Goal: Task Accomplishment & Management: Manage account settings

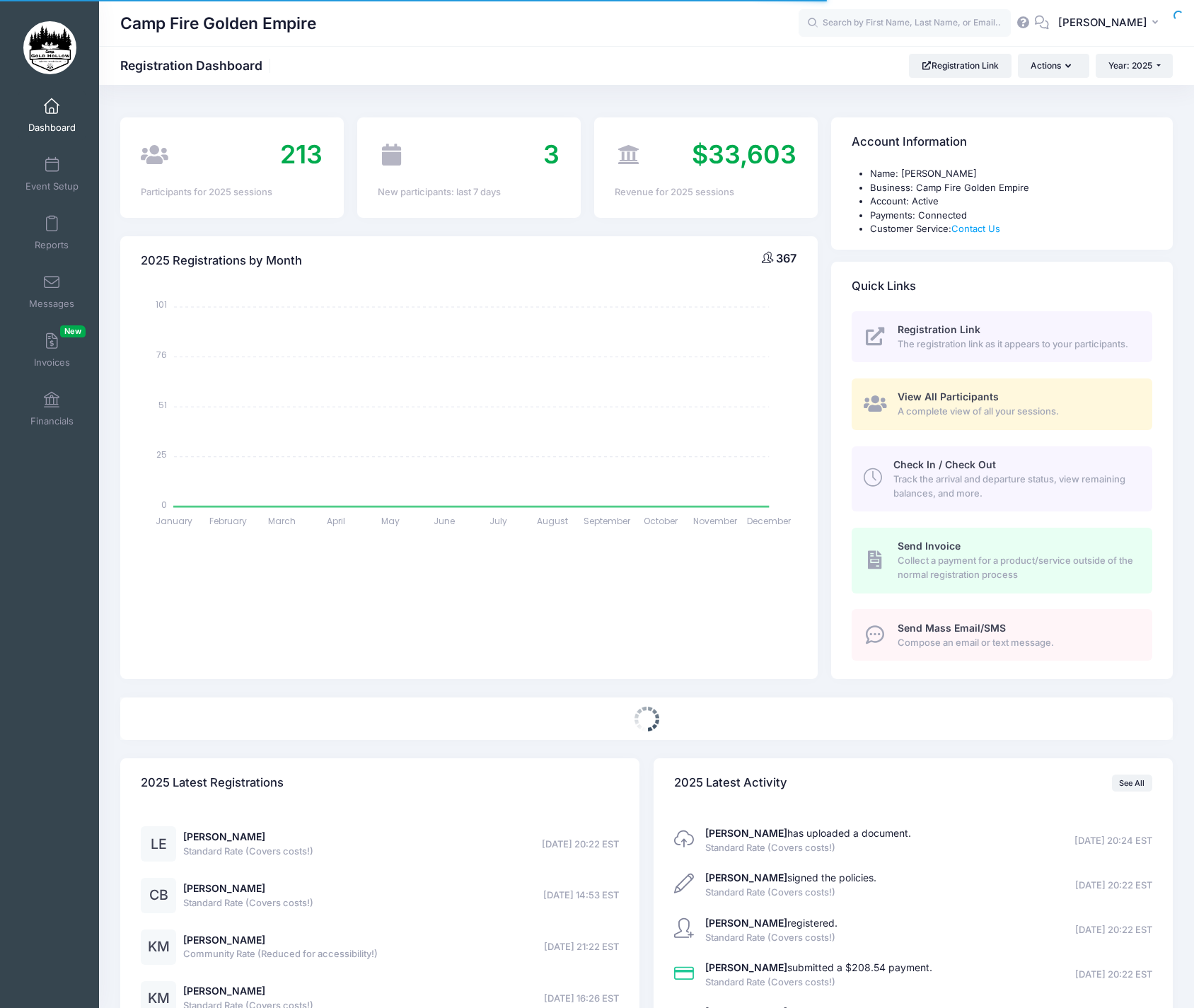
select select
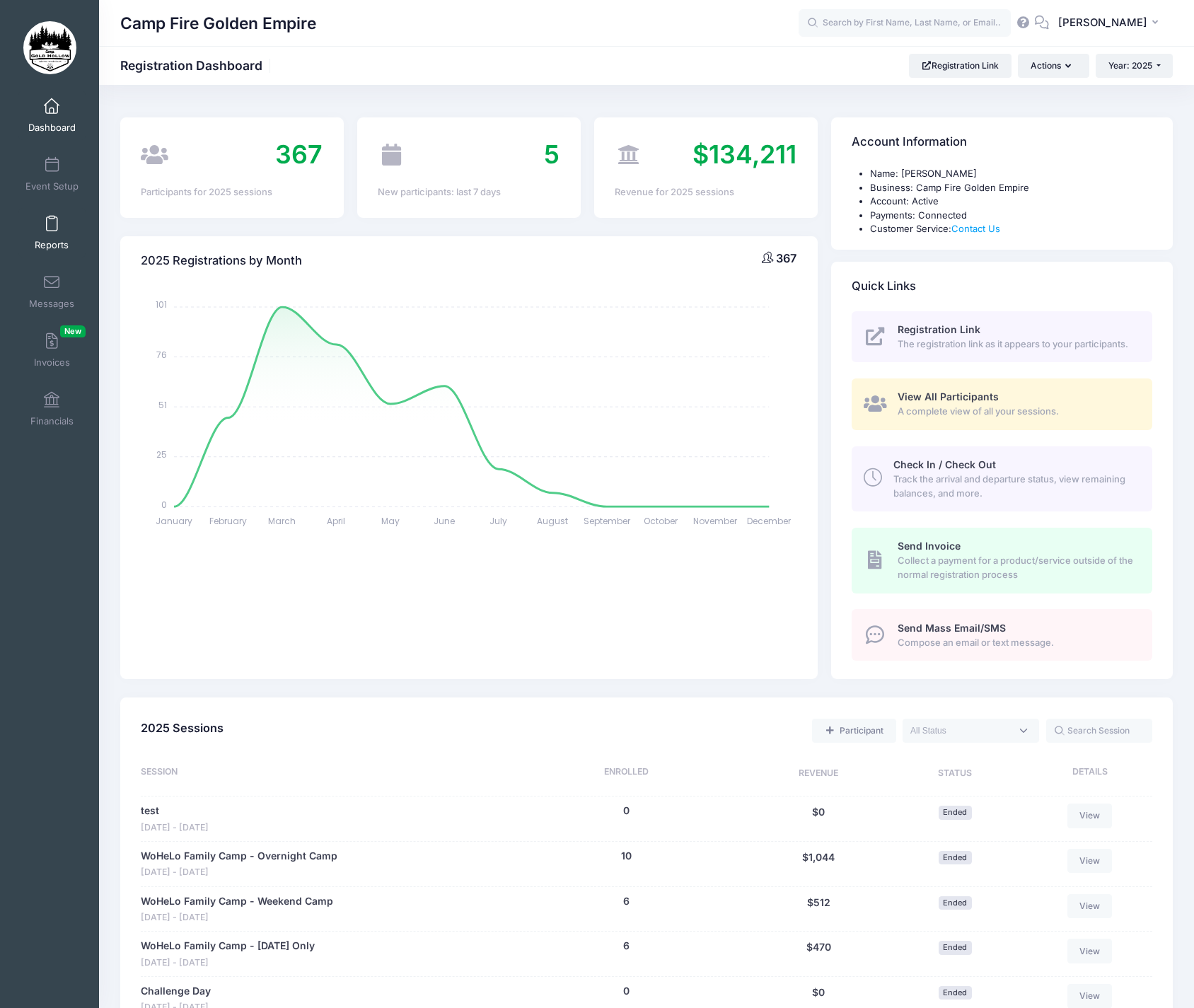
click at [53, 244] on span "Reports" at bounding box center [52, 244] width 34 height 12
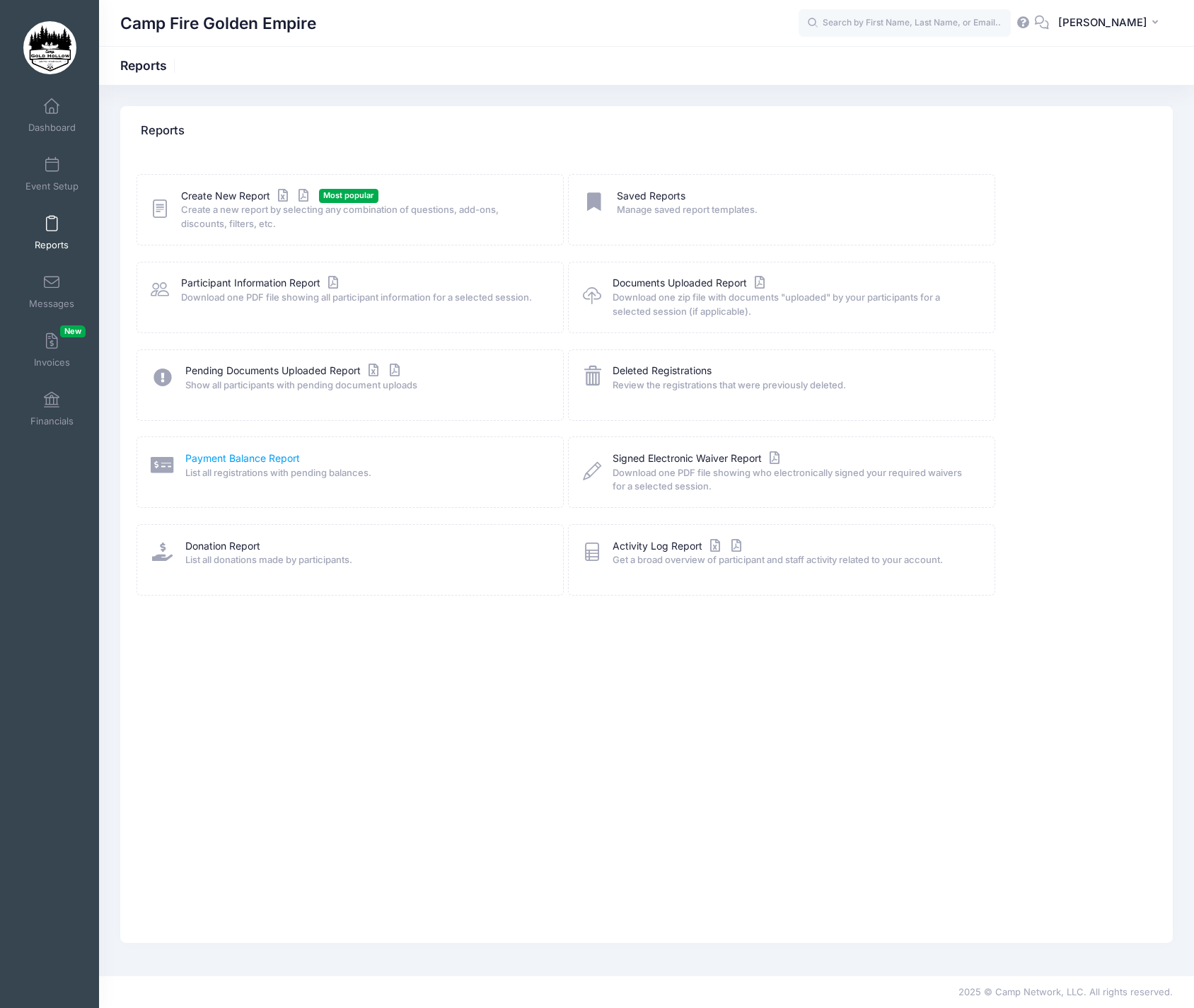
click at [239, 458] on link "Payment Balance Report" at bounding box center [242, 459] width 114 height 15
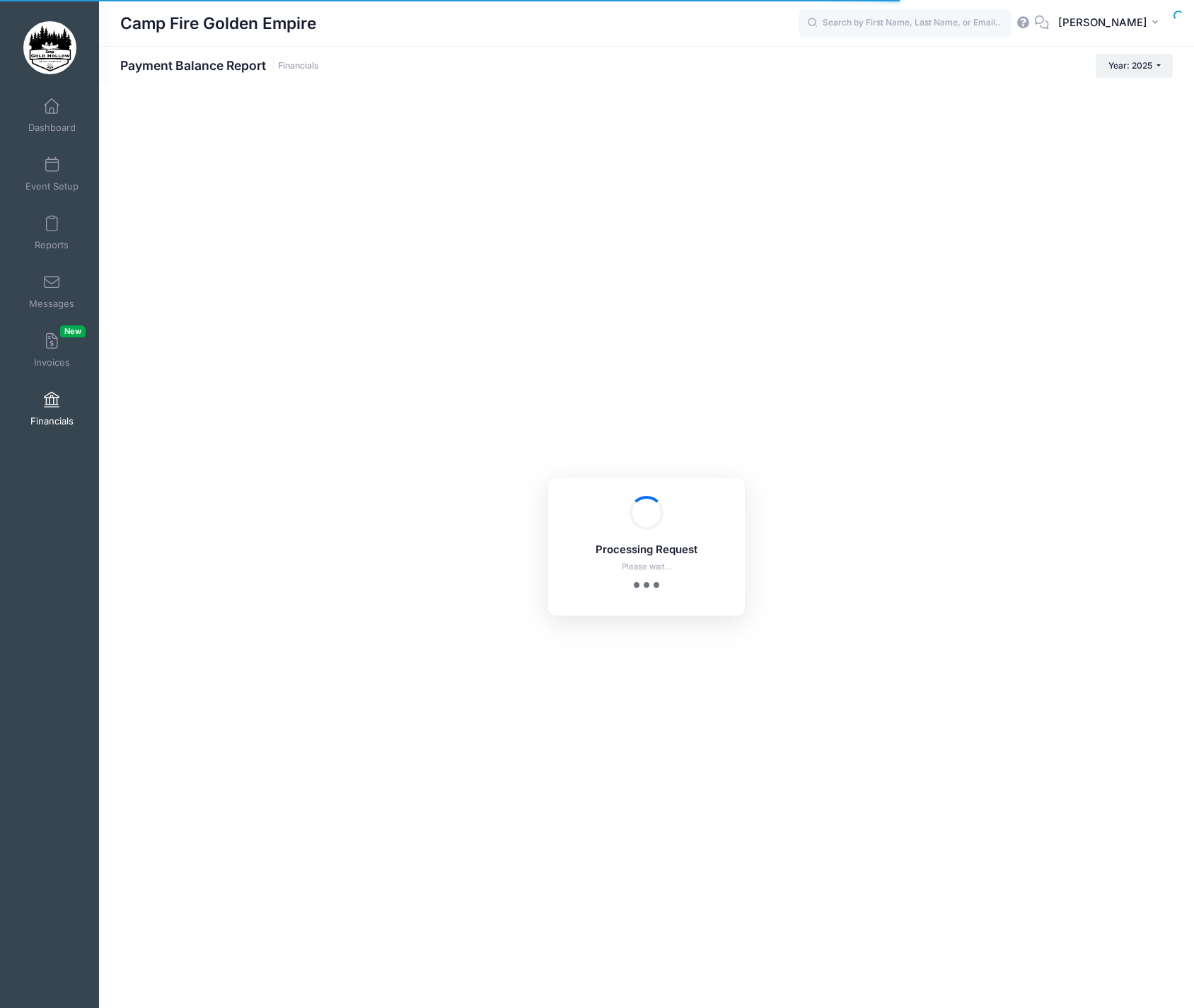
select select "10"
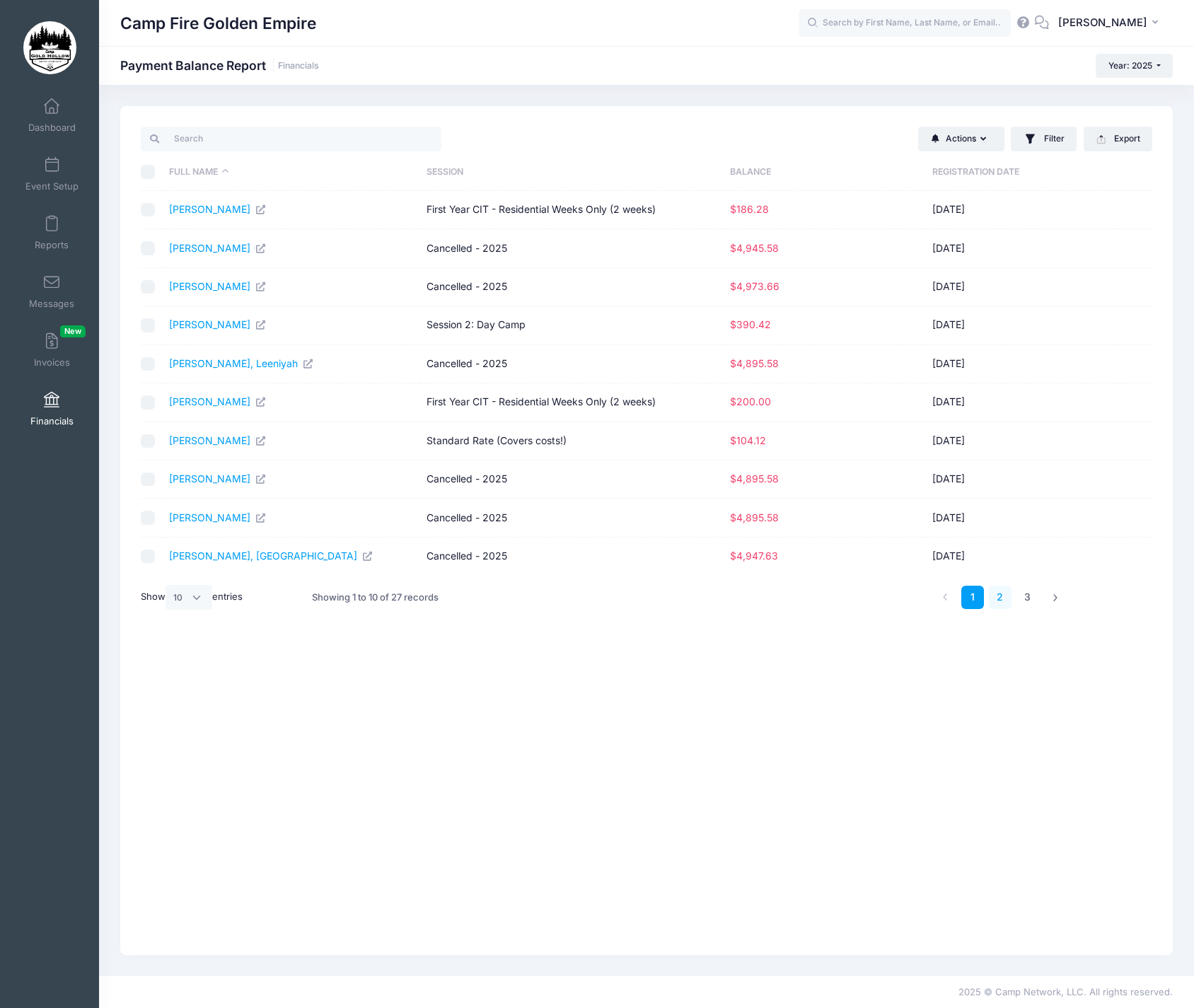
click at [1000, 590] on link "2" at bounding box center [1000, 597] width 23 height 23
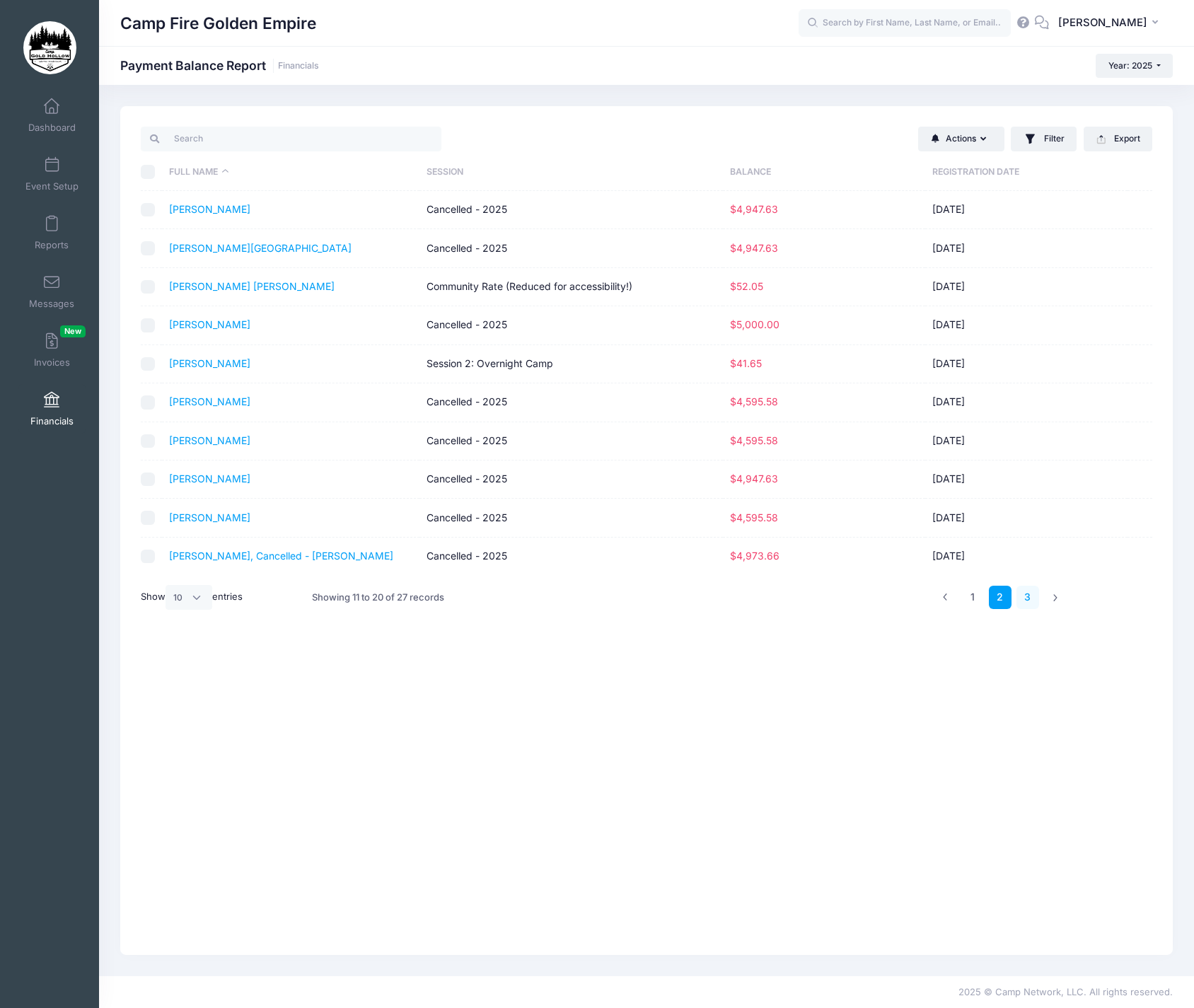
click at [1031, 591] on link "3" at bounding box center [1027, 597] width 23 height 23
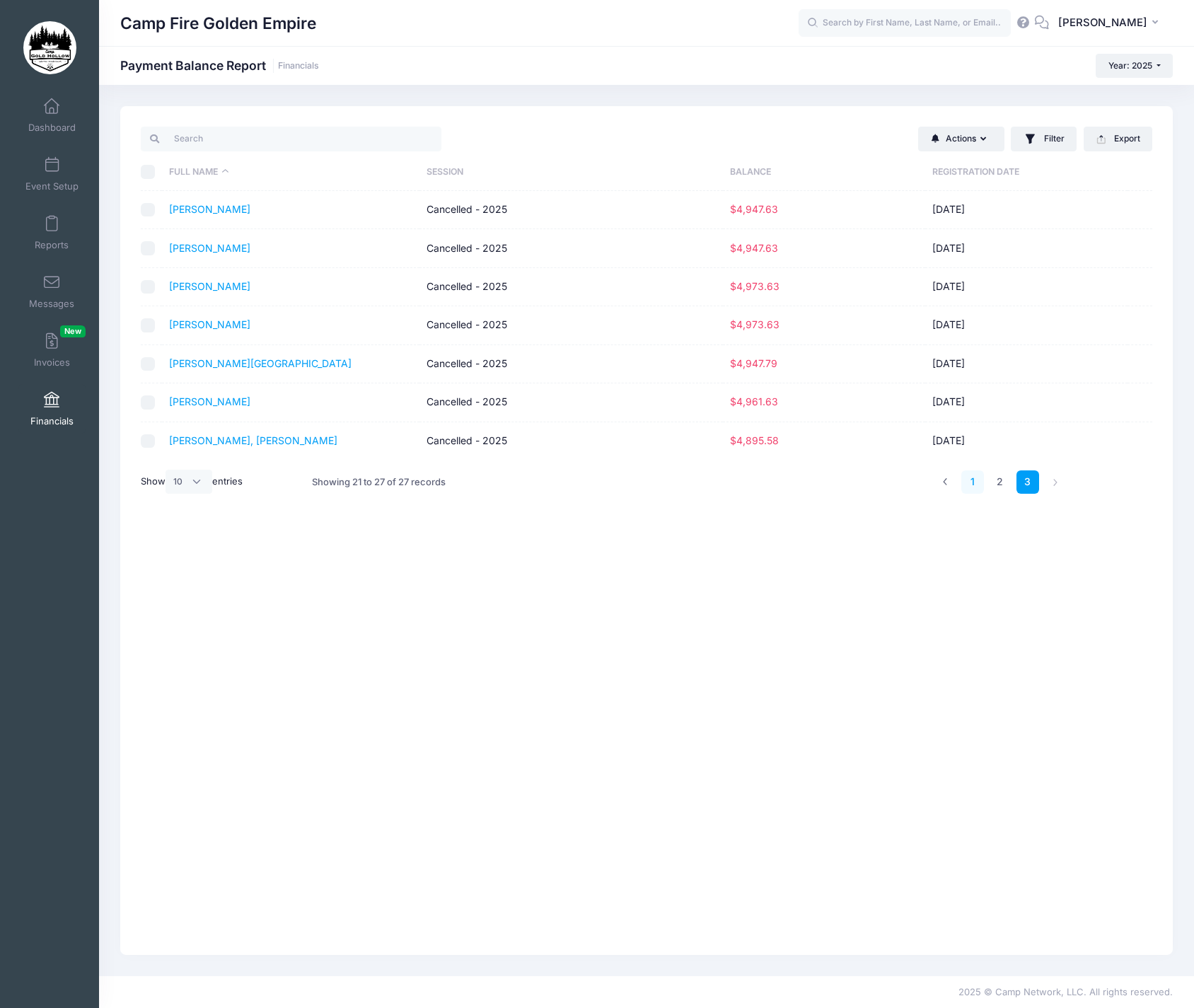
click at [972, 478] on link "1" at bounding box center [972, 481] width 23 height 23
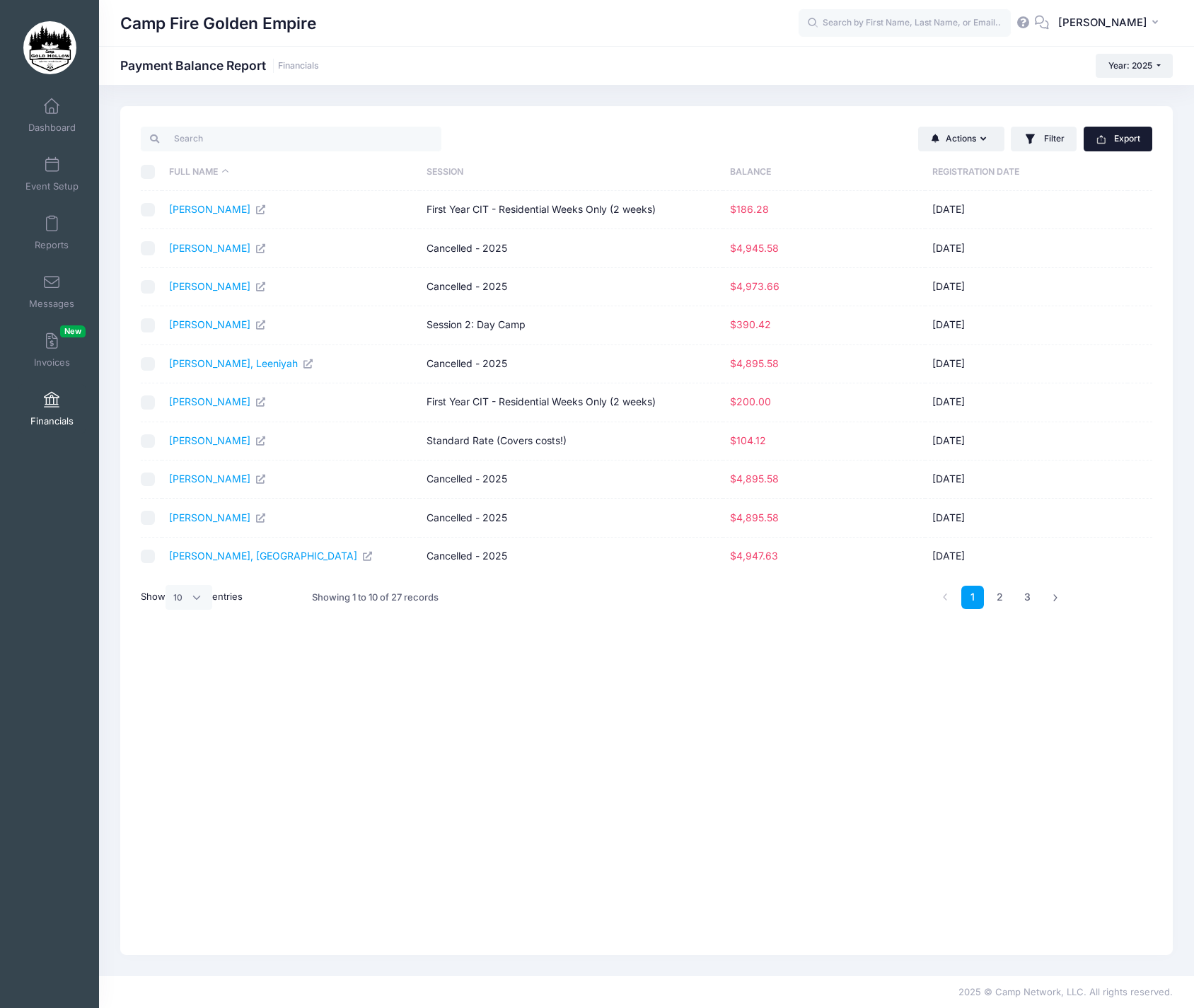
click at [1106, 138] on icon "button" at bounding box center [1101, 139] width 11 height 11
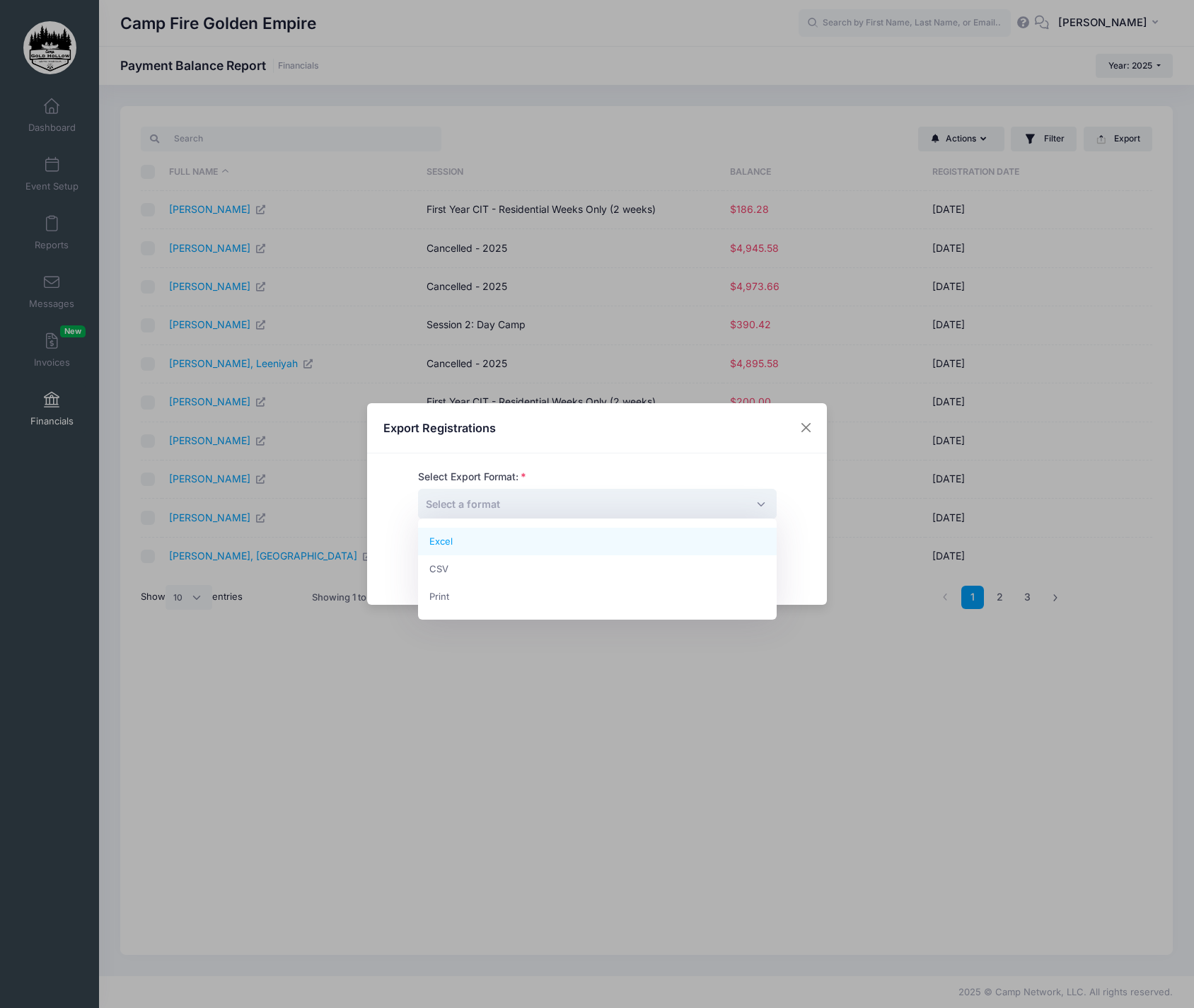
click at [761, 500] on span "Select a format" at bounding box center [597, 503] width 358 height 30
select select "excel"
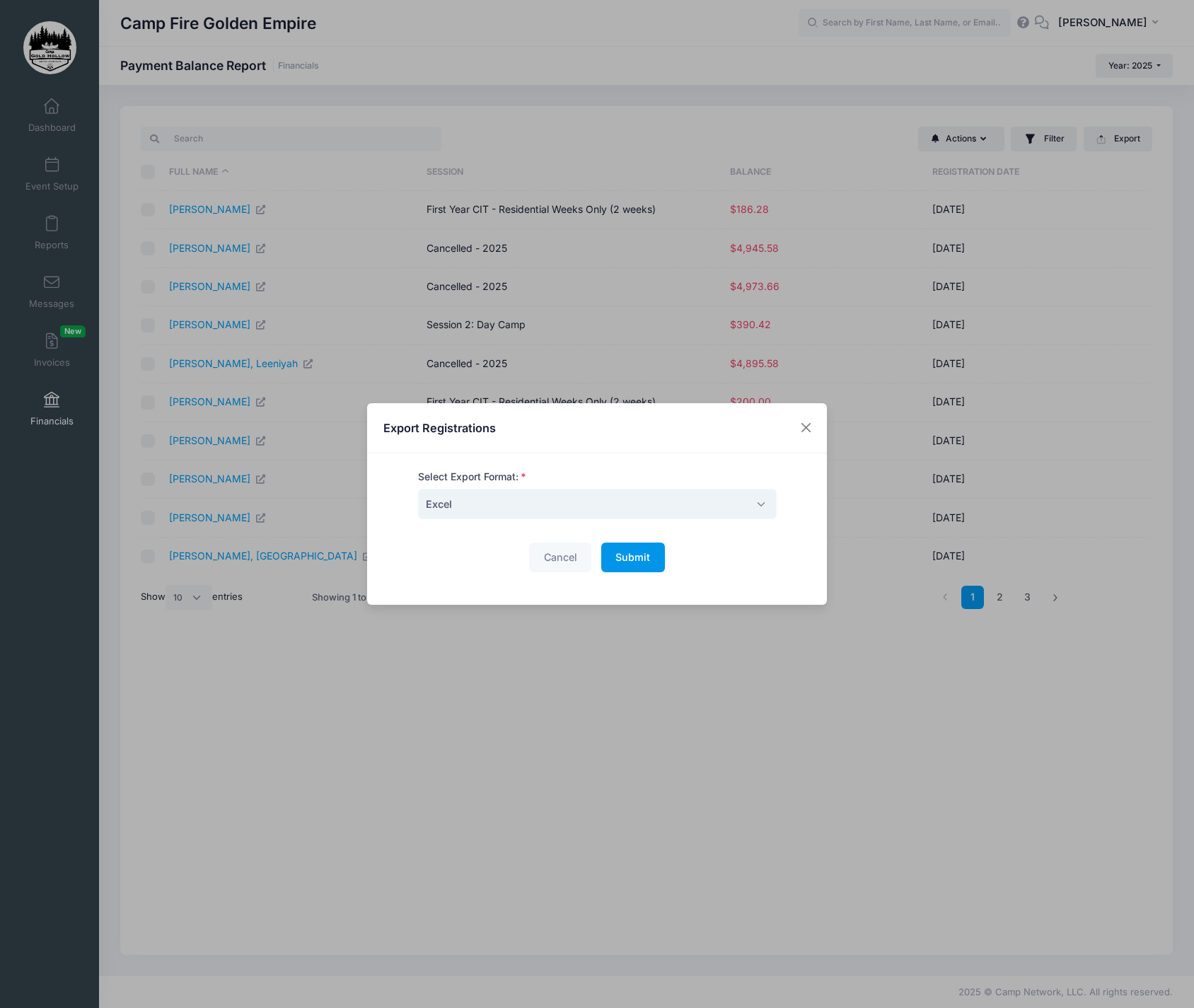
click at [633, 551] on span "Submit" at bounding box center [633, 557] width 35 height 12
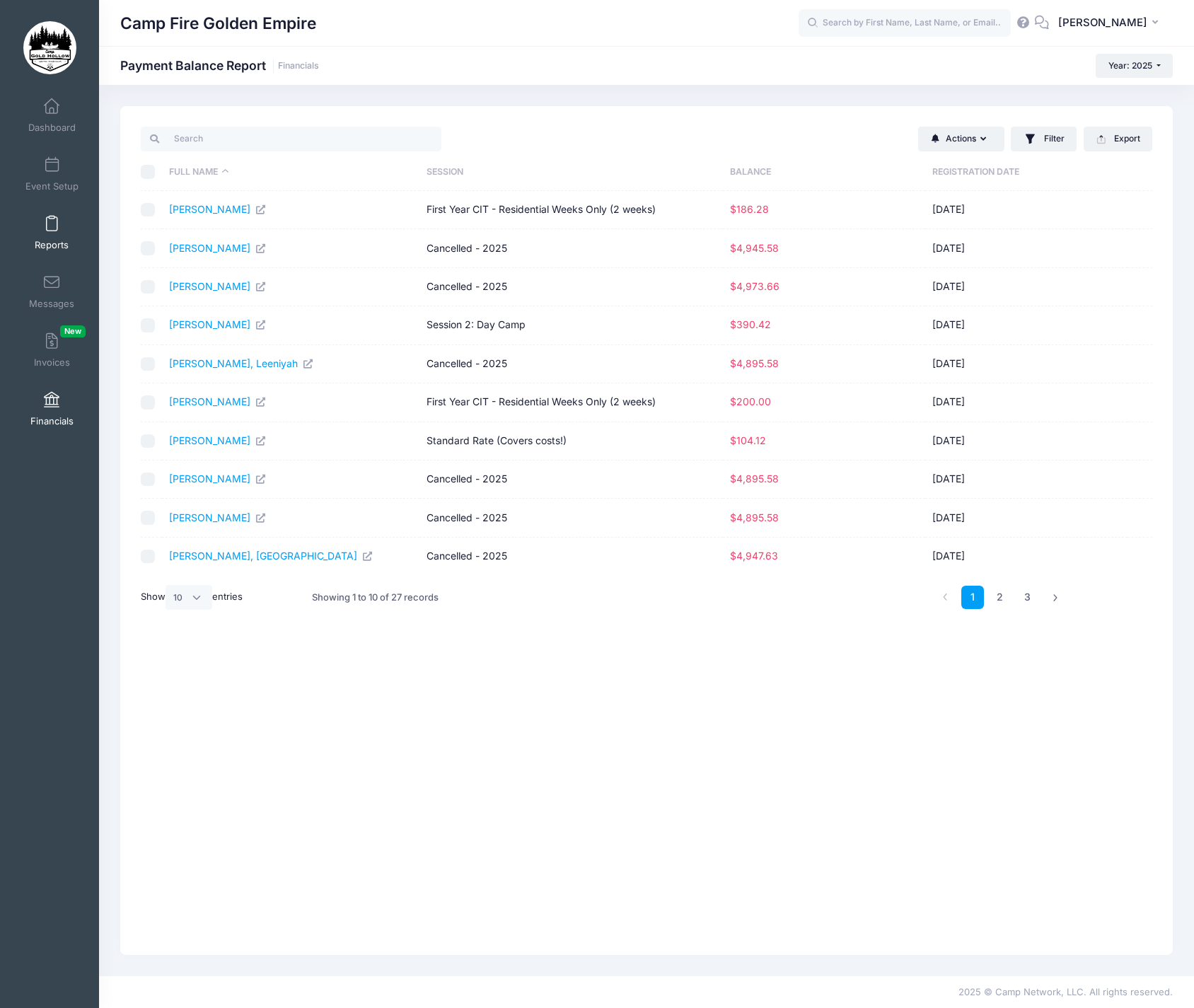
click at [52, 223] on span at bounding box center [52, 224] width 0 height 16
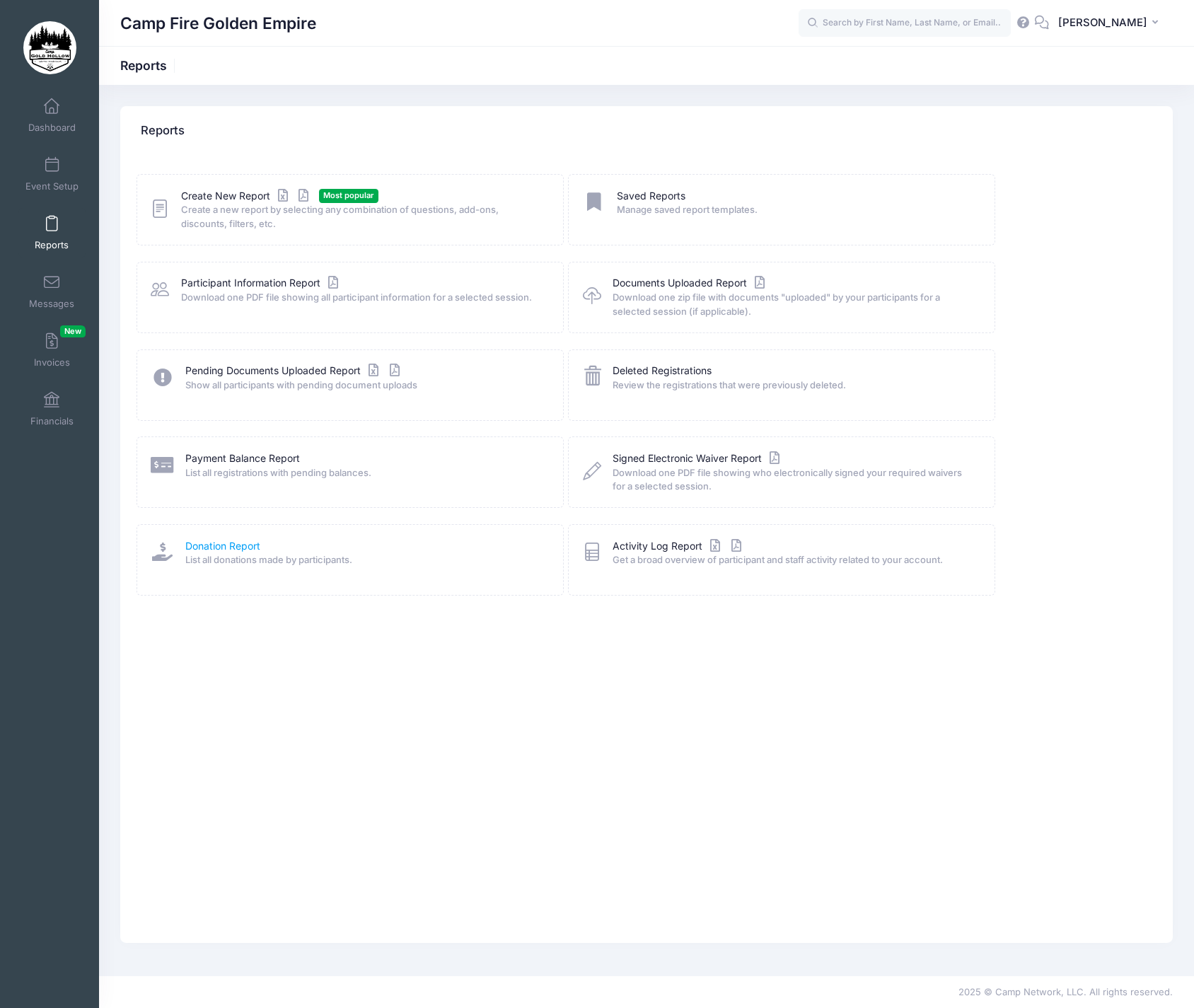
click at [242, 544] on link "Donation Report" at bounding box center [222, 546] width 75 height 15
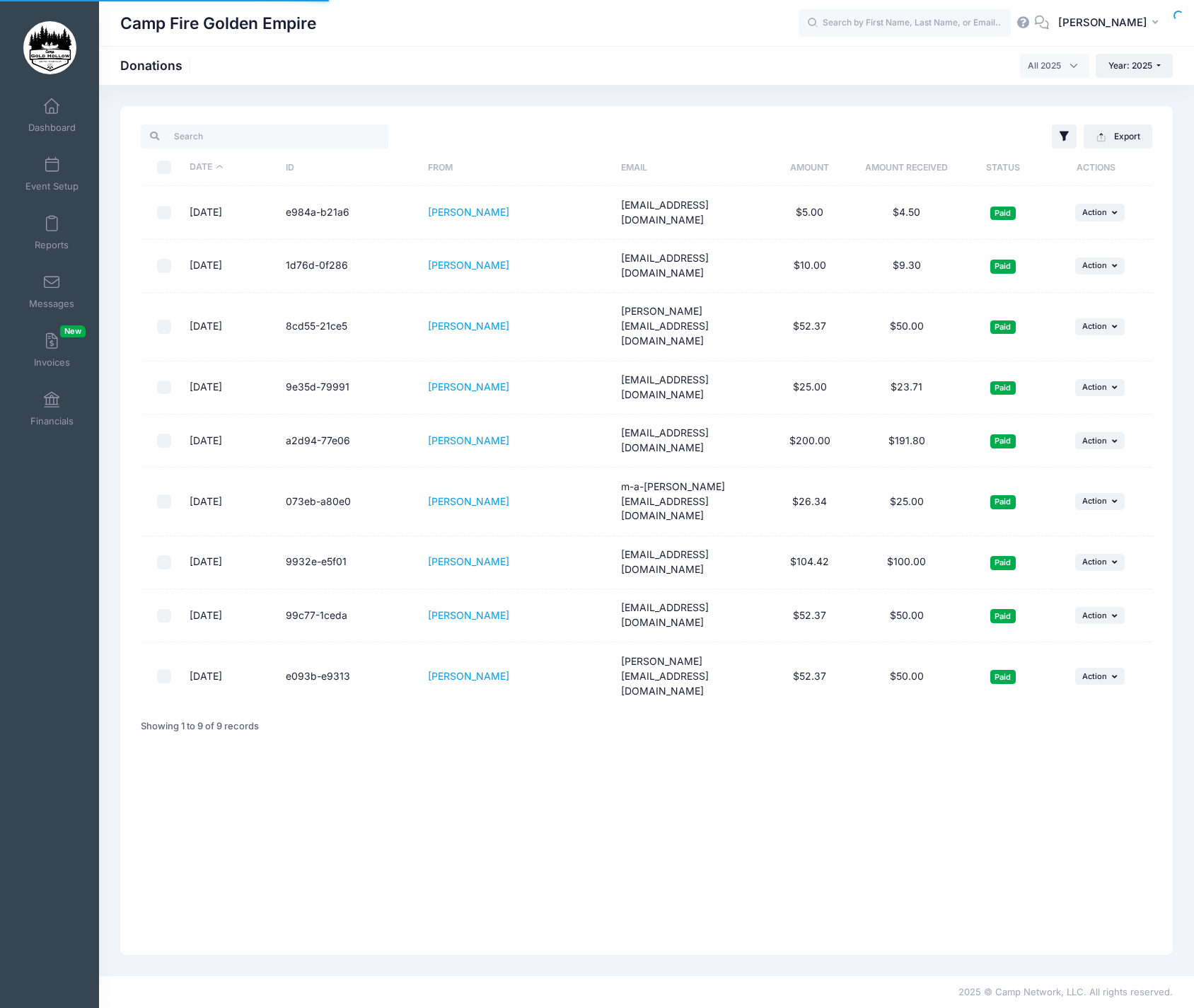
select select
click at [1106, 136] on button "Export" at bounding box center [1118, 136] width 68 height 24
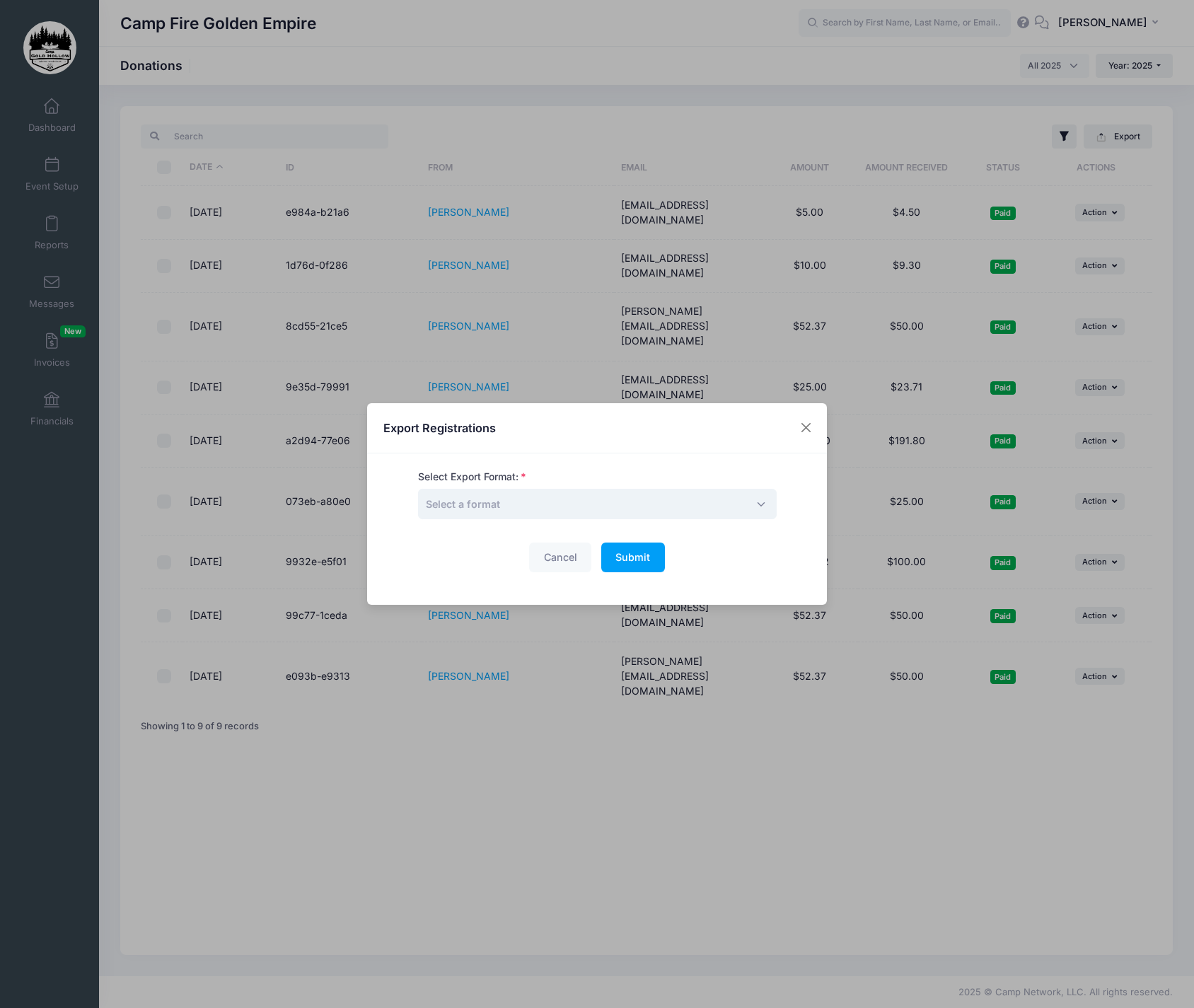
click at [763, 504] on span "Select a format" at bounding box center [597, 503] width 358 height 30
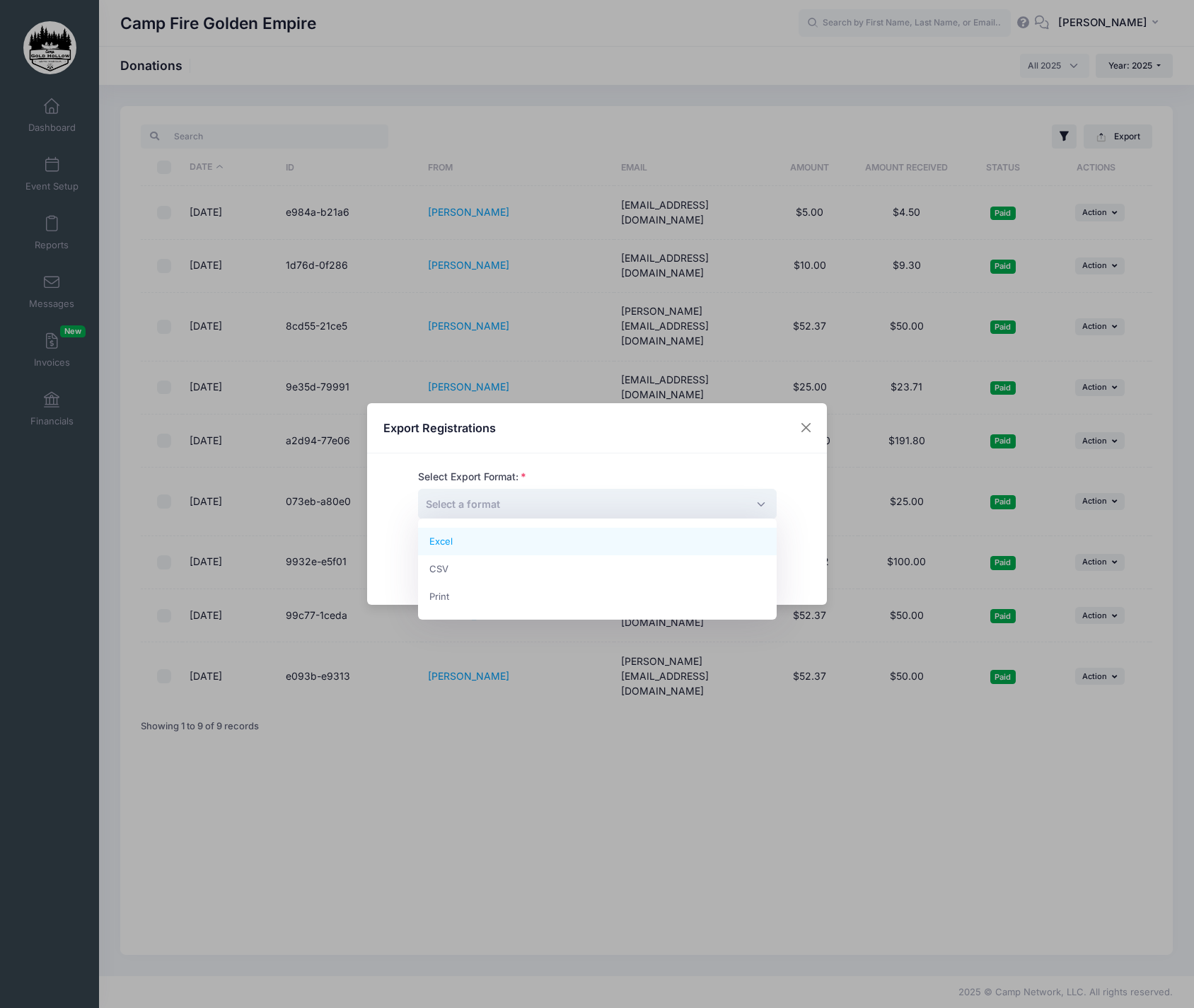
select select "excel"
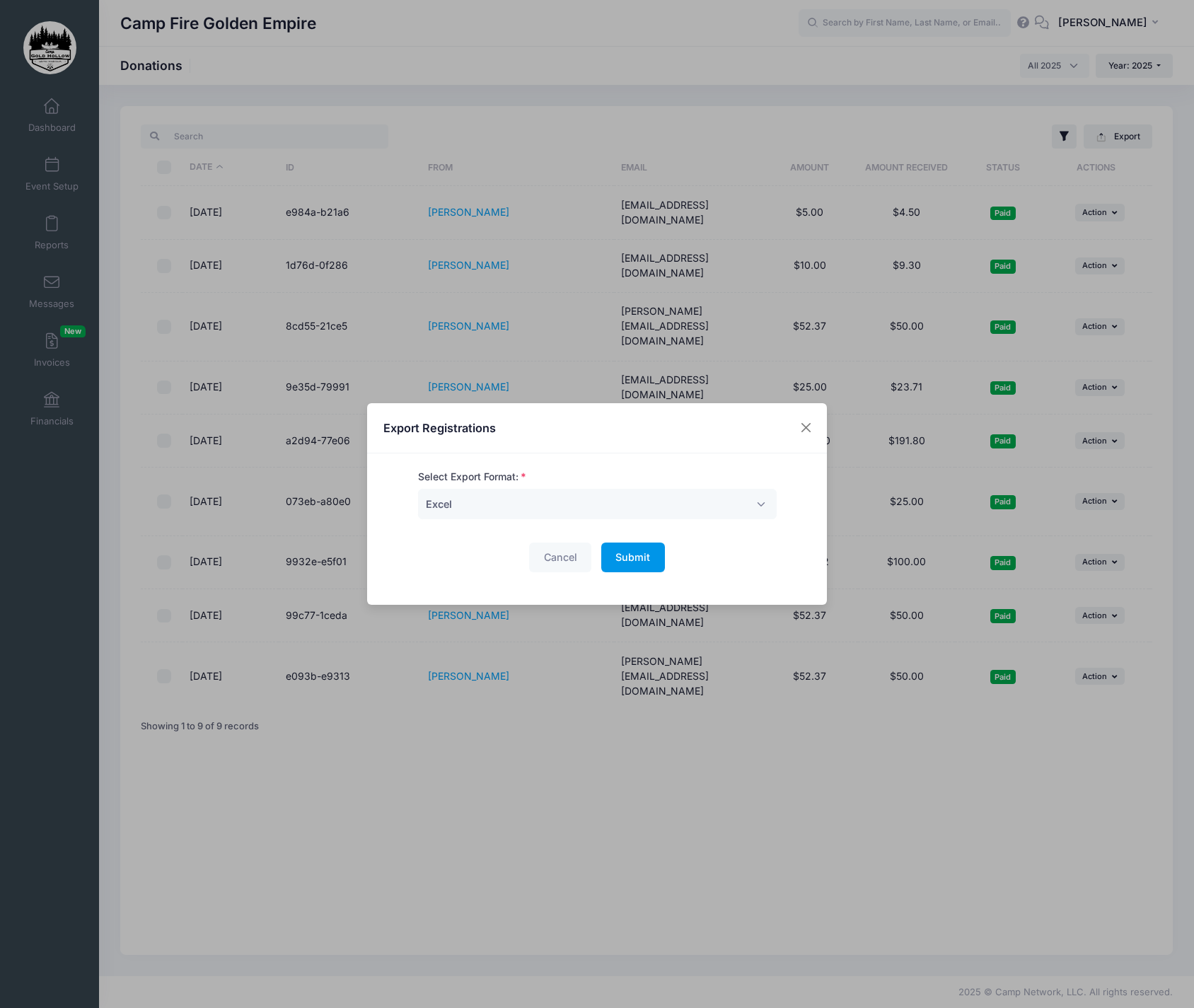
click at [642, 557] on span "Submit" at bounding box center [633, 557] width 35 height 12
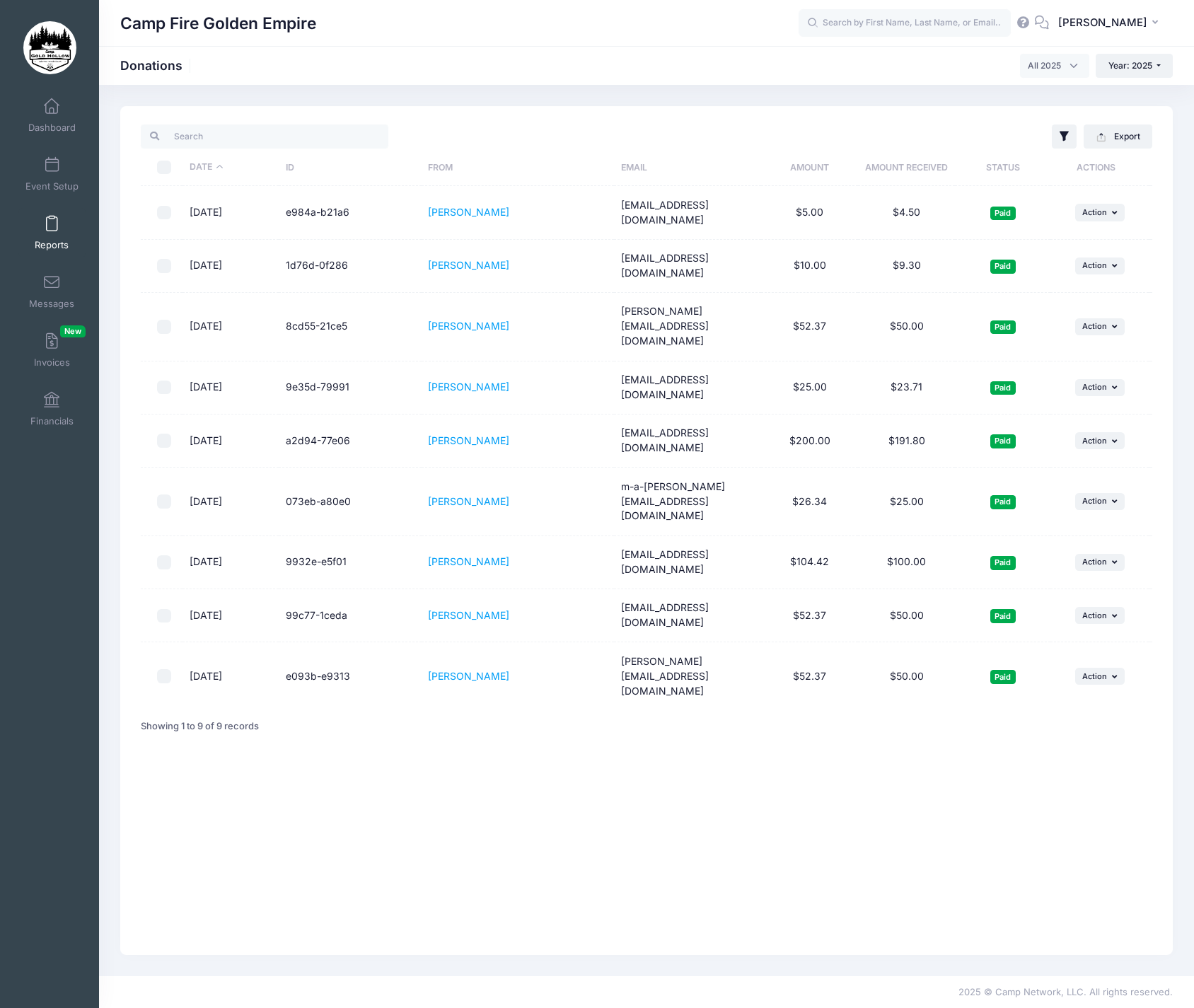
click at [53, 233] on link "Reports" at bounding box center [52, 233] width 67 height 50
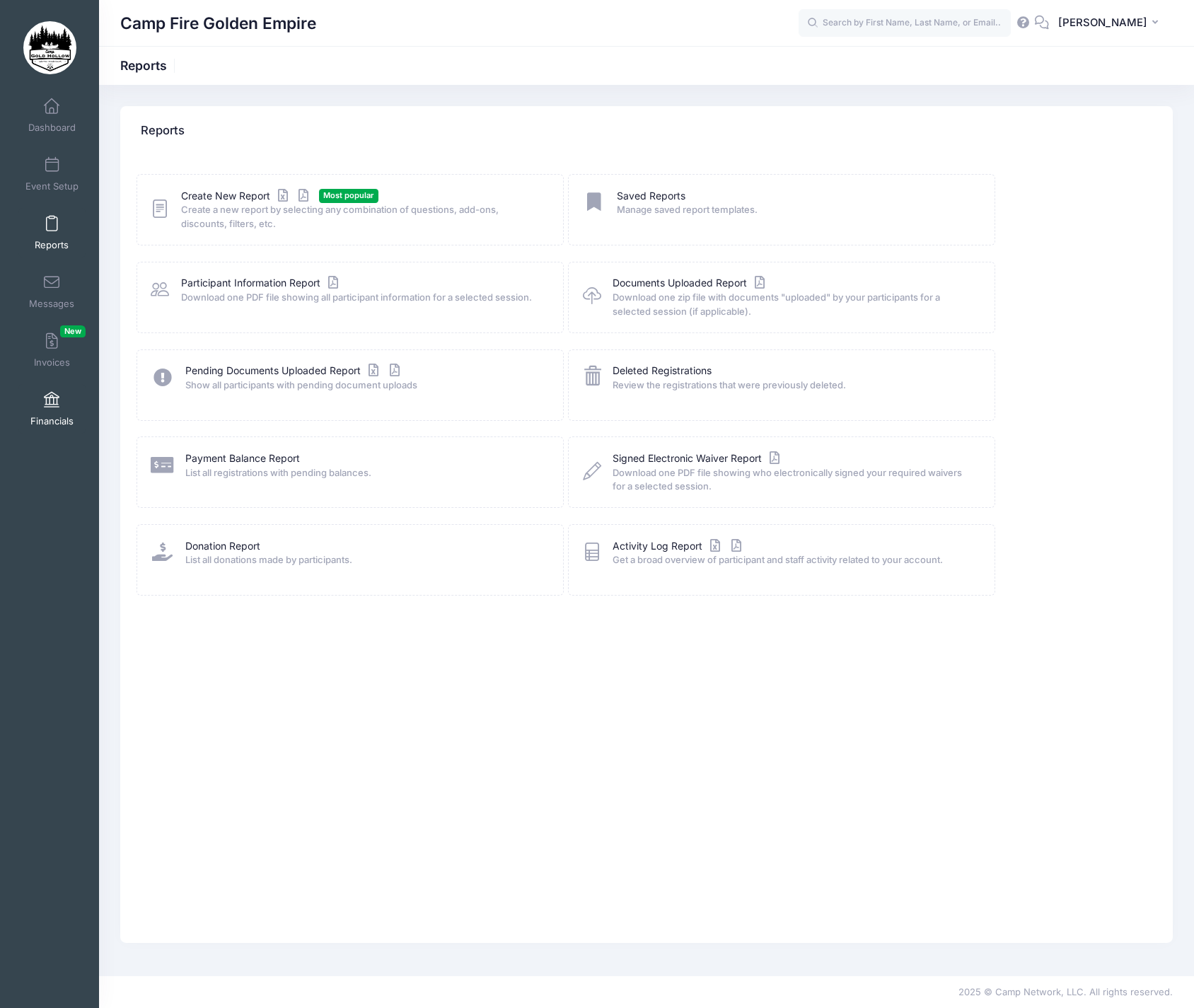
click at [54, 413] on link "Financials" at bounding box center [52, 409] width 67 height 50
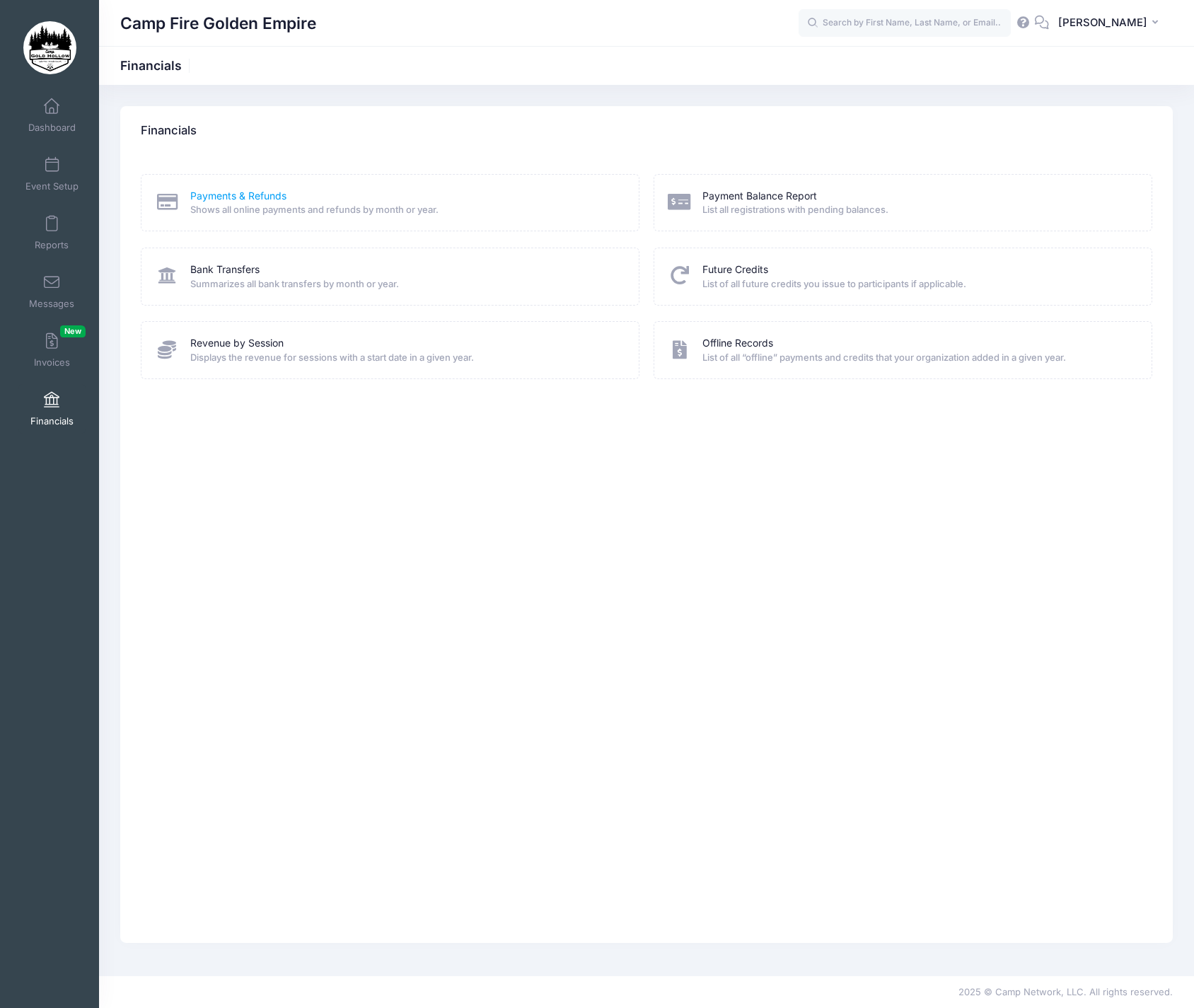
click at [217, 193] on link "Payments & Refunds" at bounding box center [238, 196] width 96 height 15
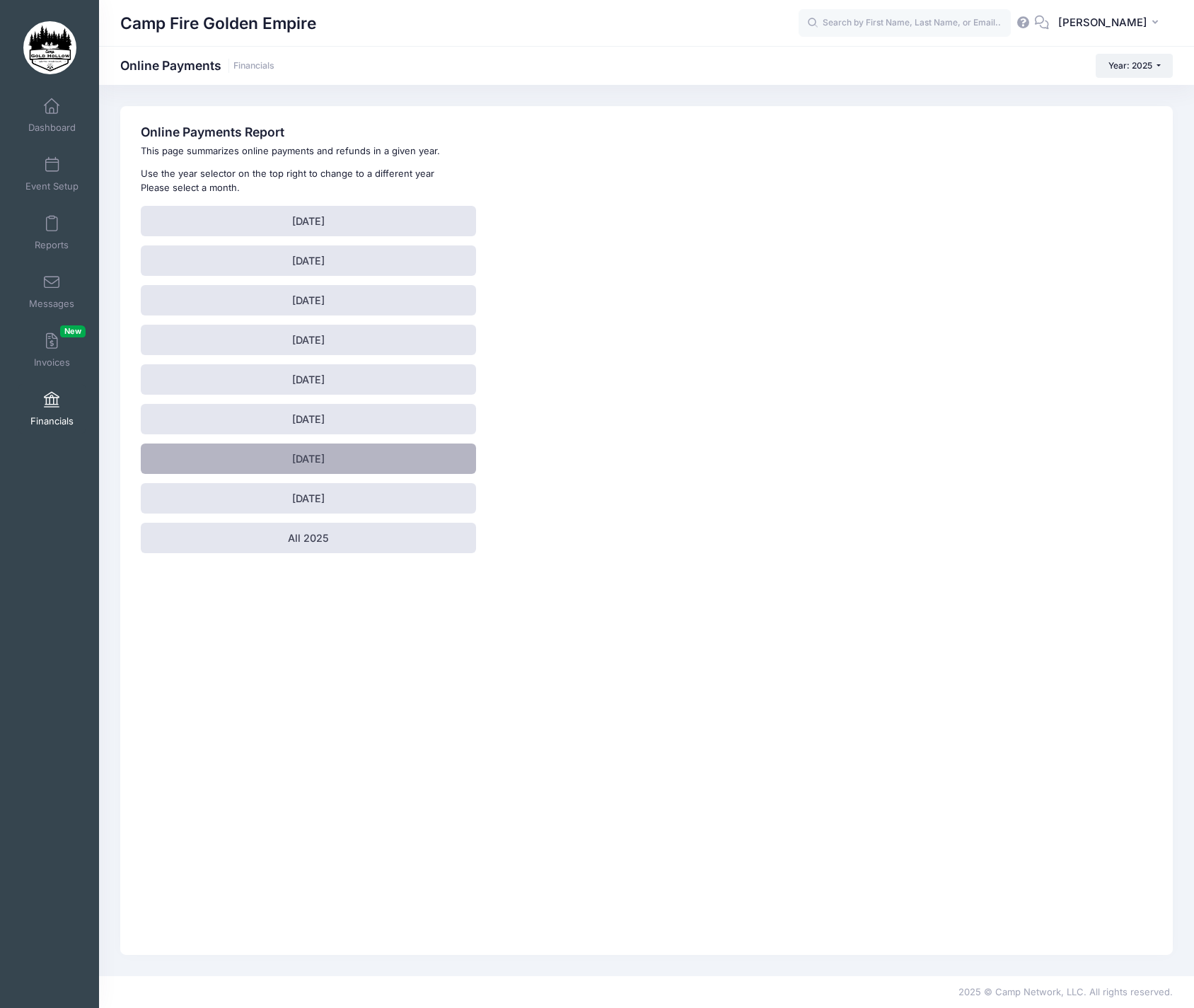
click at [316, 451] on link "July 2025" at bounding box center [308, 458] width 334 height 30
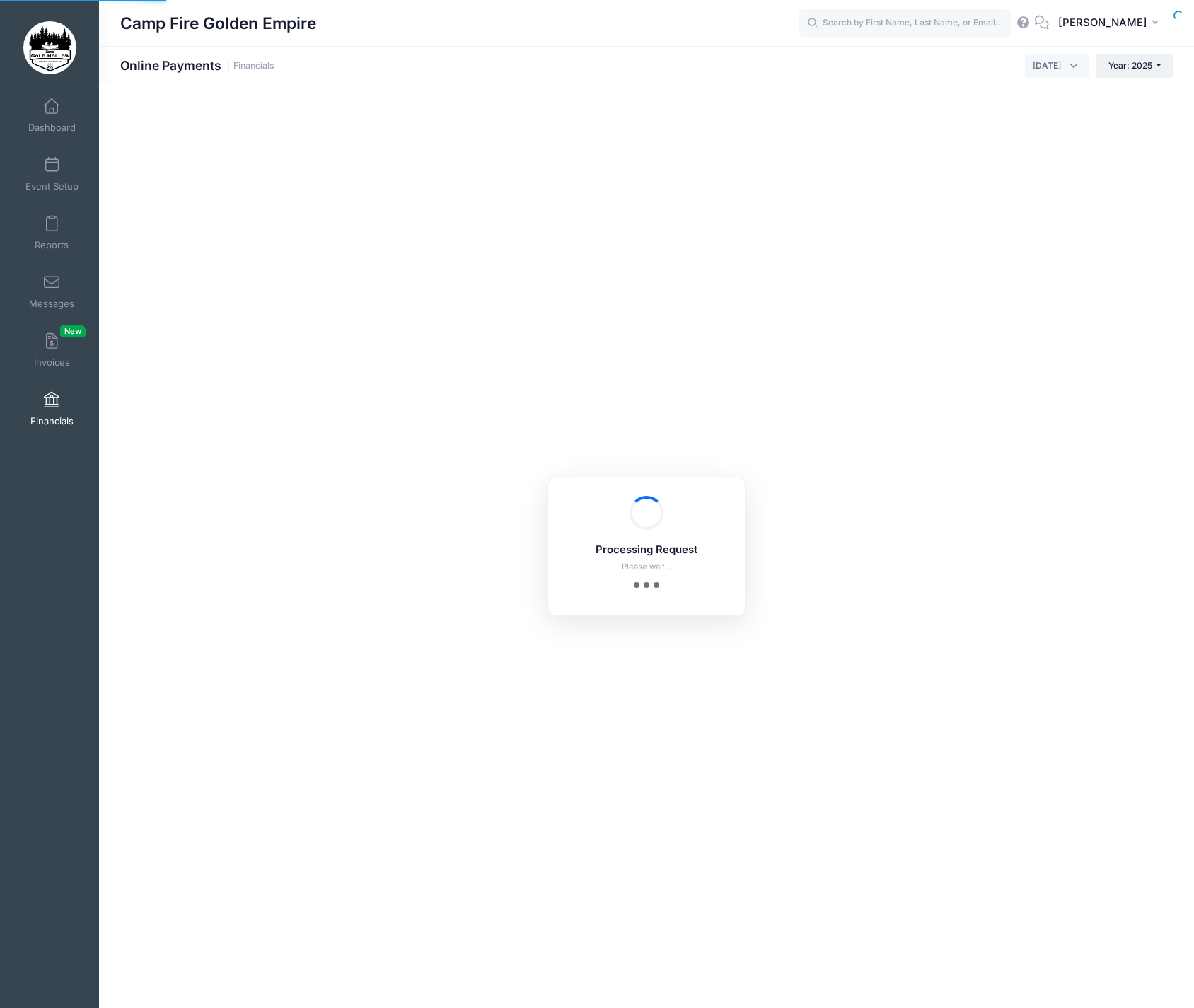
select select "10"
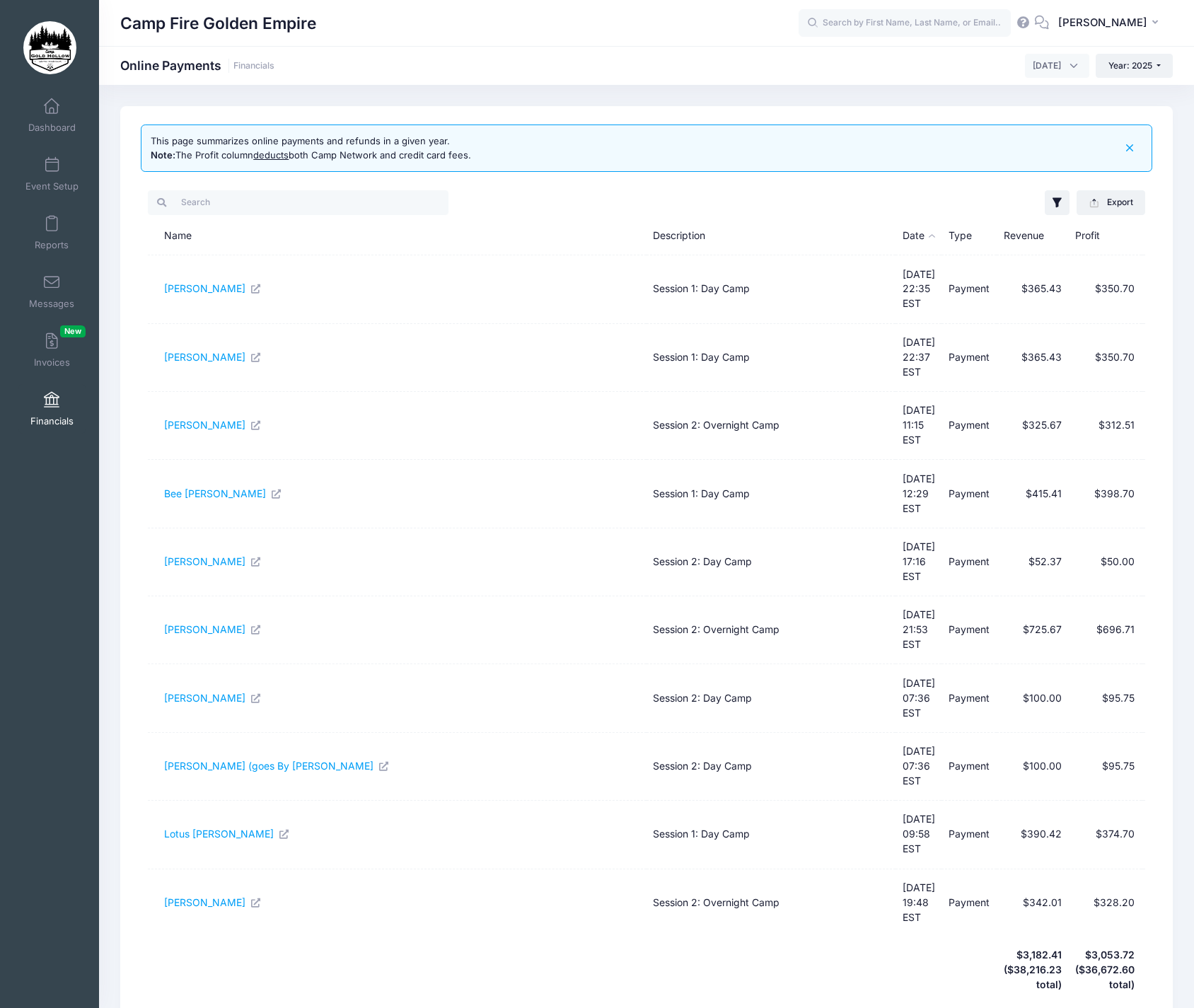
click at [883, 1007] on link "2" at bounding box center [883, 1026] width 23 height 23
click at [1024, 1007] on link "12" at bounding box center [1022, 1026] width 25 height 23
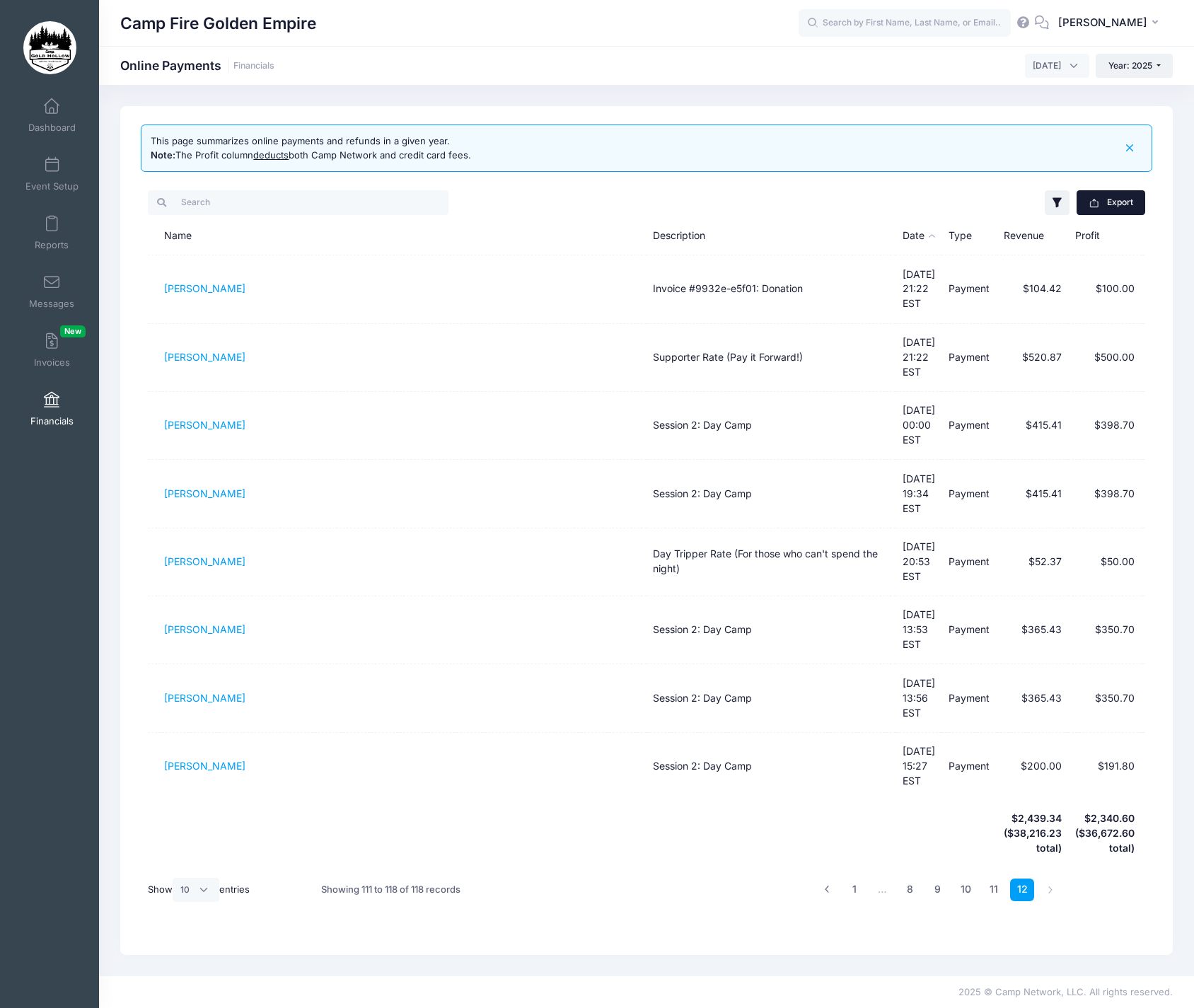
click at [1102, 203] on button "Export" at bounding box center [1110, 202] width 68 height 24
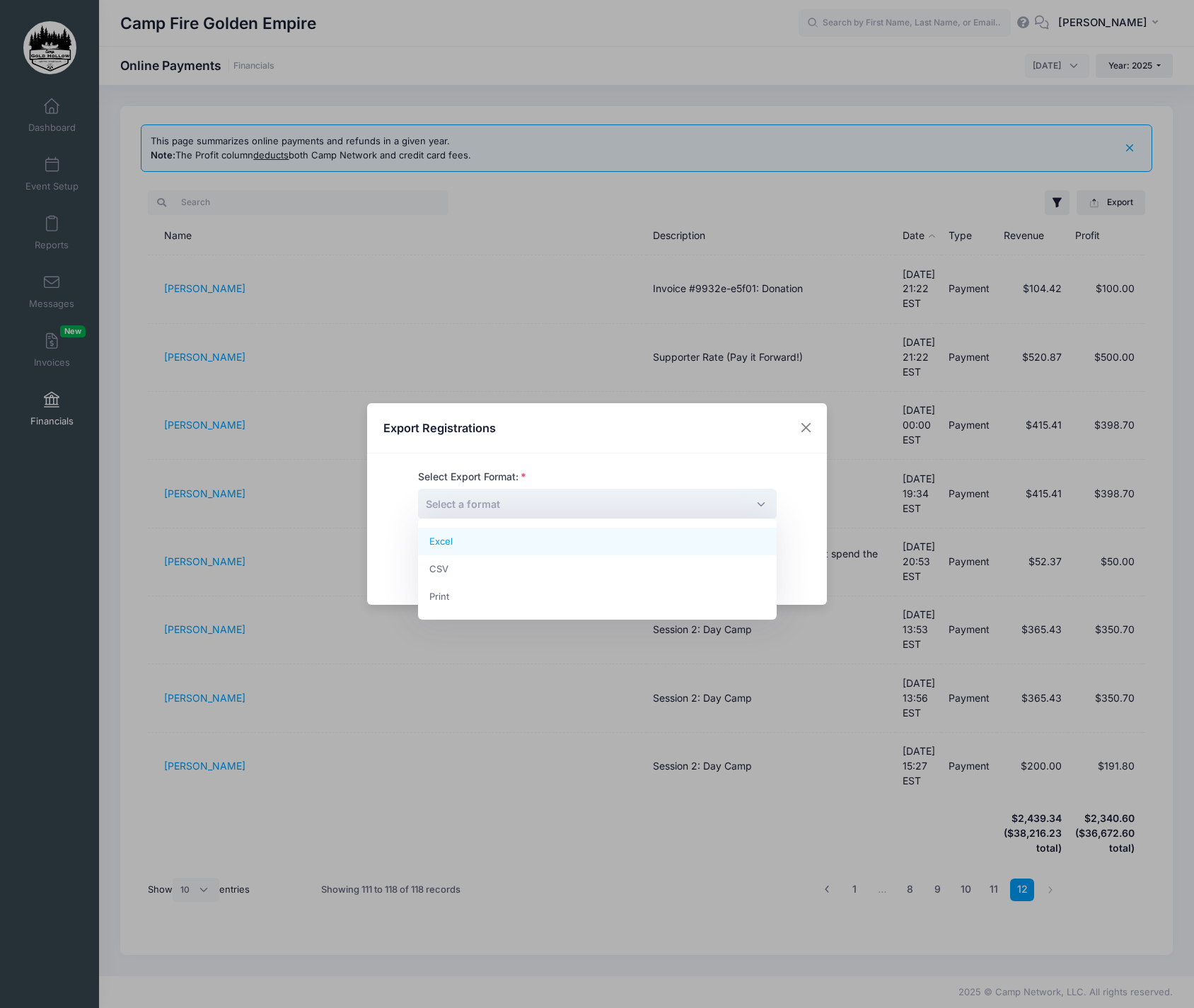
click at [763, 503] on span "Select a format" at bounding box center [597, 503] width 358 height 30
select select "excel"
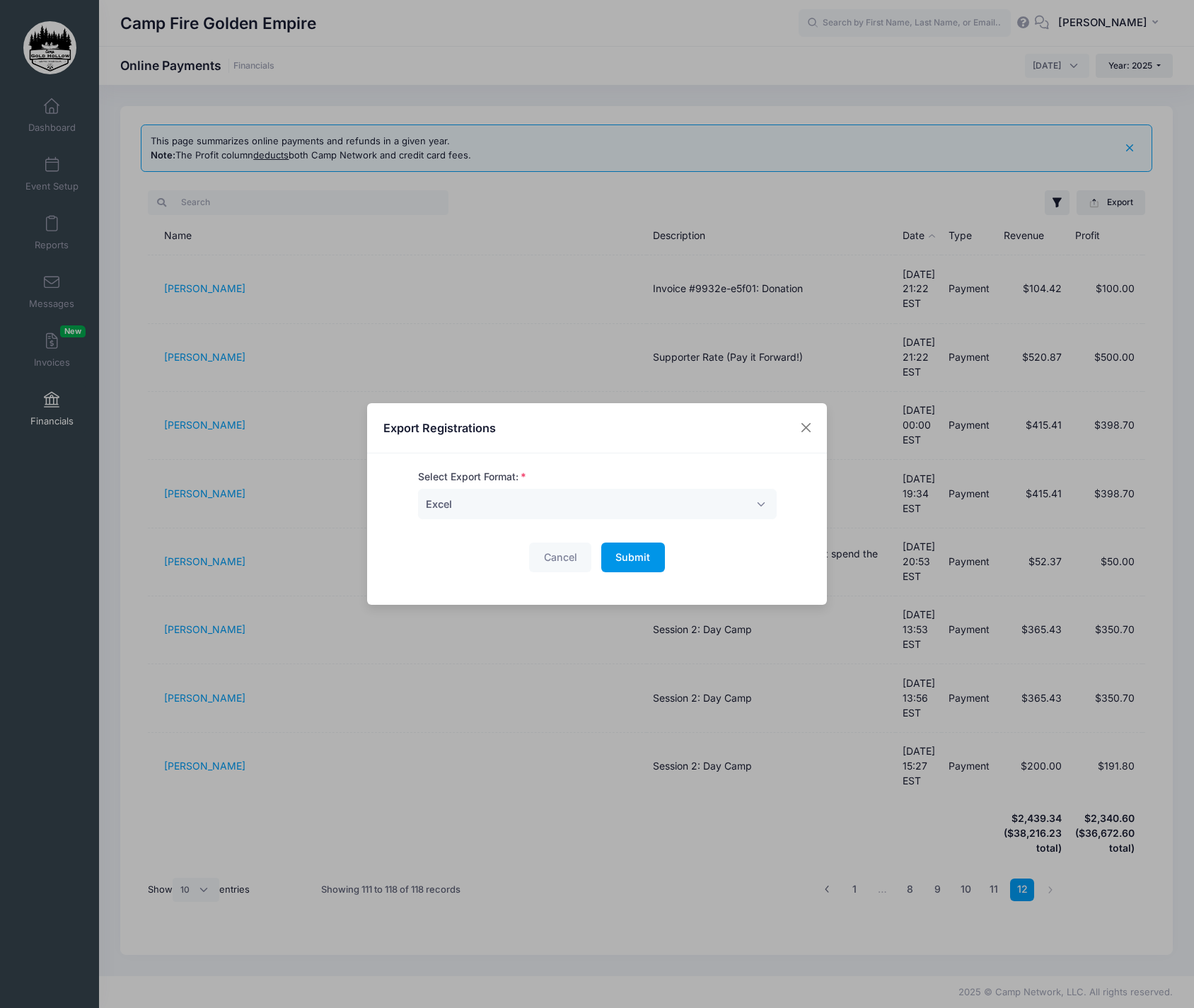
click at [638, 560] on span "Submit" at bounding box center [633, 557] width 35 height 12
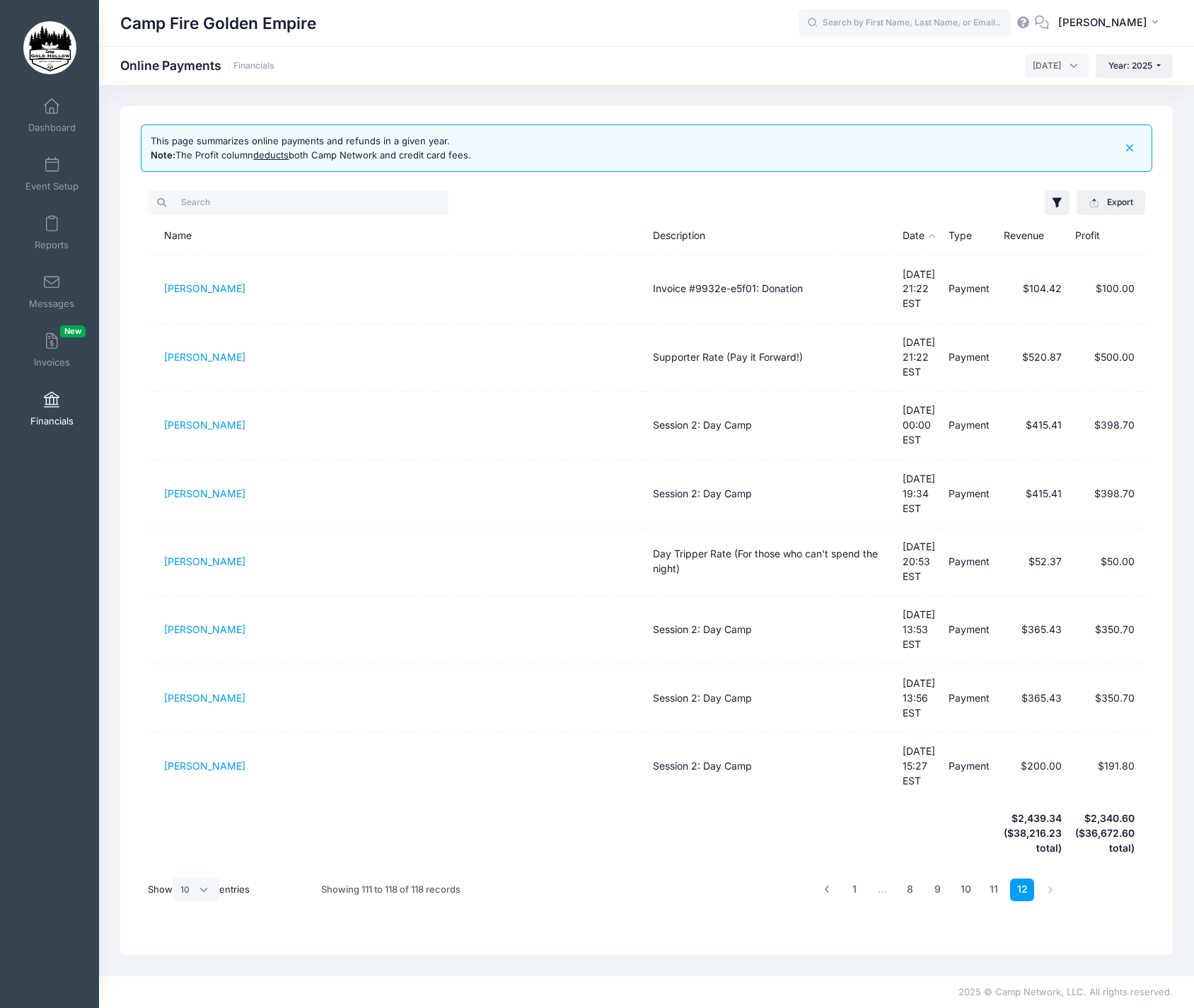
click at [53, 420] on span "Financials" at bounding box center [52, 421] width 43 height 12
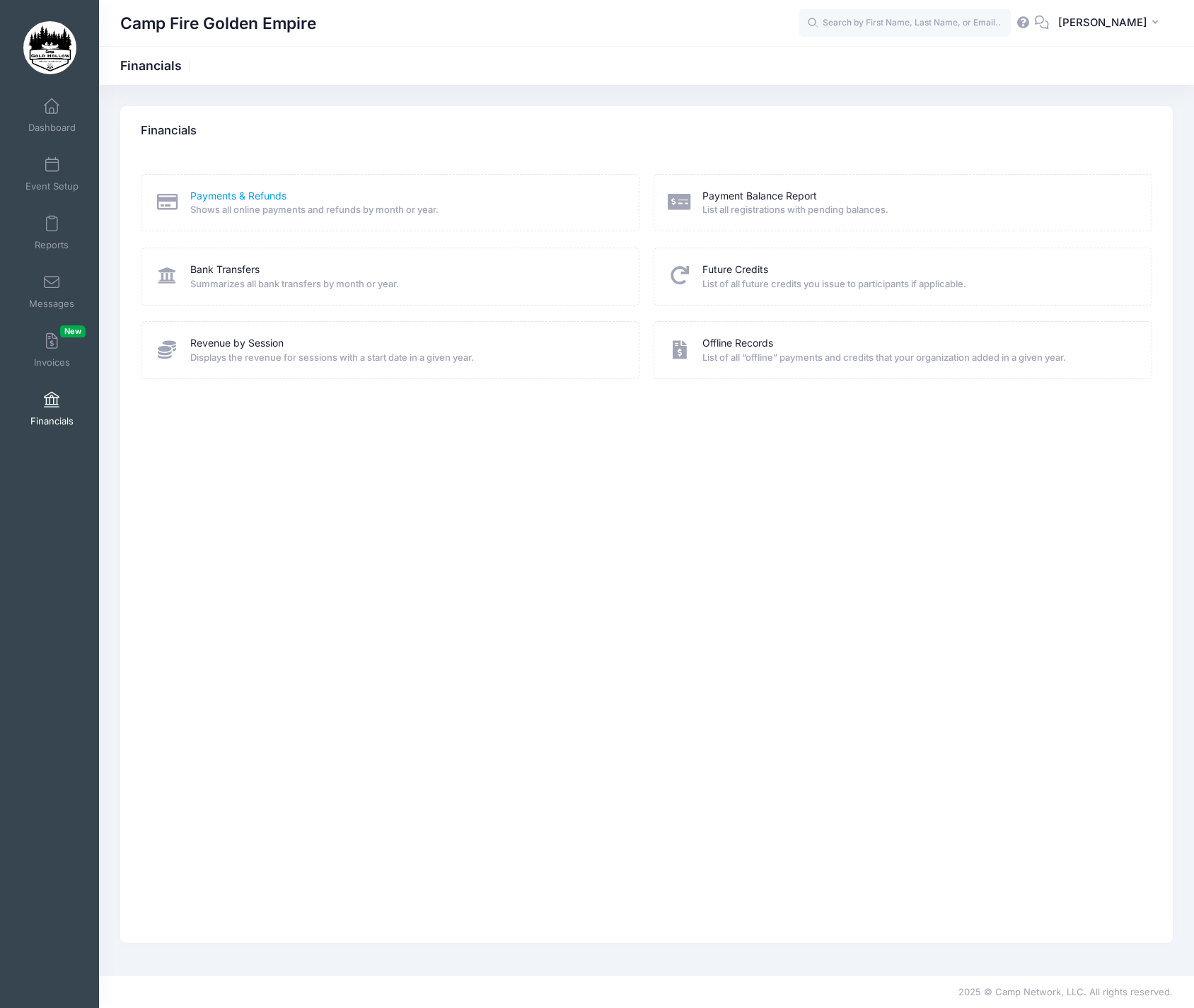
click at [239, 199] on link "Payments & Refunds" at bounding box center [238, 196] width 96 height 15
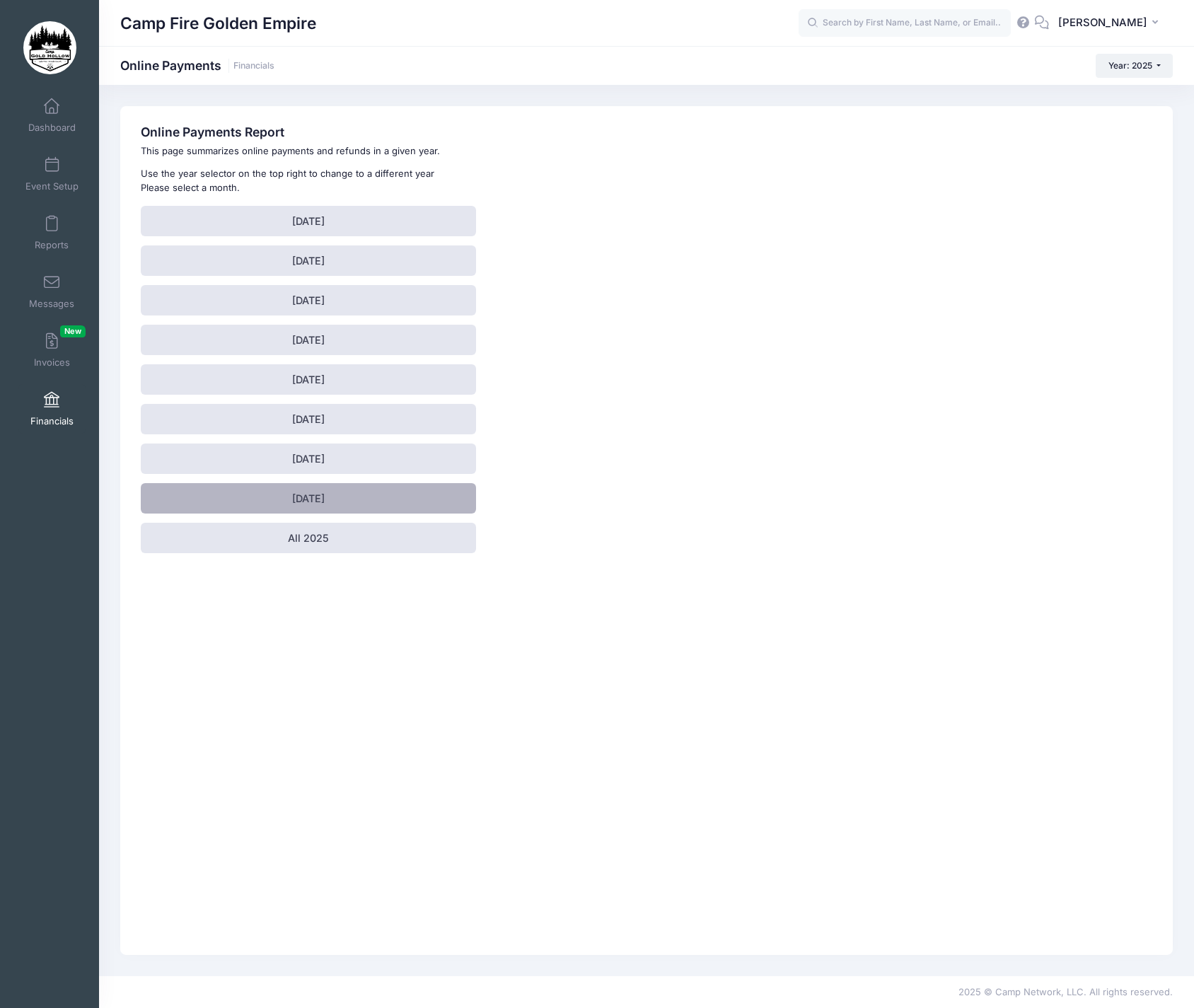
click at [320, 492] on link "[DATE]" at bounding box center [308, 498] width 334 height 30
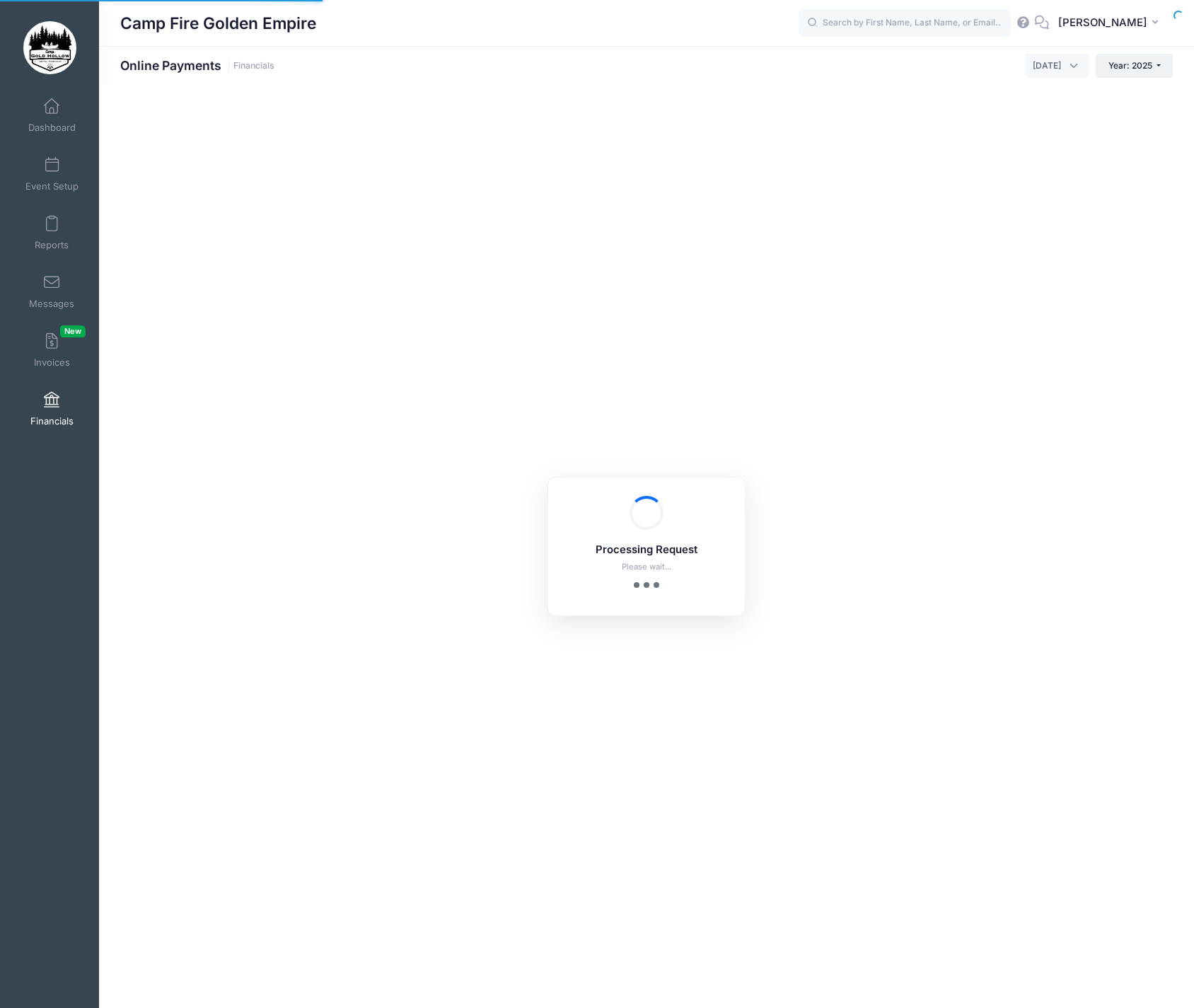
select select "10"
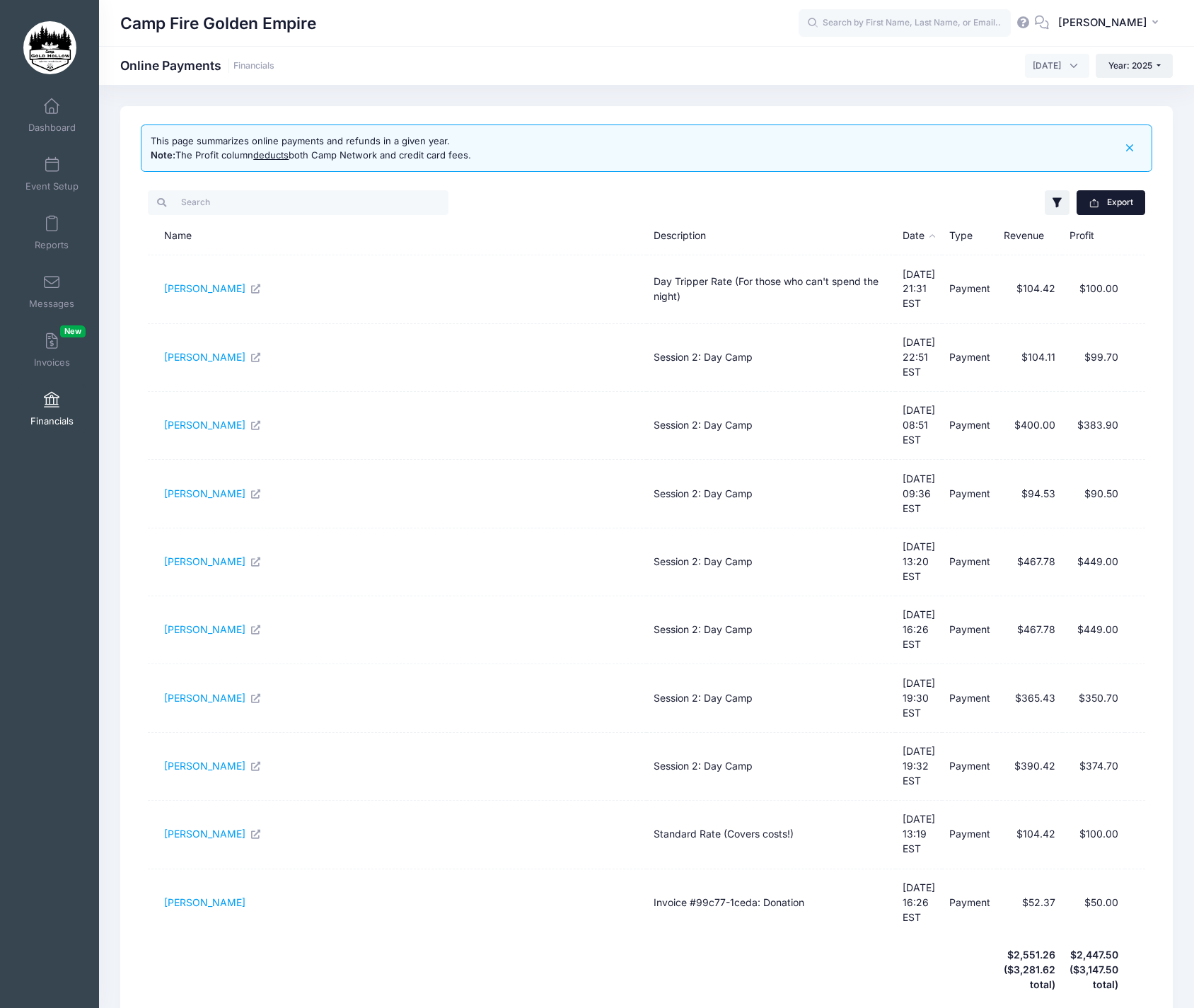
click at [1097, 205] on icon "button" at bounding box center [1094, 203] width 11 height 11
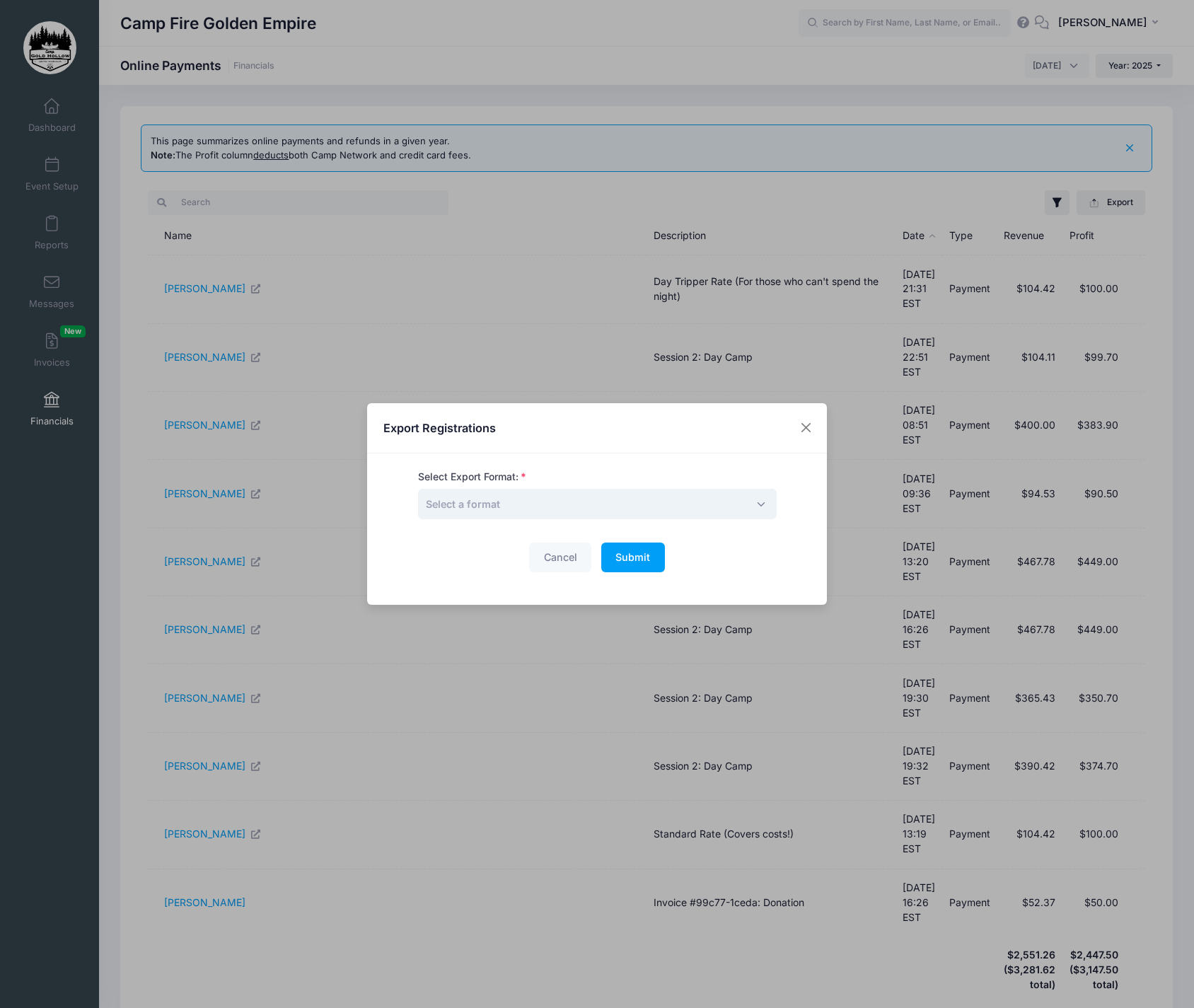
click at [759, 500] on span "Select a format" at bounding box center [597, 503] width 358 height 30
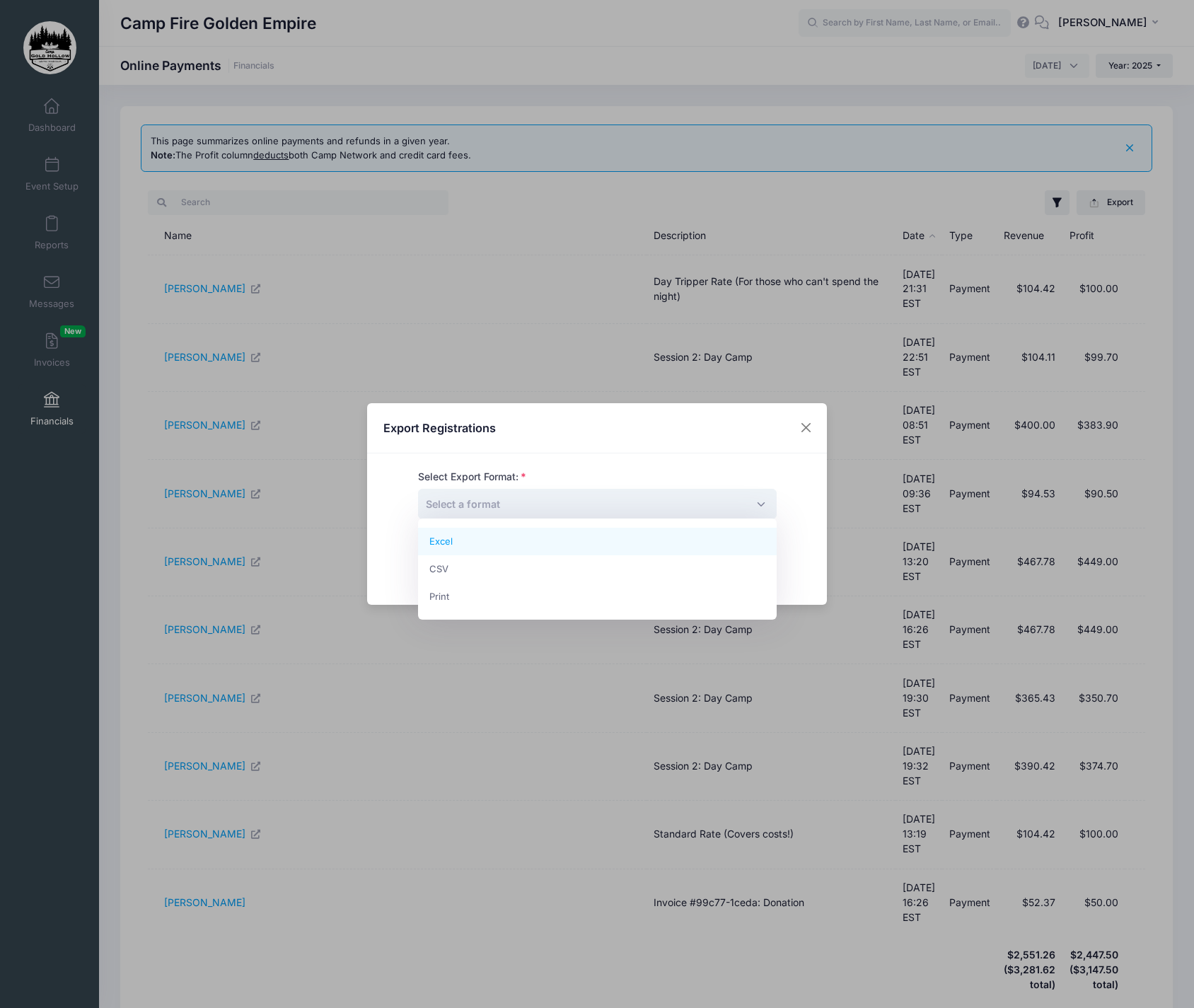
select select "excel"
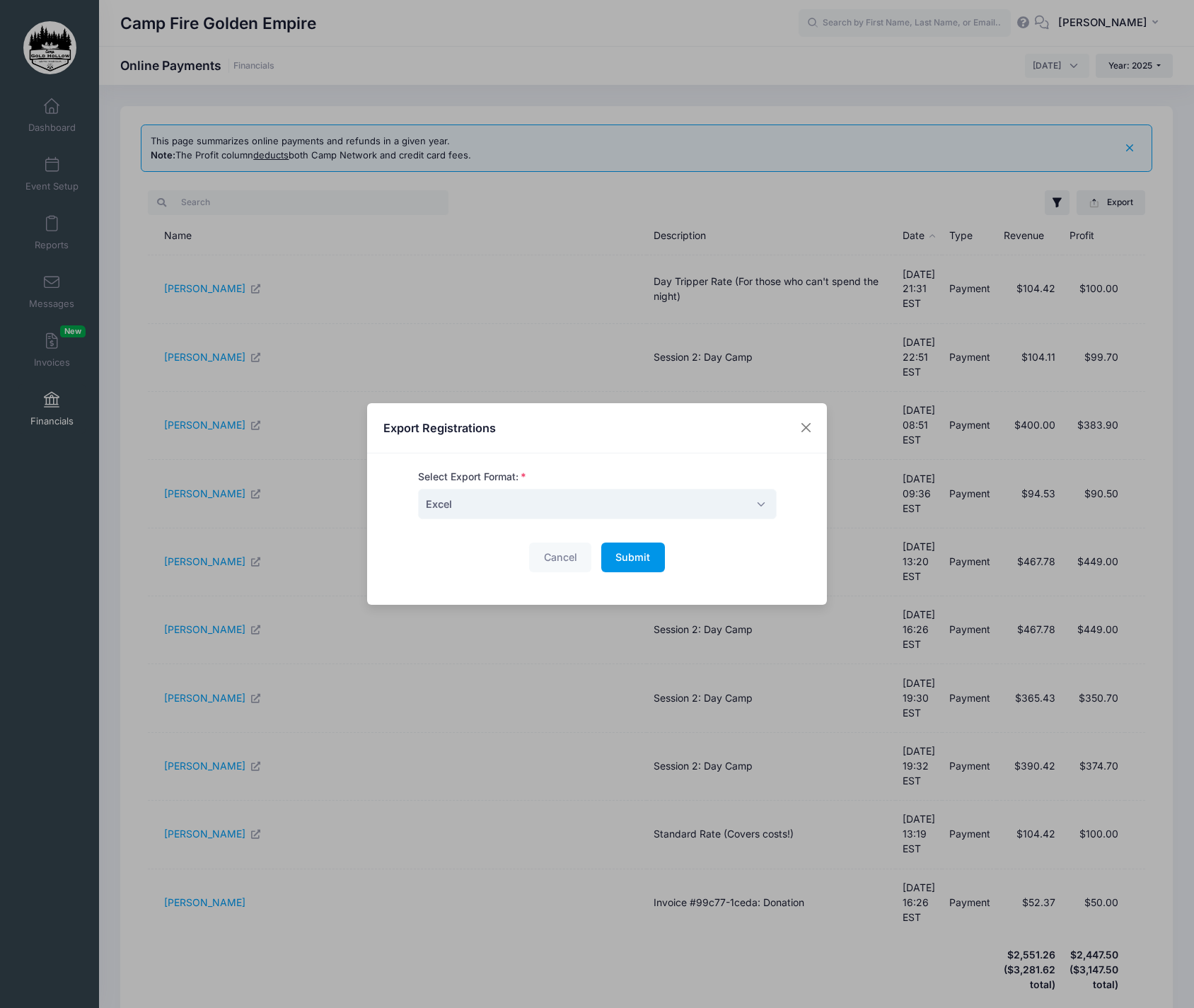
click at [628, 552] on span "Submit" at bounding box center [633, 557] width 35 height 12
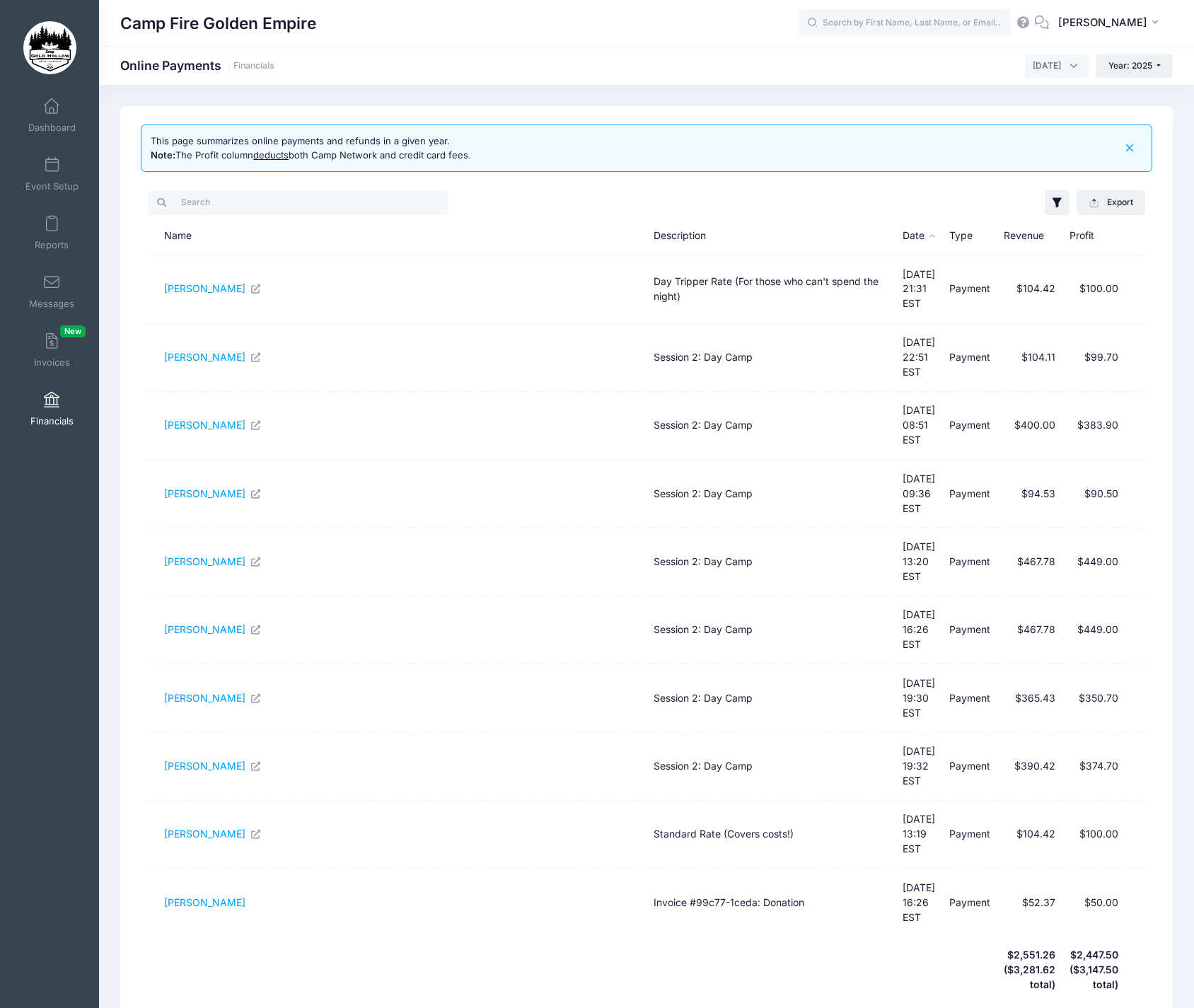
click at [53, 418] on span "Financials" at bounding box center [52, 421] width 43 height 12
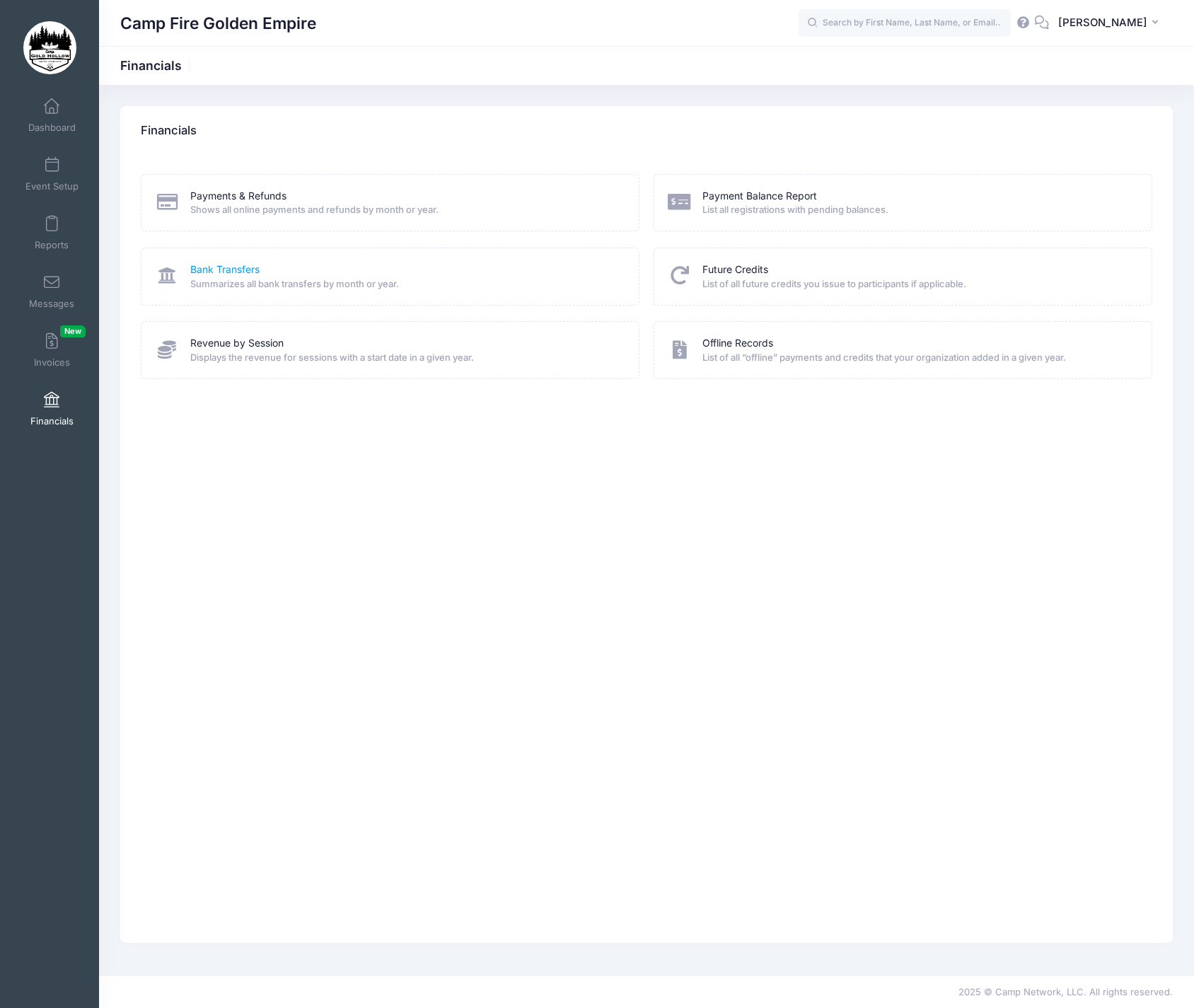
click at [225, 265] on link "Bank Transfers" at bounding box center [224, 270] width 69 height 15
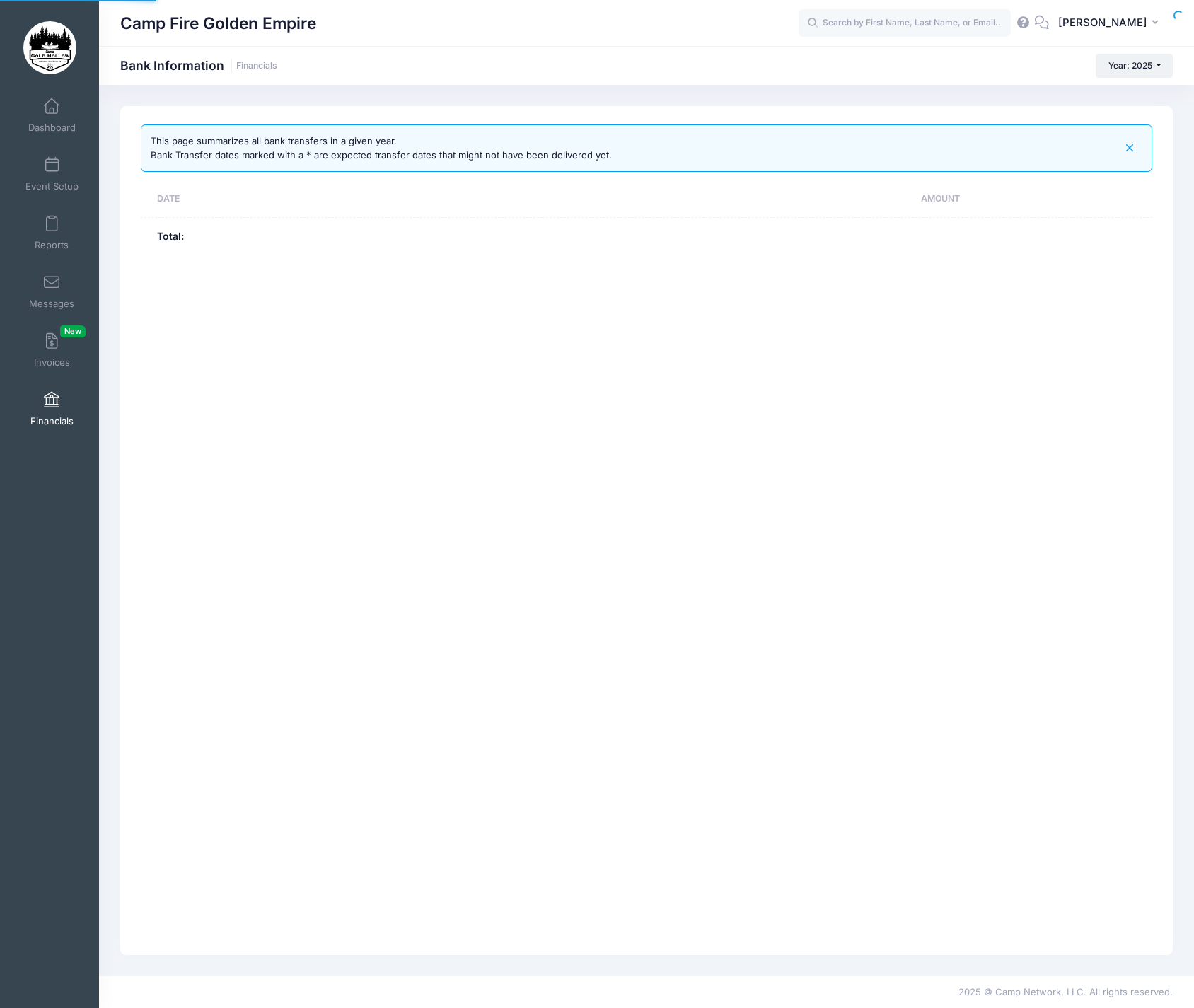
select select "10"
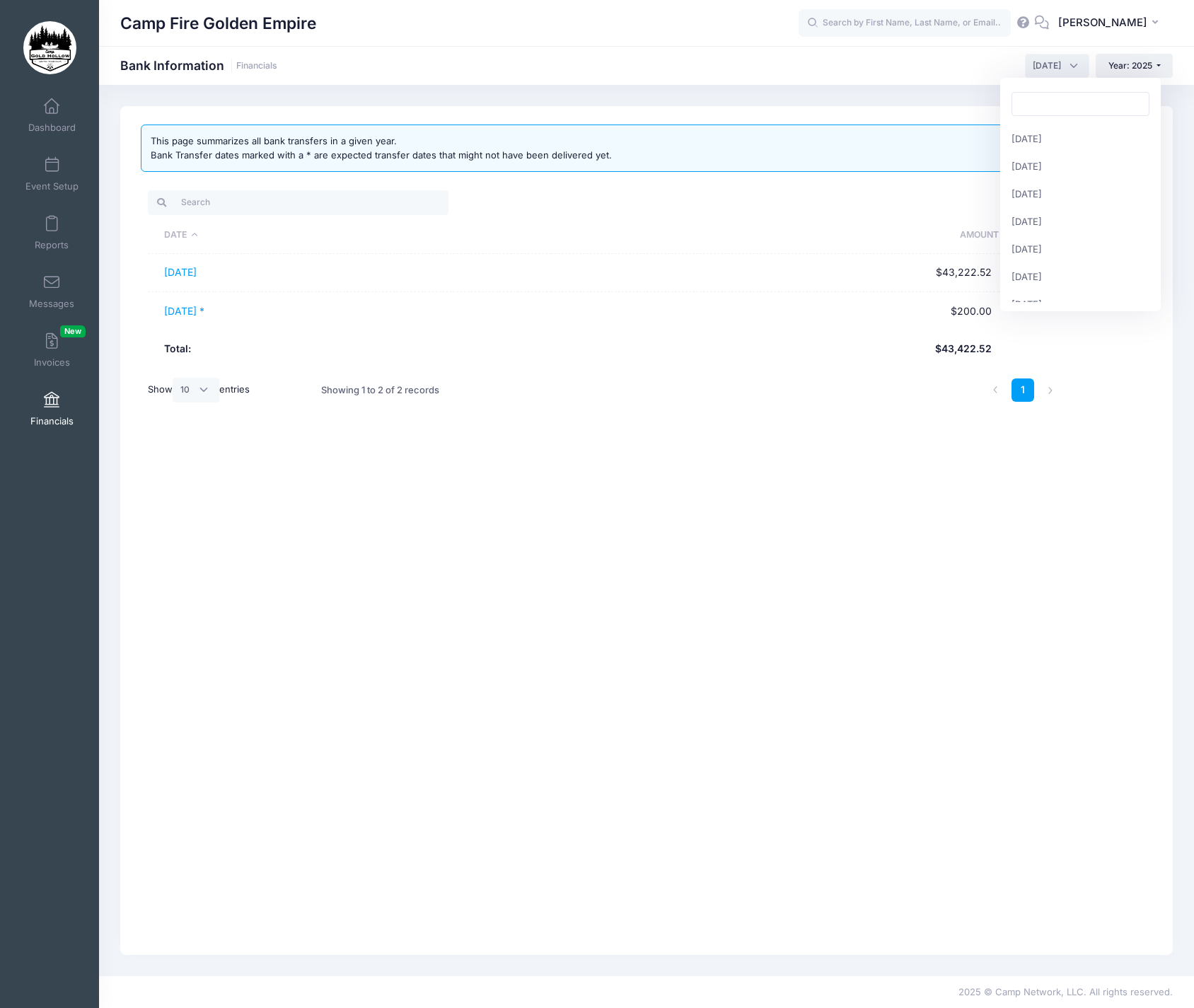
click at [1070, 64] on span "August 2025" at bounding box center [1057, 65] width 64 height 24
select select "7"
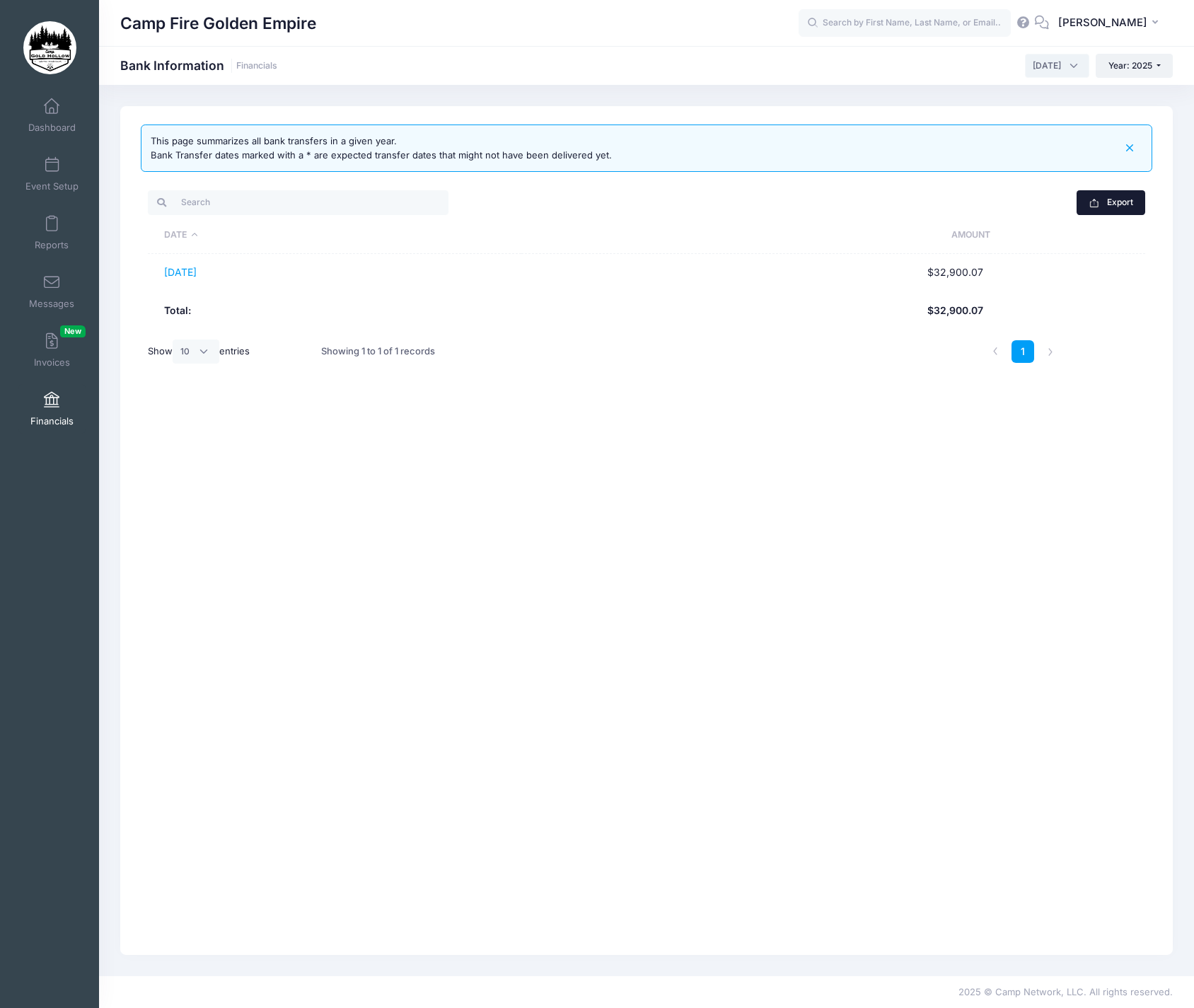
click at [1125, 205] on button "Export" at bounding box center [1110, 202] width 68 height 24
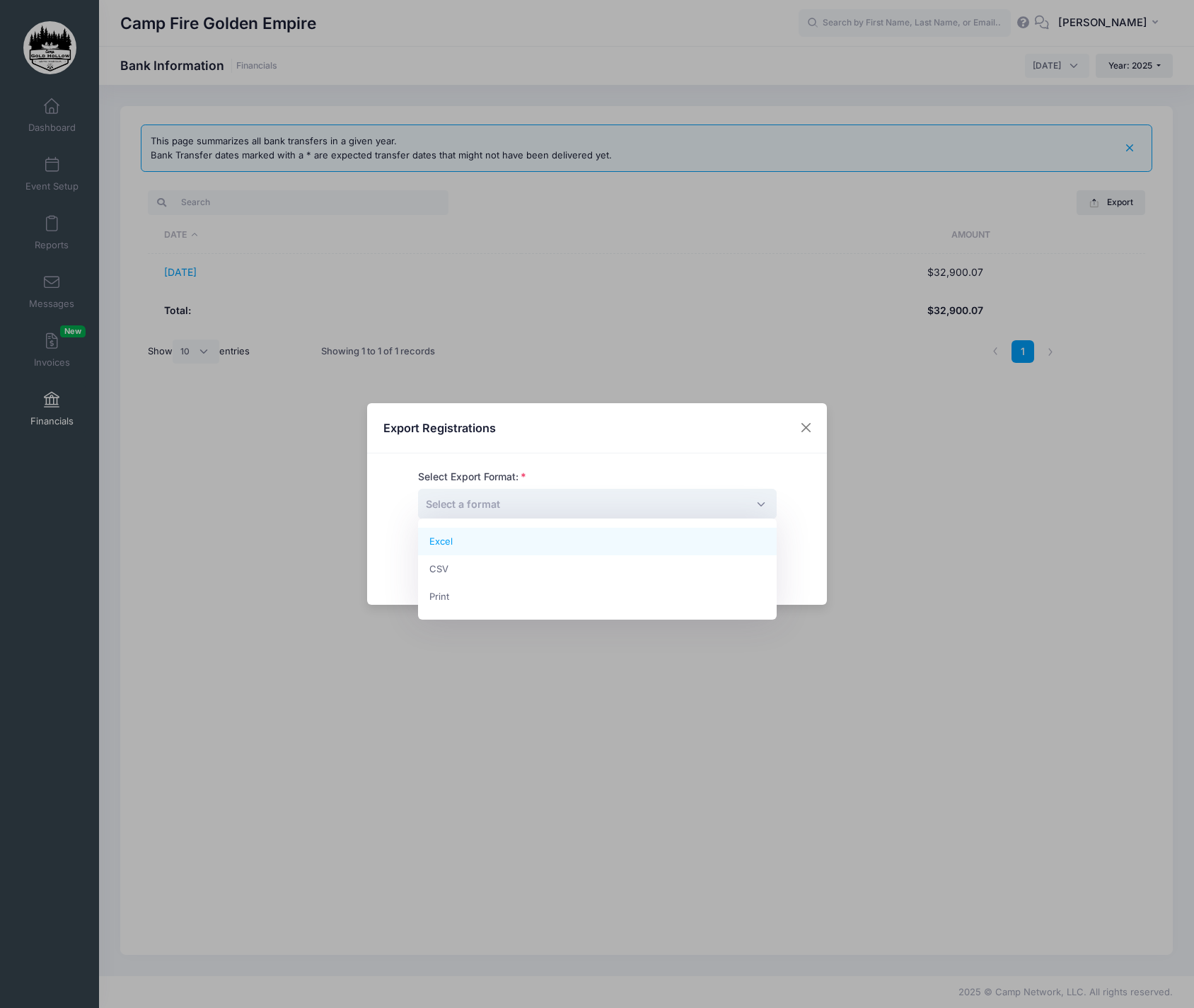
click at [759, 500] on span "Select a format" at bounding box center [597, 503] width 358 height 30
select select "excel"
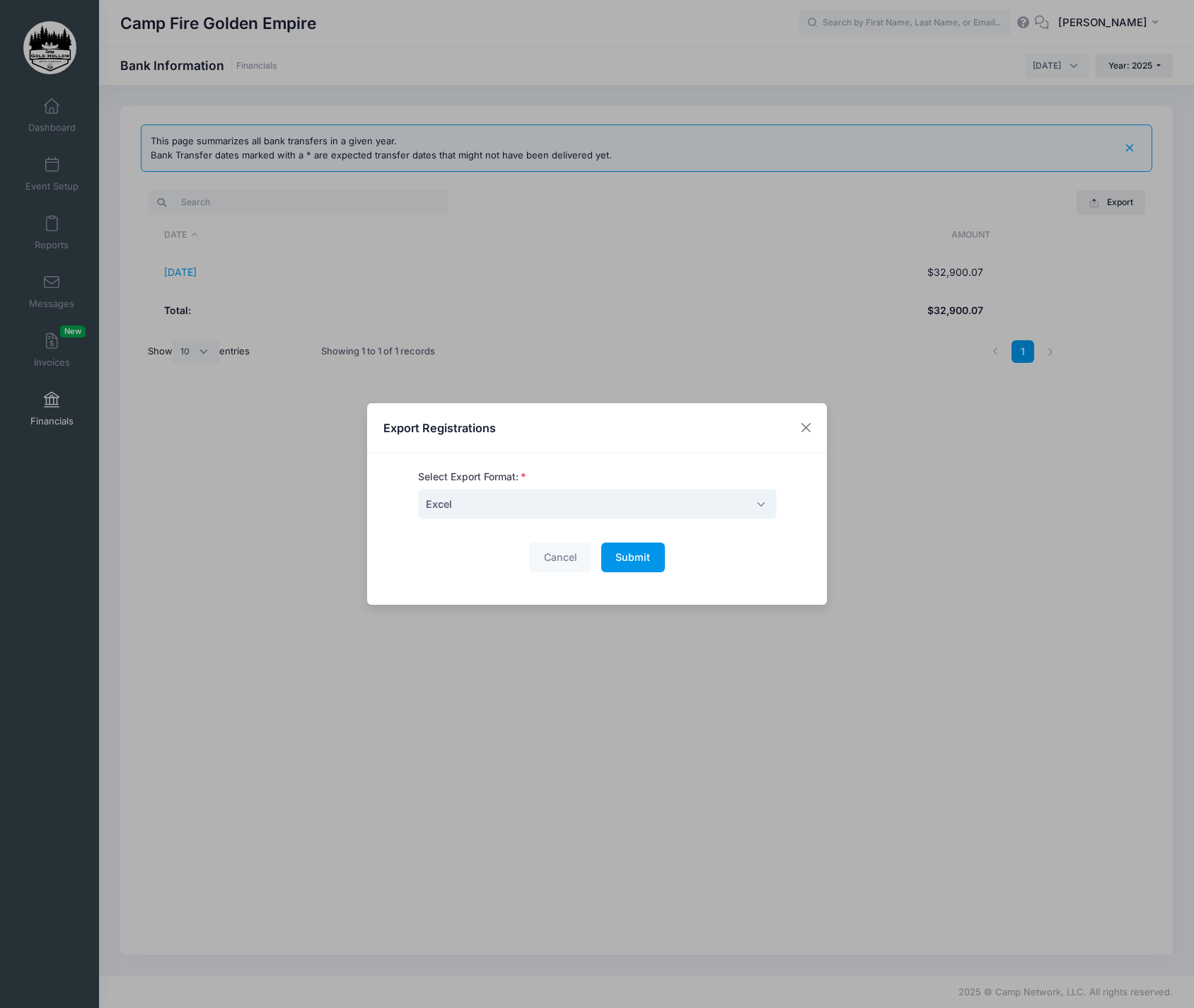
click at [635, 552] on span "Submit" at bounding box center [633, 557] width 35 height 12
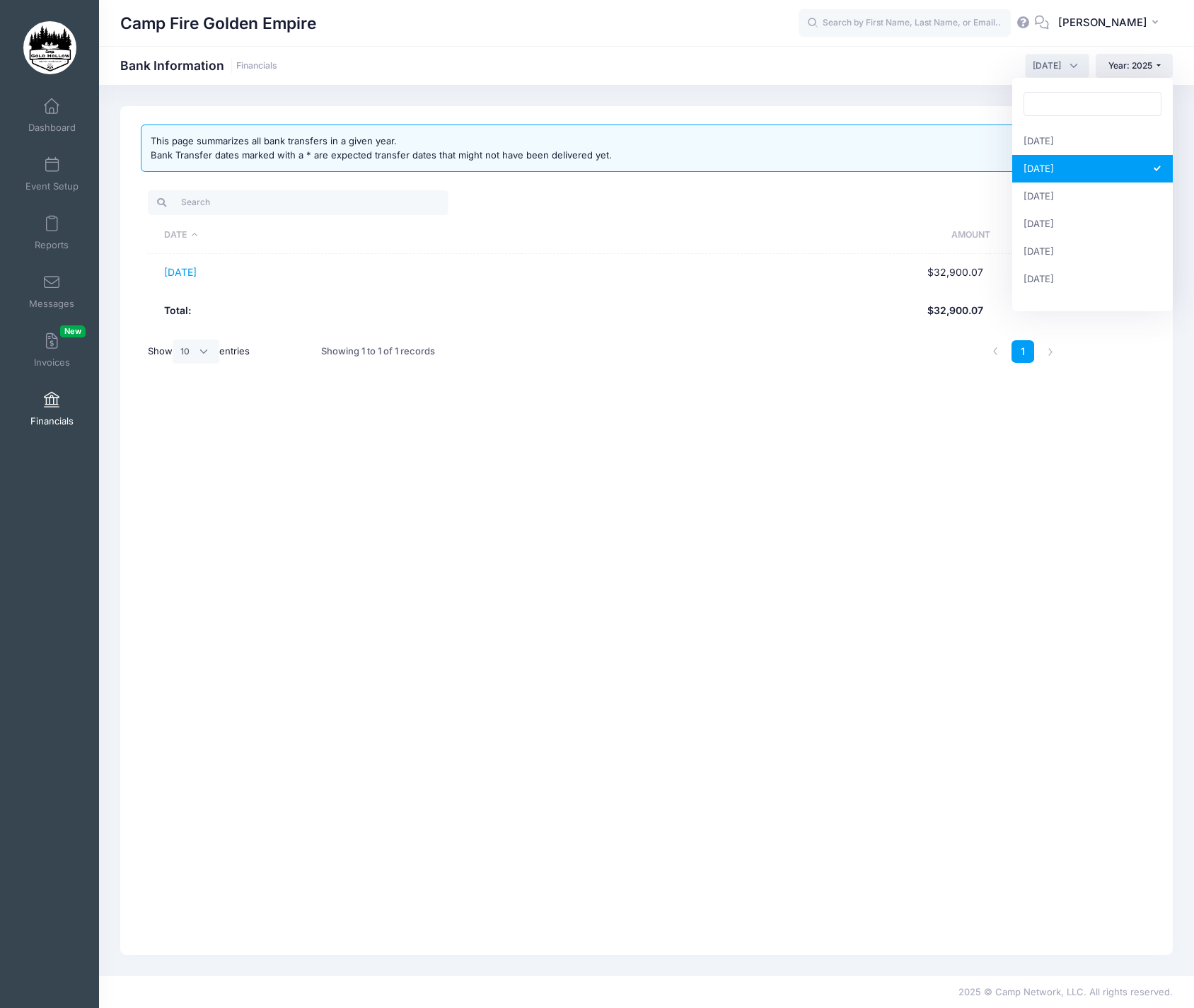
click at [1071, 65] on span "July 2025" at bounding box center [1057, 65] width 64 height 24
select select "8"
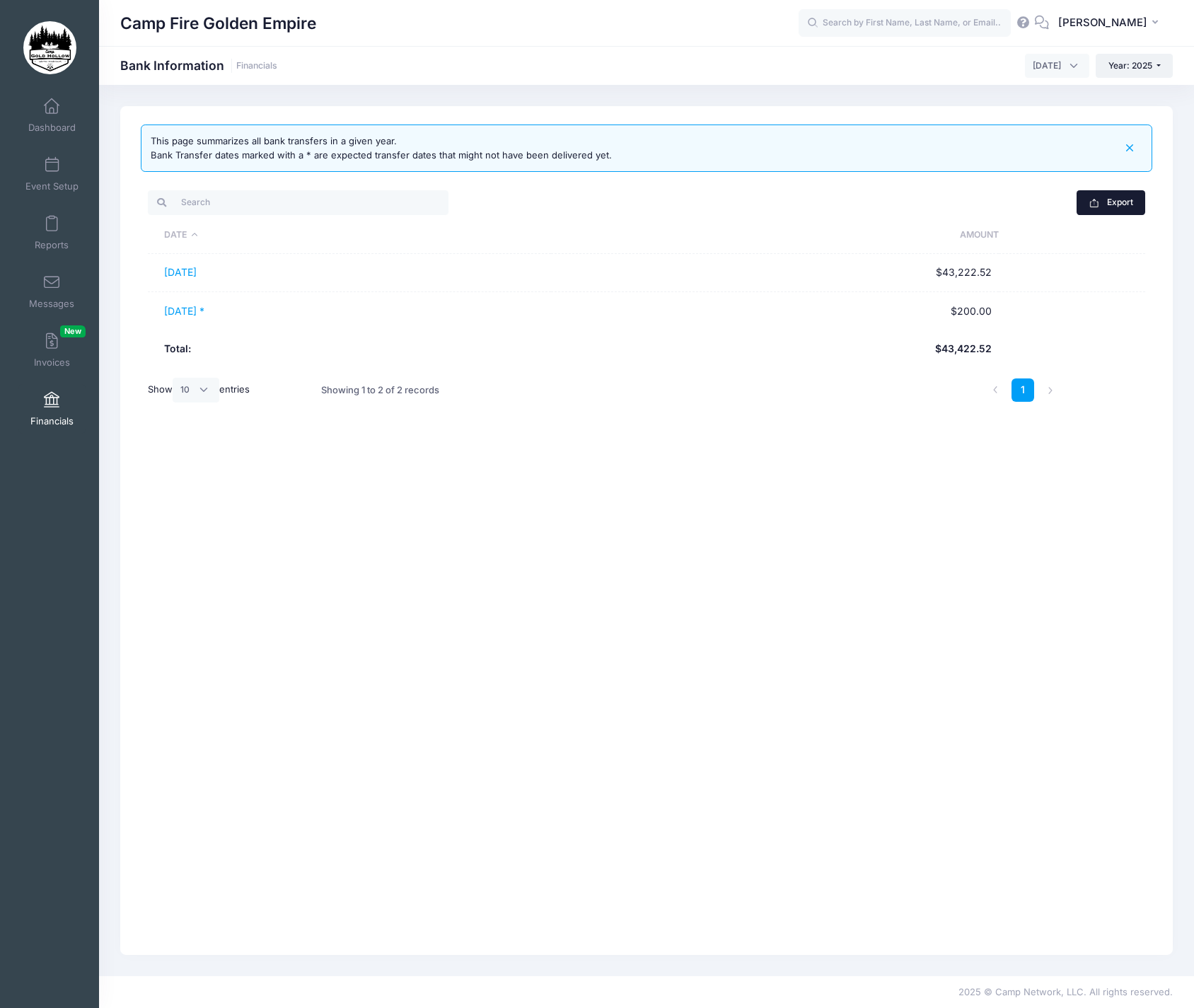
click at [1115, 202] on button "Export" at bounding box center [1110, 202] width 68 height 24
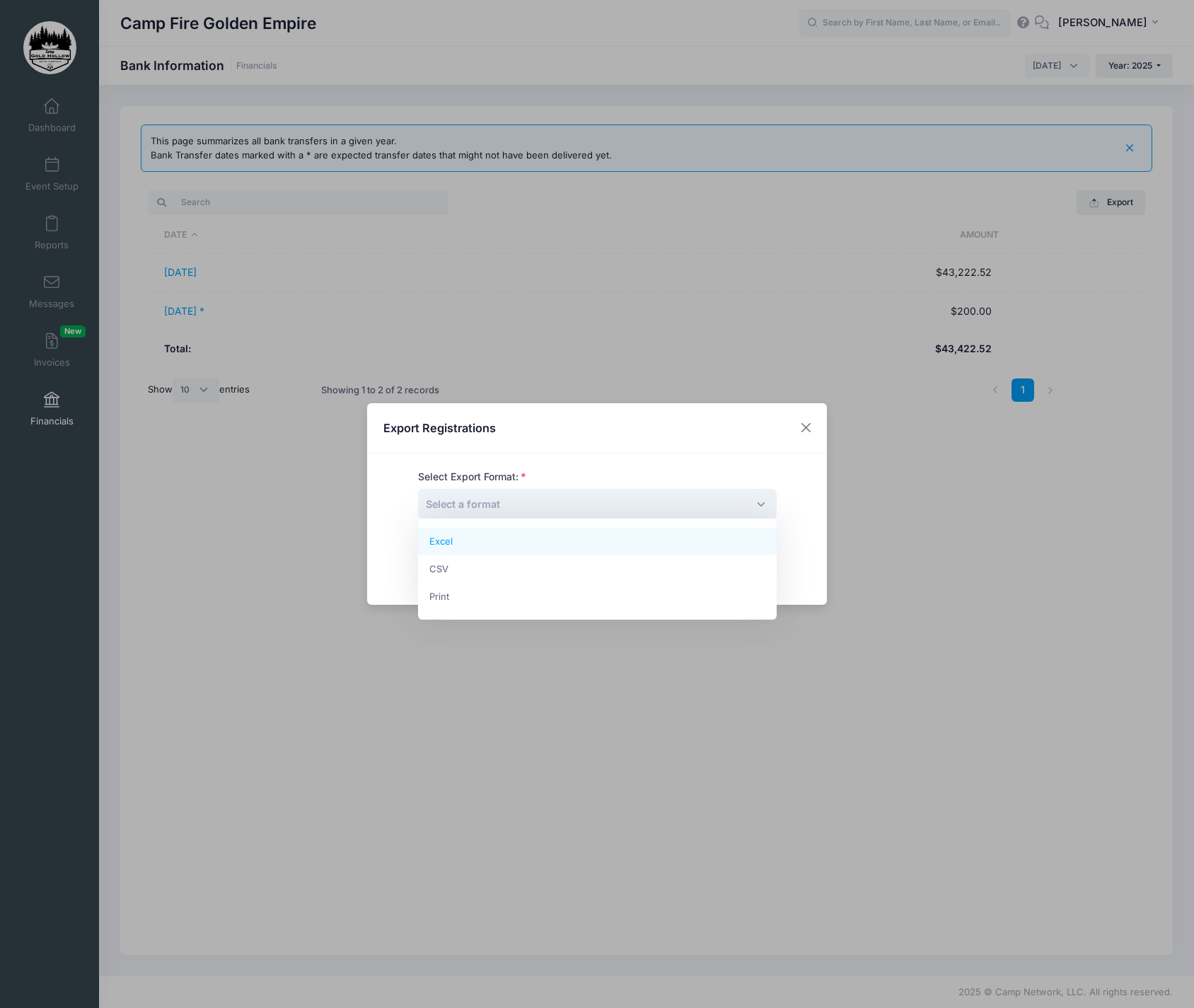
click at [759, 501] on span "Select a format" at bounding box center [597, 503] width 358 height 30
select select "csv"
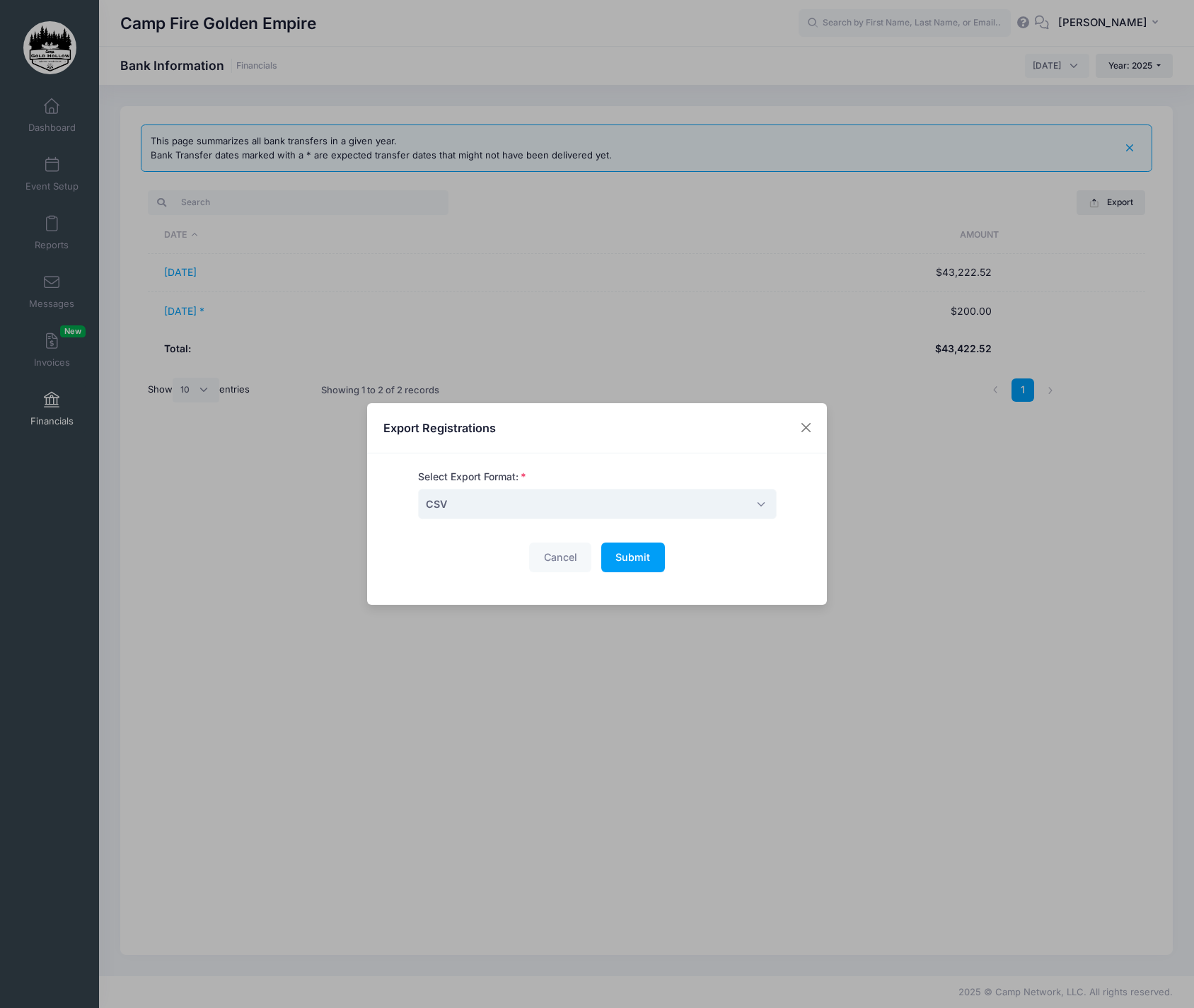
click at [646, 559] on span "Submit" at bounding box center [633, 557] width 35 height 12
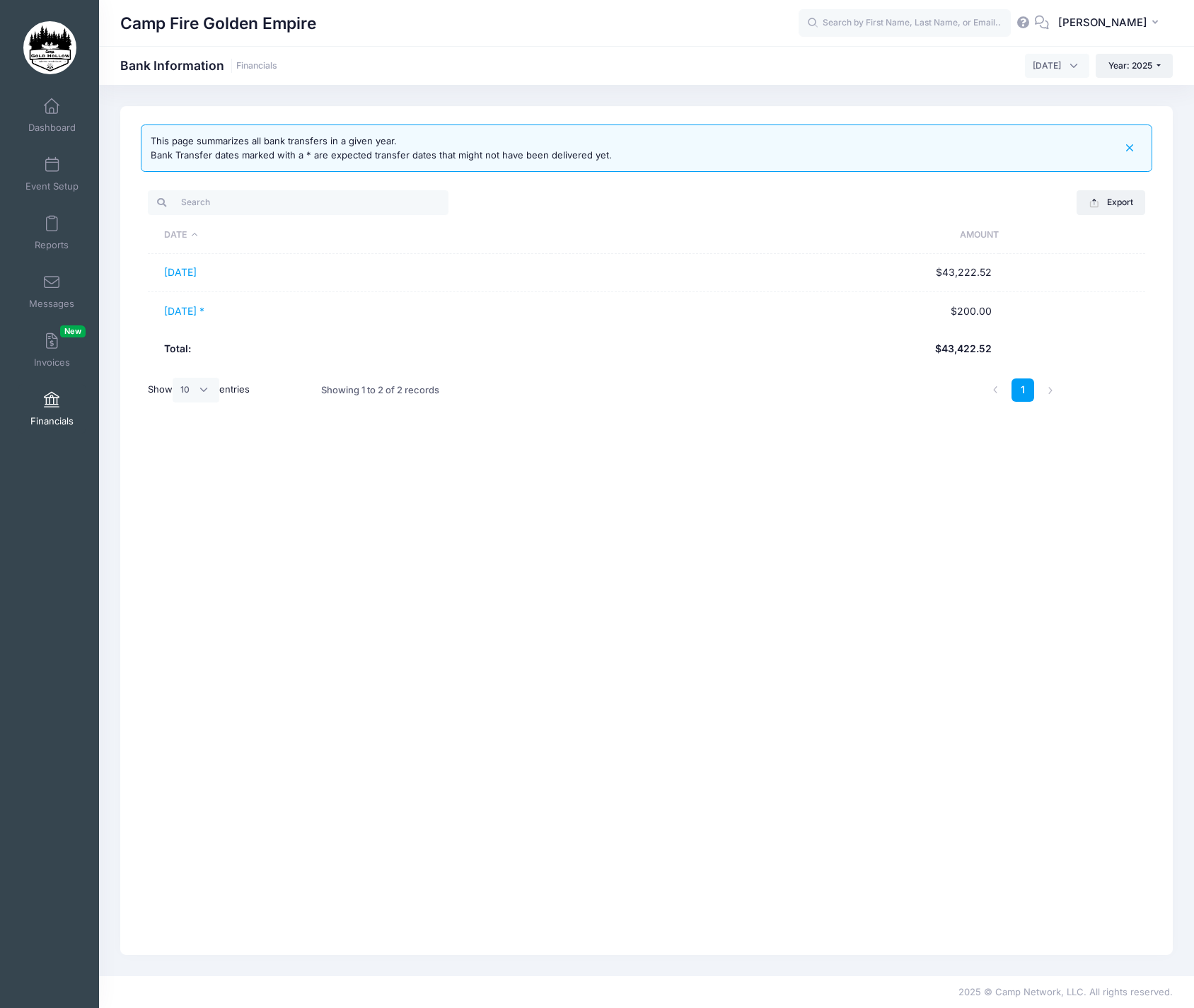
click at [53, 418] on span "Financials" at bounding box center [52, 421] width 43 height 12
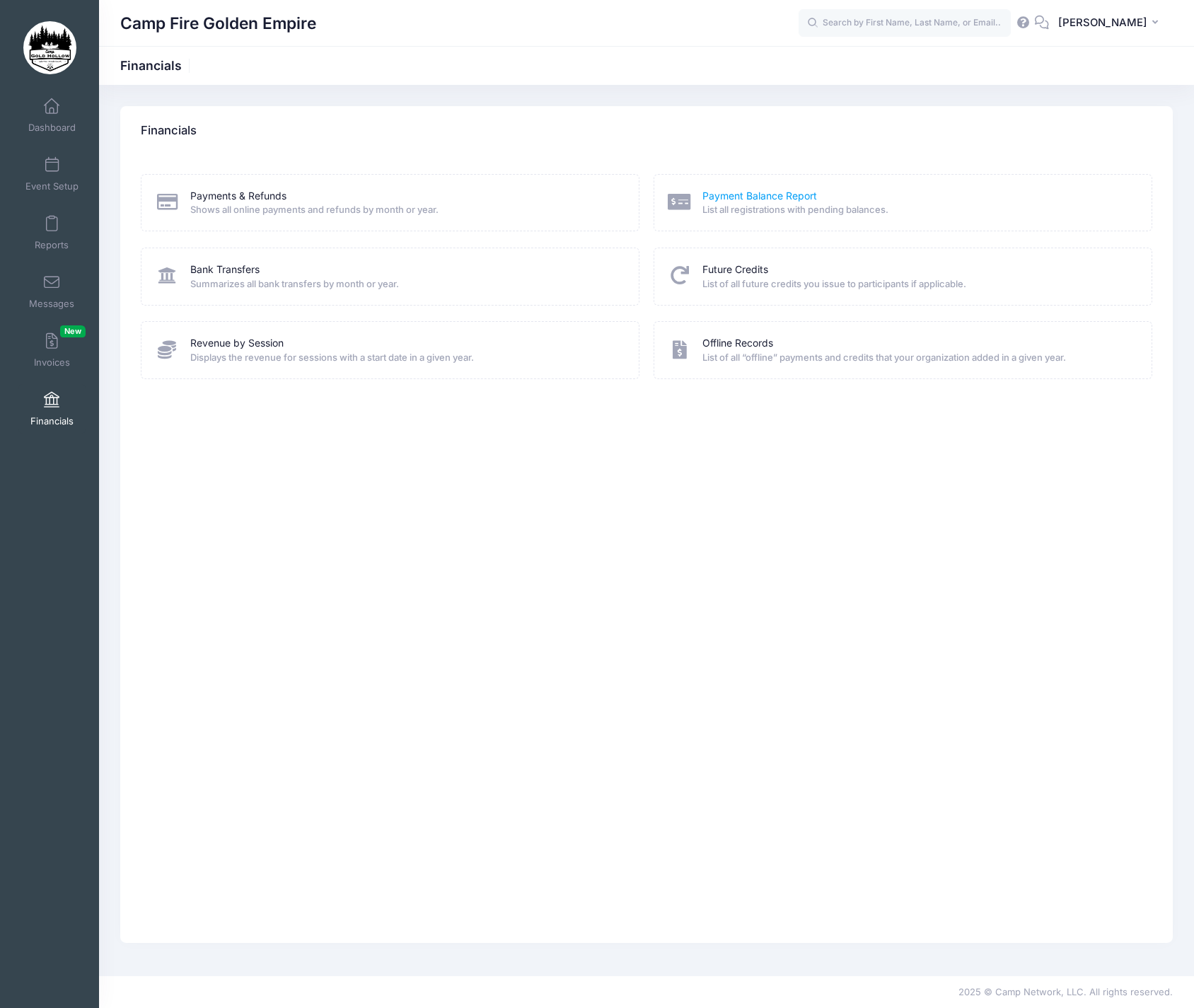
click at [732, 193] on link "Payment Balance Report" at bounding box center [759, 196] width 114 height 15
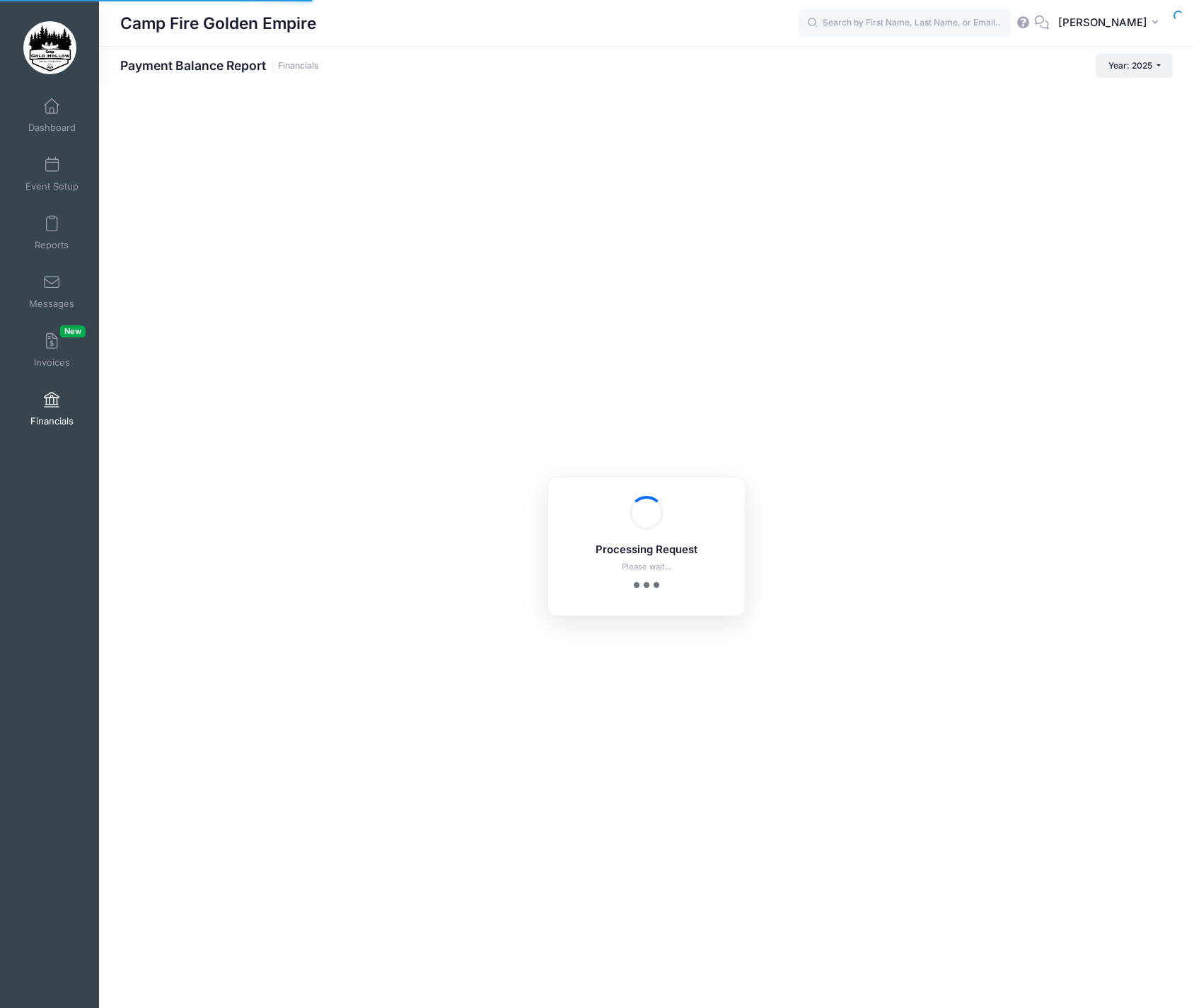
select select "10"
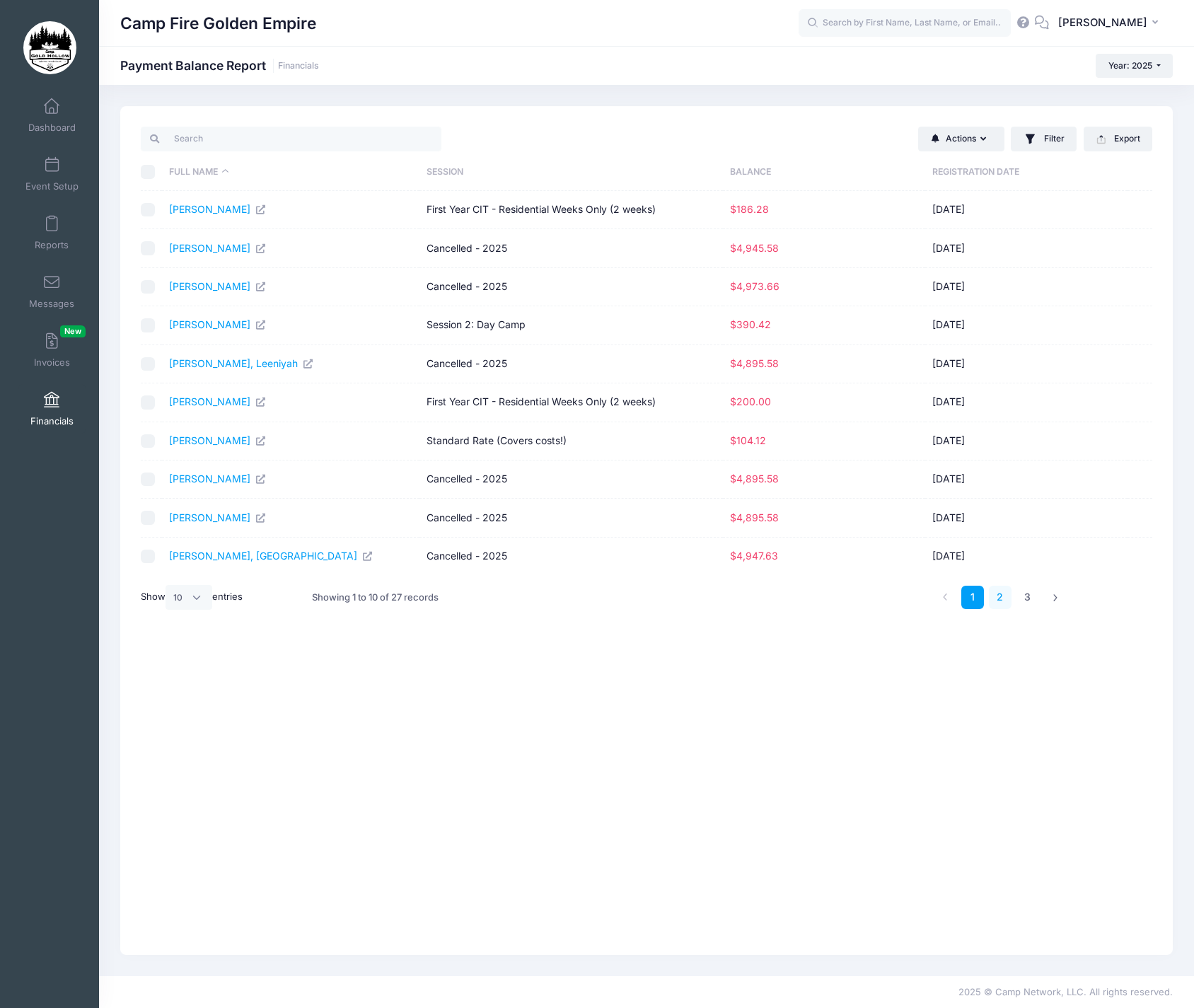
scroll to position [0, 1]
click at [1000, 592] on link "2" at bounding box center [1000, 597] width 23 height 23
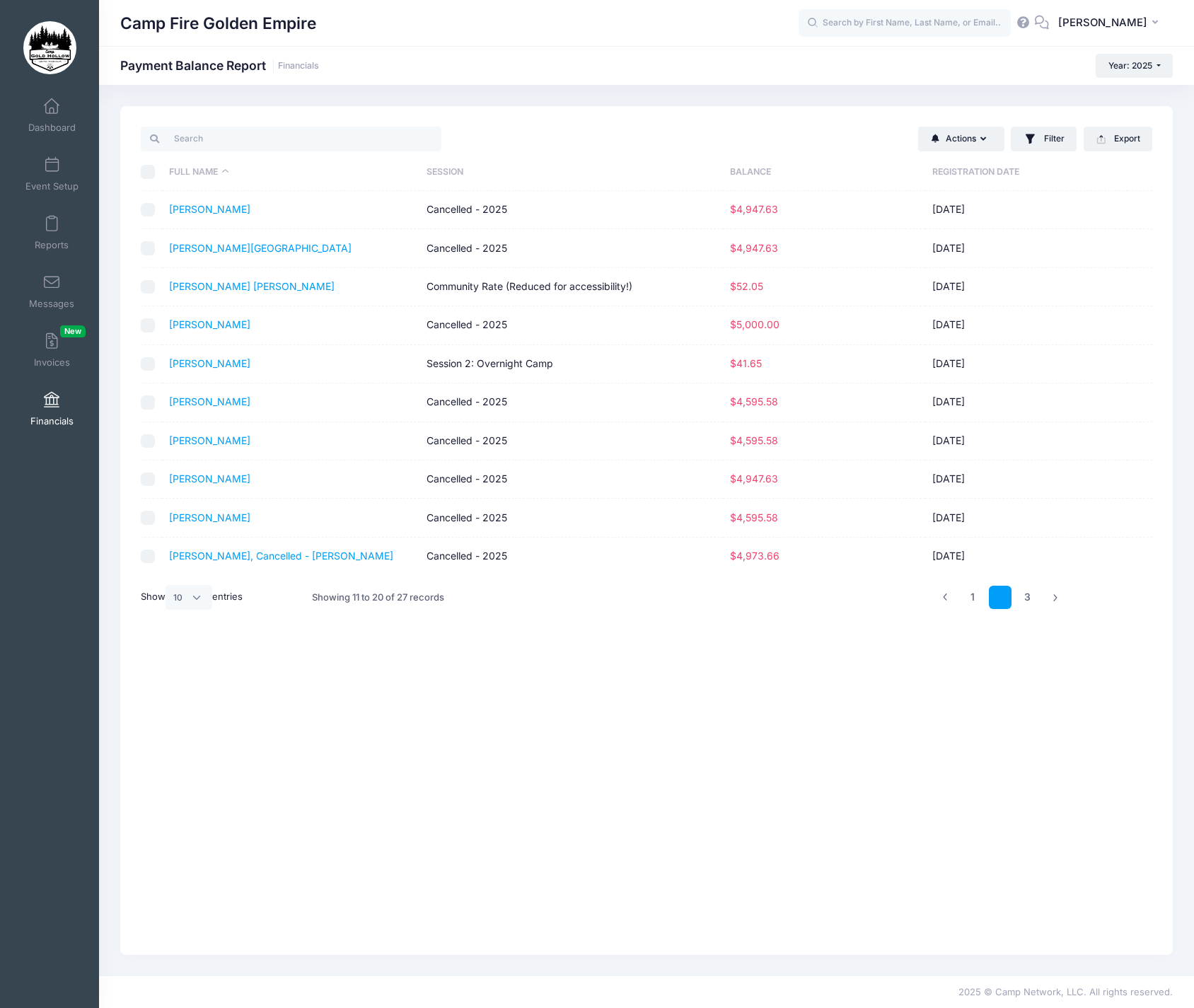
scroll to position [0, 0]
click at [1032, 591] on link "3" at bounding box center [1027, 597] width 23 height 23
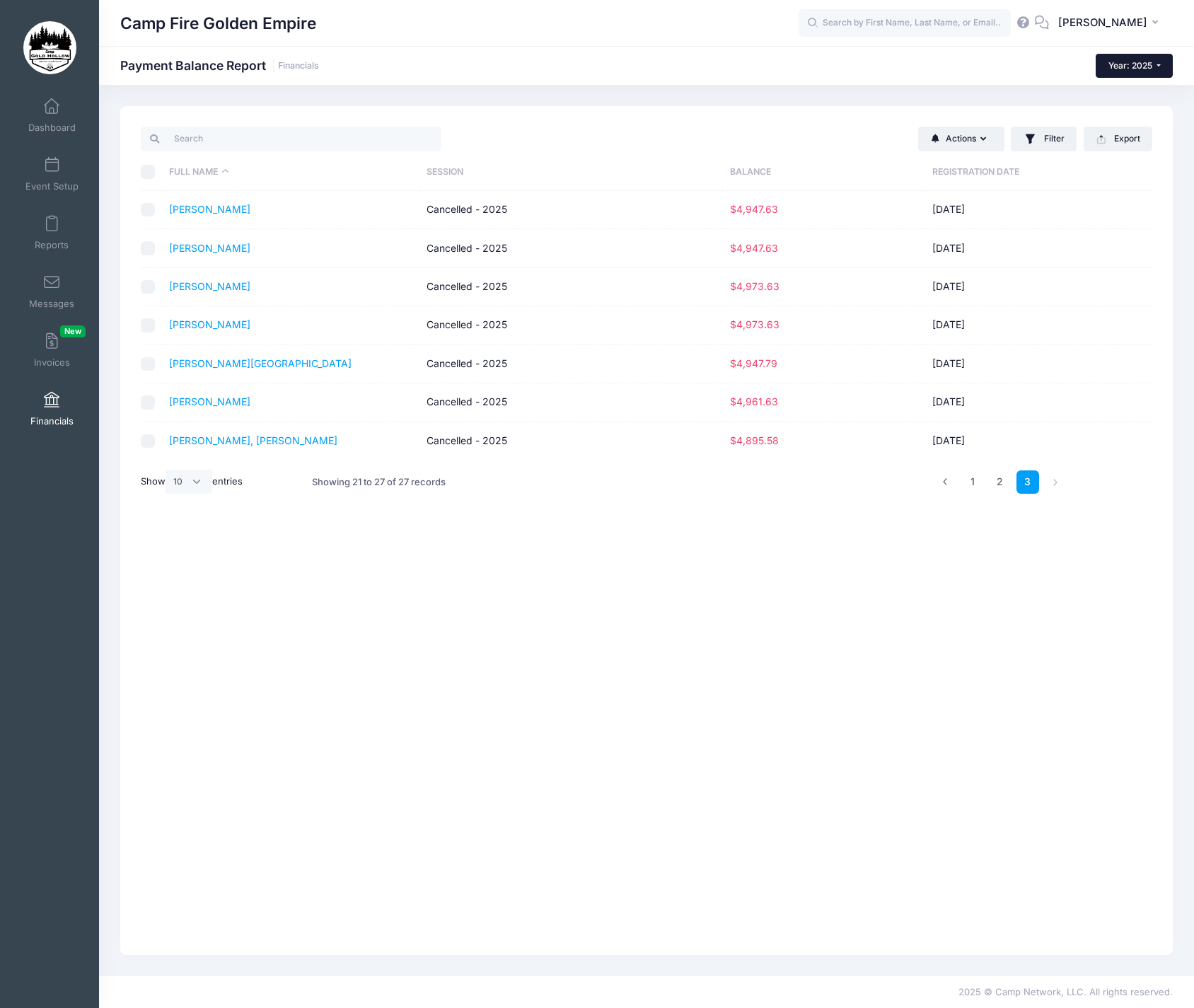
click at [1159, 63] on button "Year: 2025" at bounding box center [1134, 65] width 77 height 24
click at [1145, 88] on link "Year: 2025" at bounding box center [1141, 93] width 92 height 18
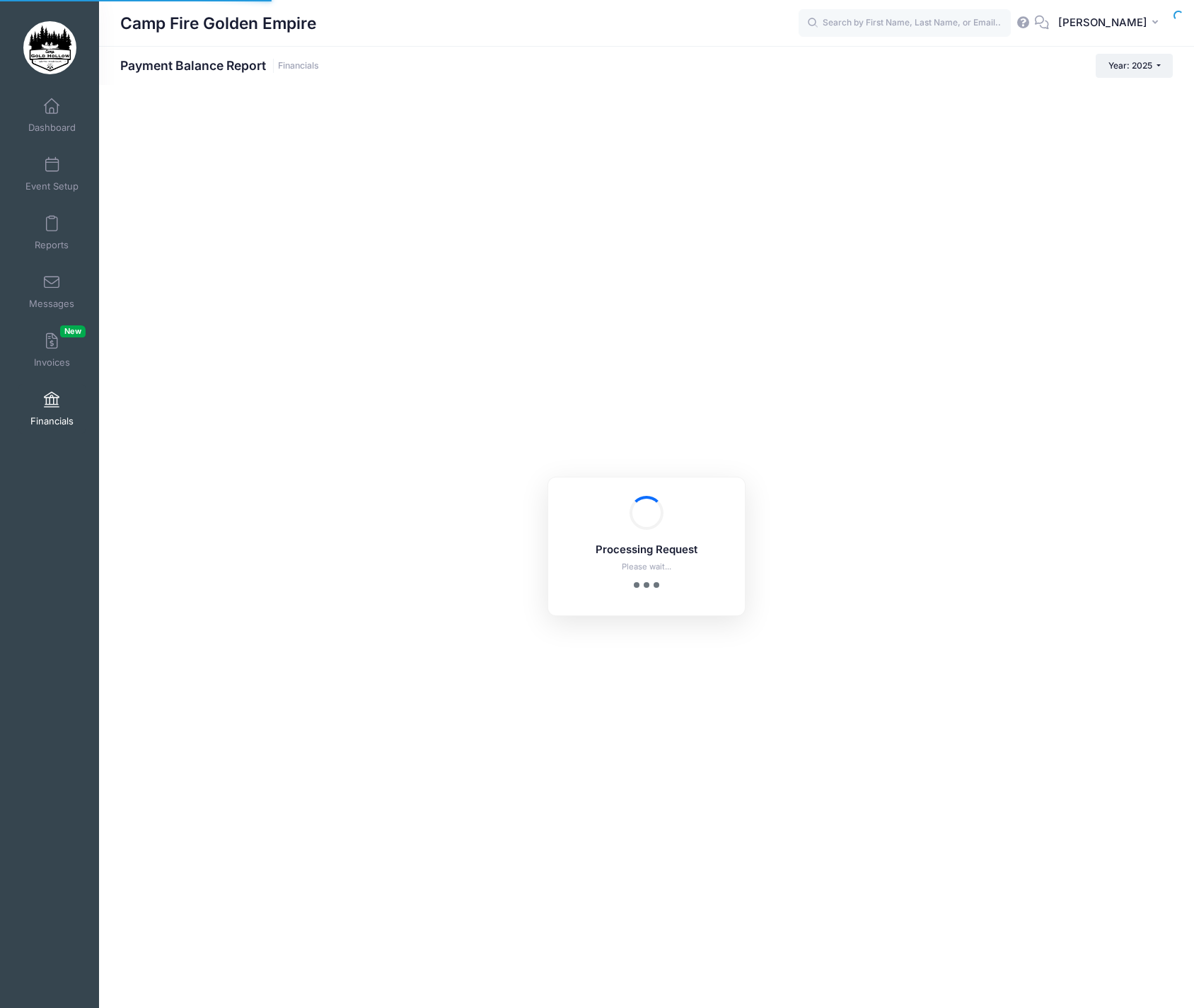
select select "10"
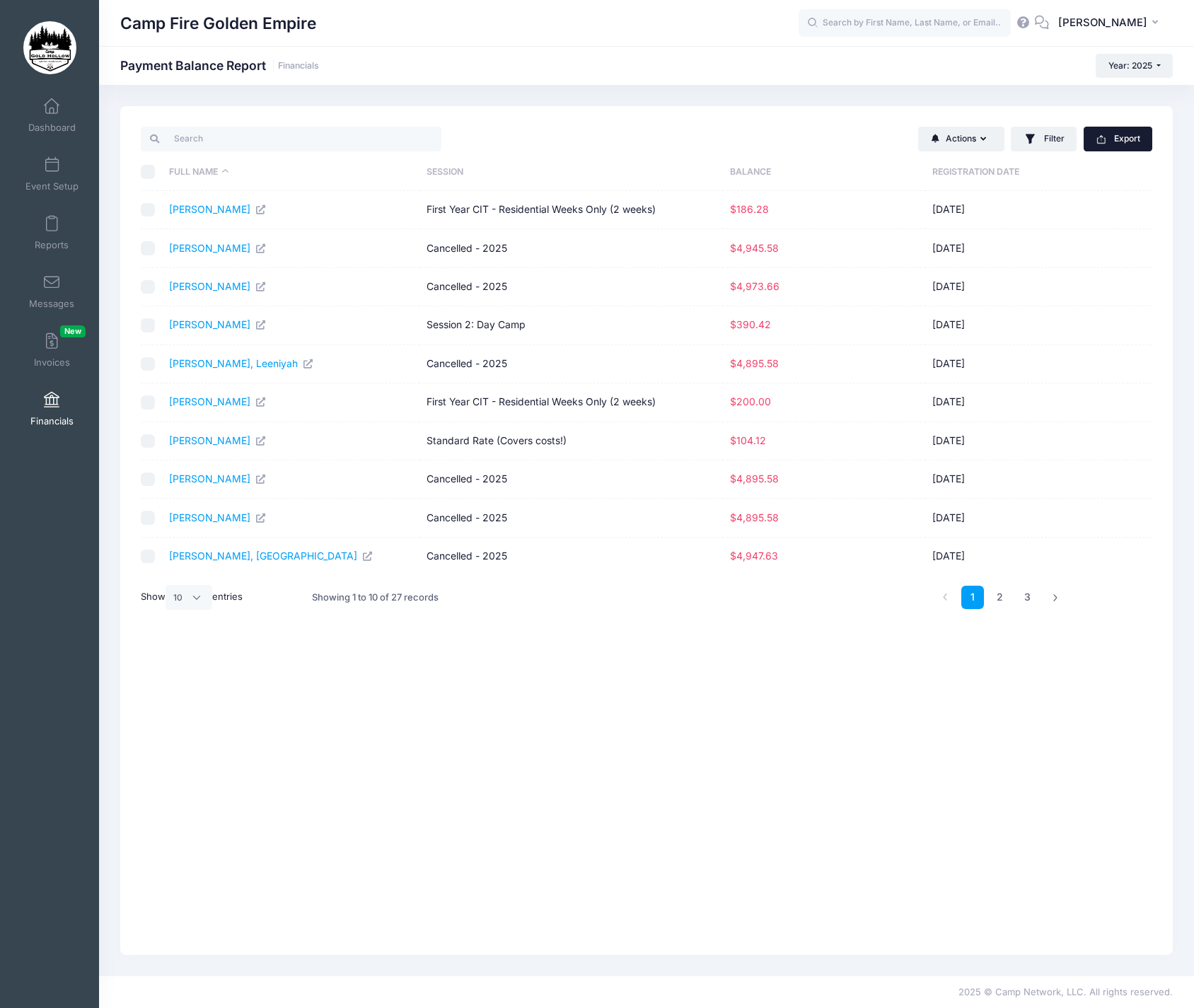
click at [1119, 138] on button "Export" at bounding box center [1118, 138] width 68 height 24
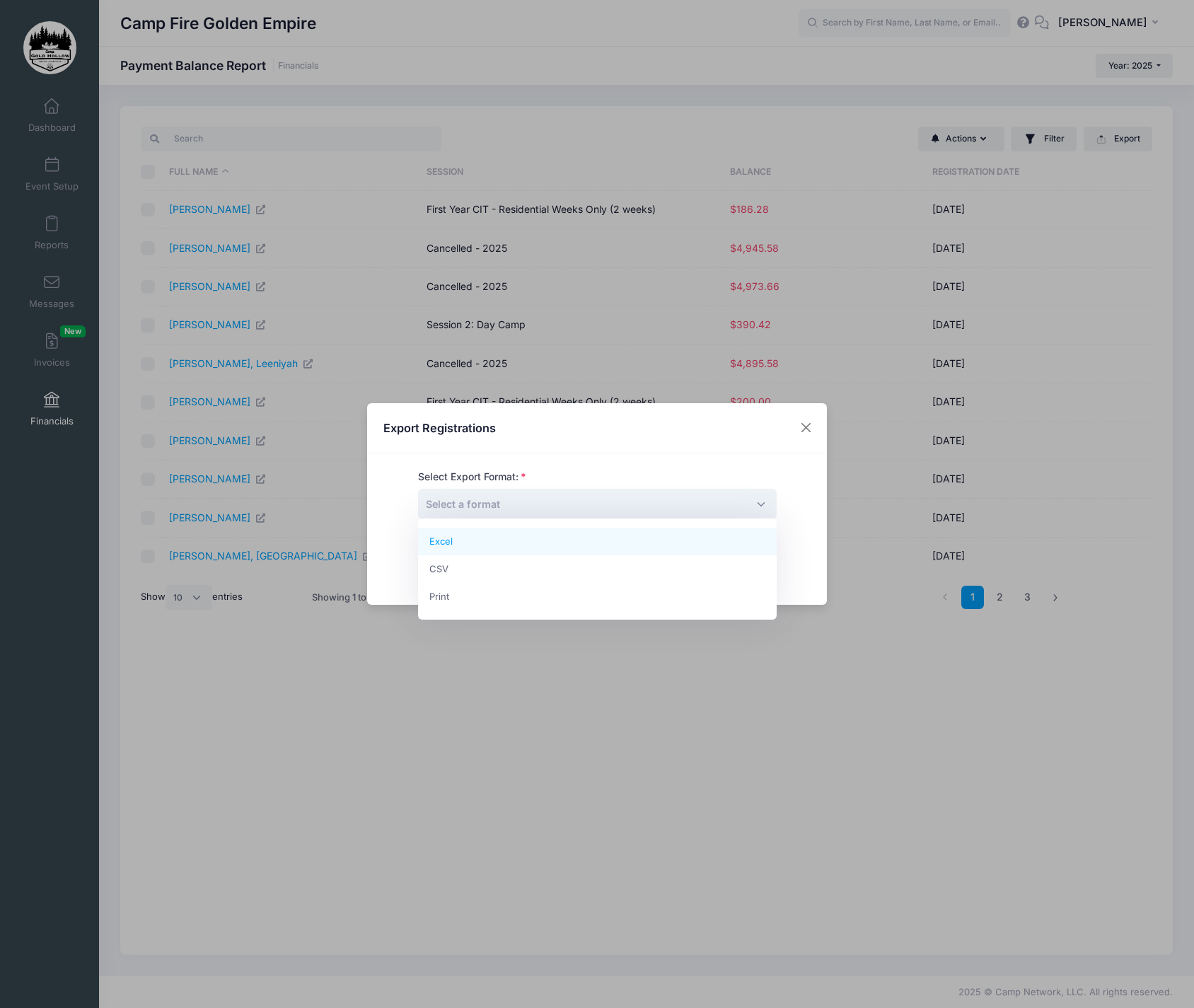
click at [761, 502] on span "Select a format" at bounding box center [597, 503] width 358 height 30
select select "excel"
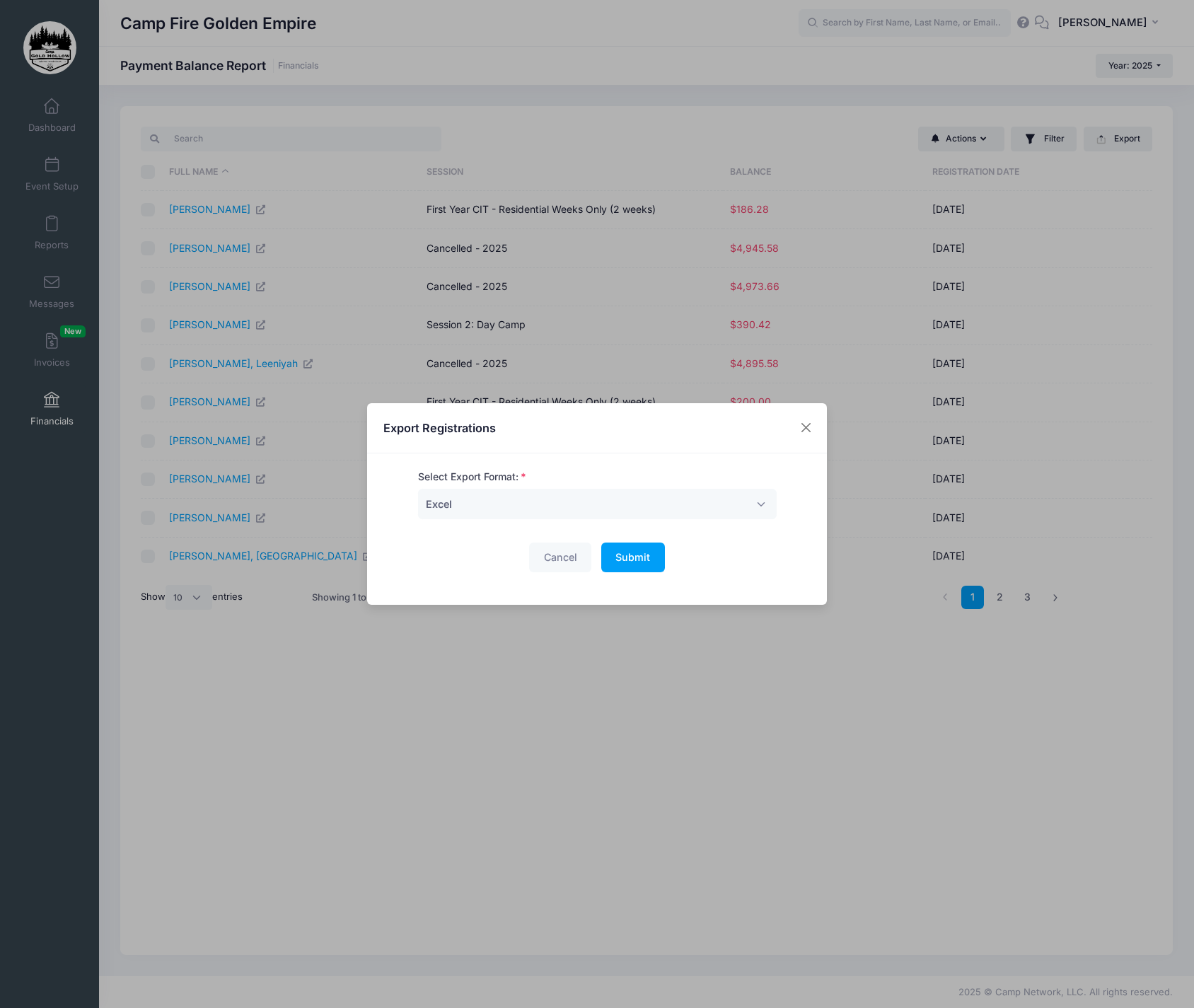
click at [638, 561] on span "Submit" at bounding box center [633, 557] width 35 height 12
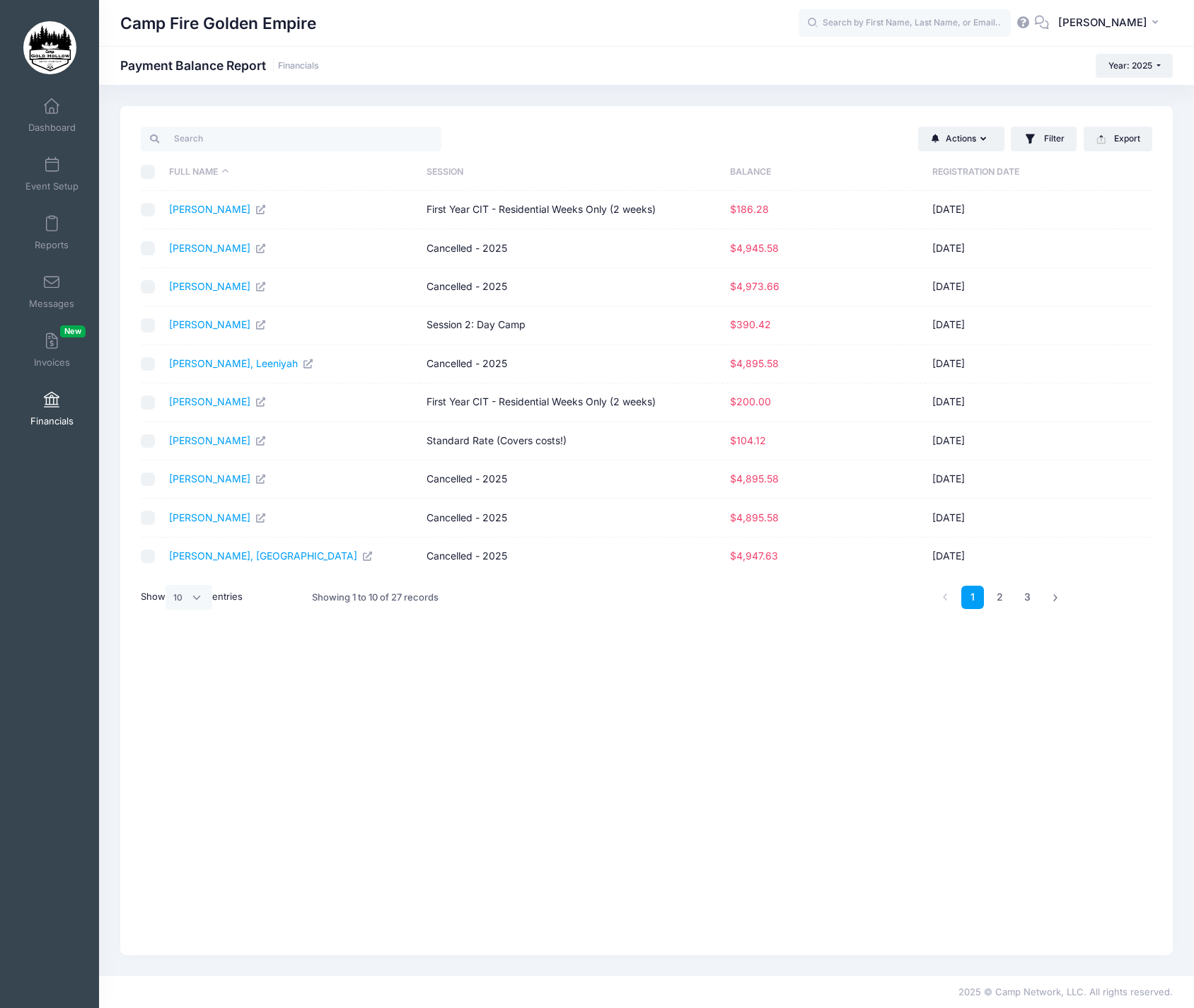
click at [49, 416] on span "Financials" at bounding box center [52, 421] width 43 height 12
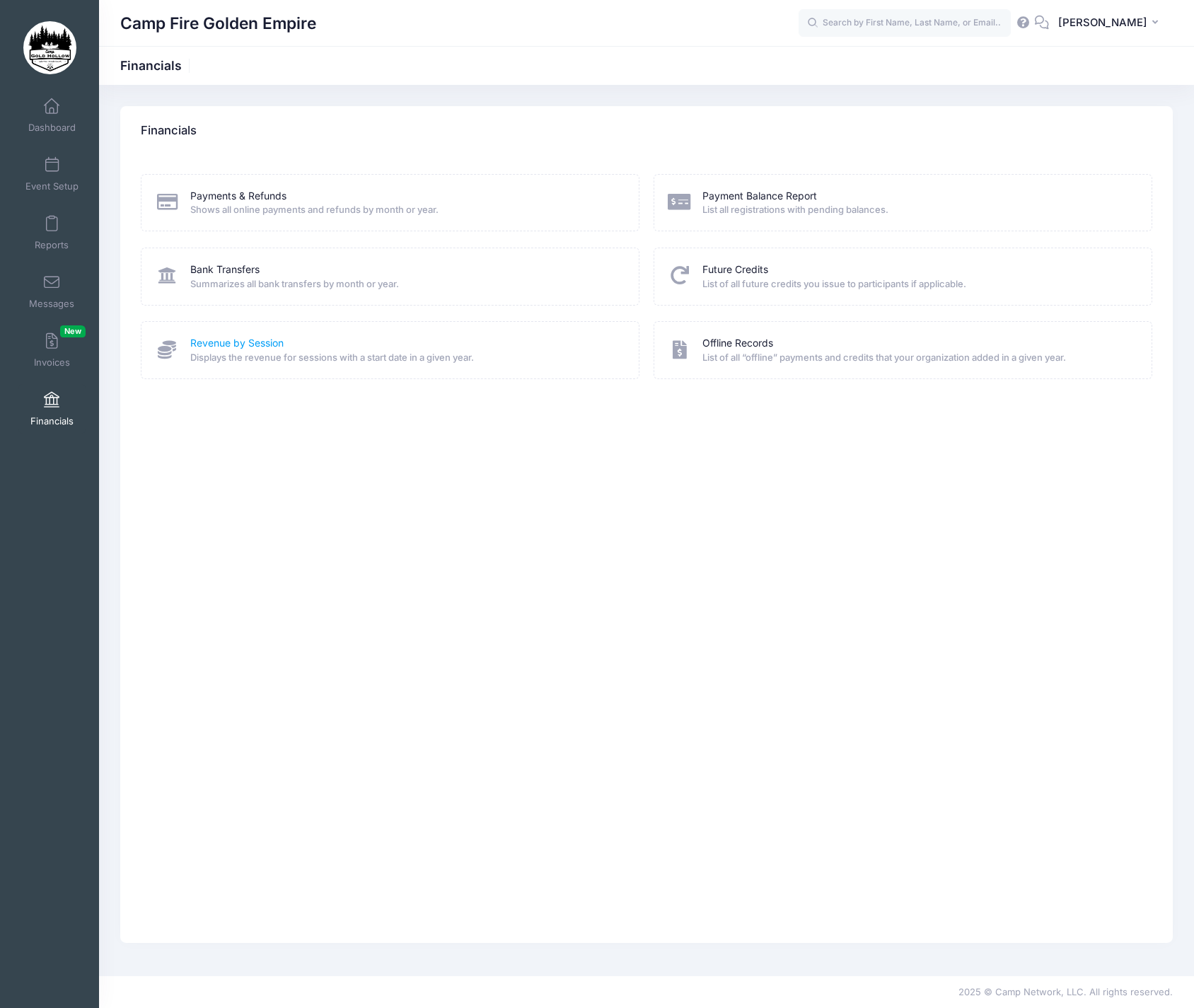
click at [228, 336] on link "Revenue by Session" at bounding box center [236, 344] width 93 height 15
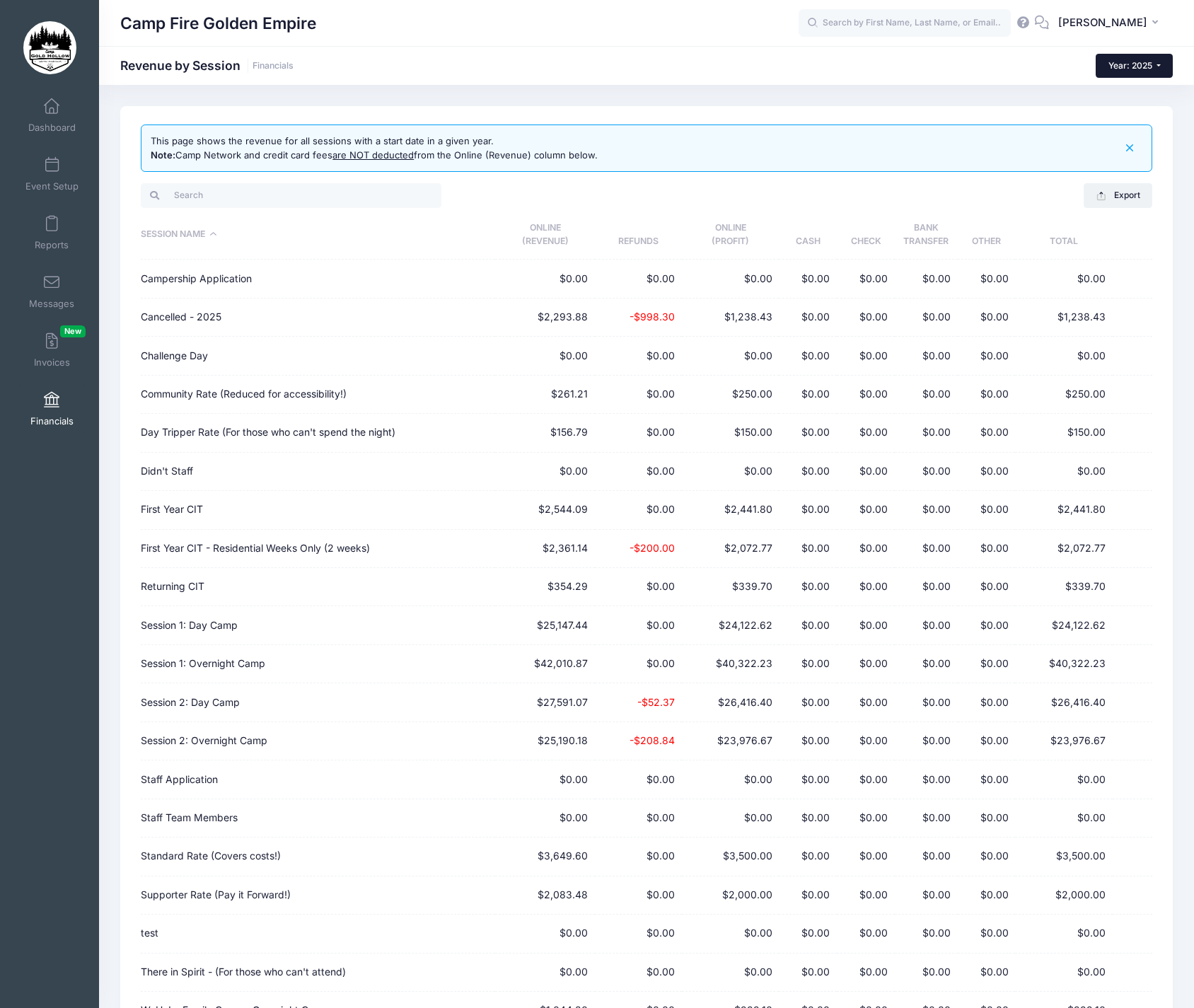
click at [1161, 65] on button "Year: 2025" at bounding box center [1134, 65] width 77 height 24
click at [1124, 193] on button "Export" at bounding box center [1118, 195] width 68 height 24
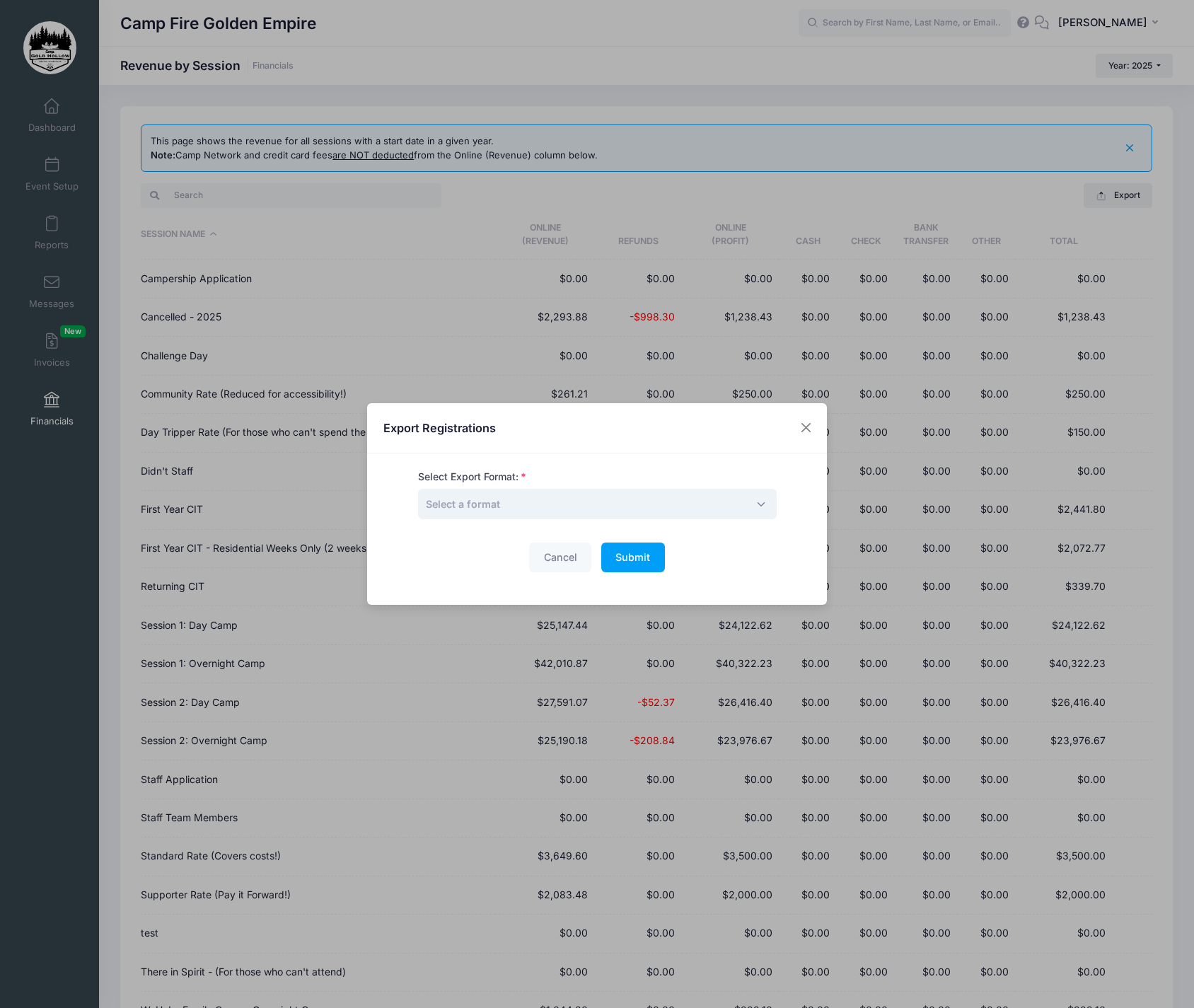
click at [766, 500] on span "Select a format" at bounding box center [597, 503] width 358 height 30
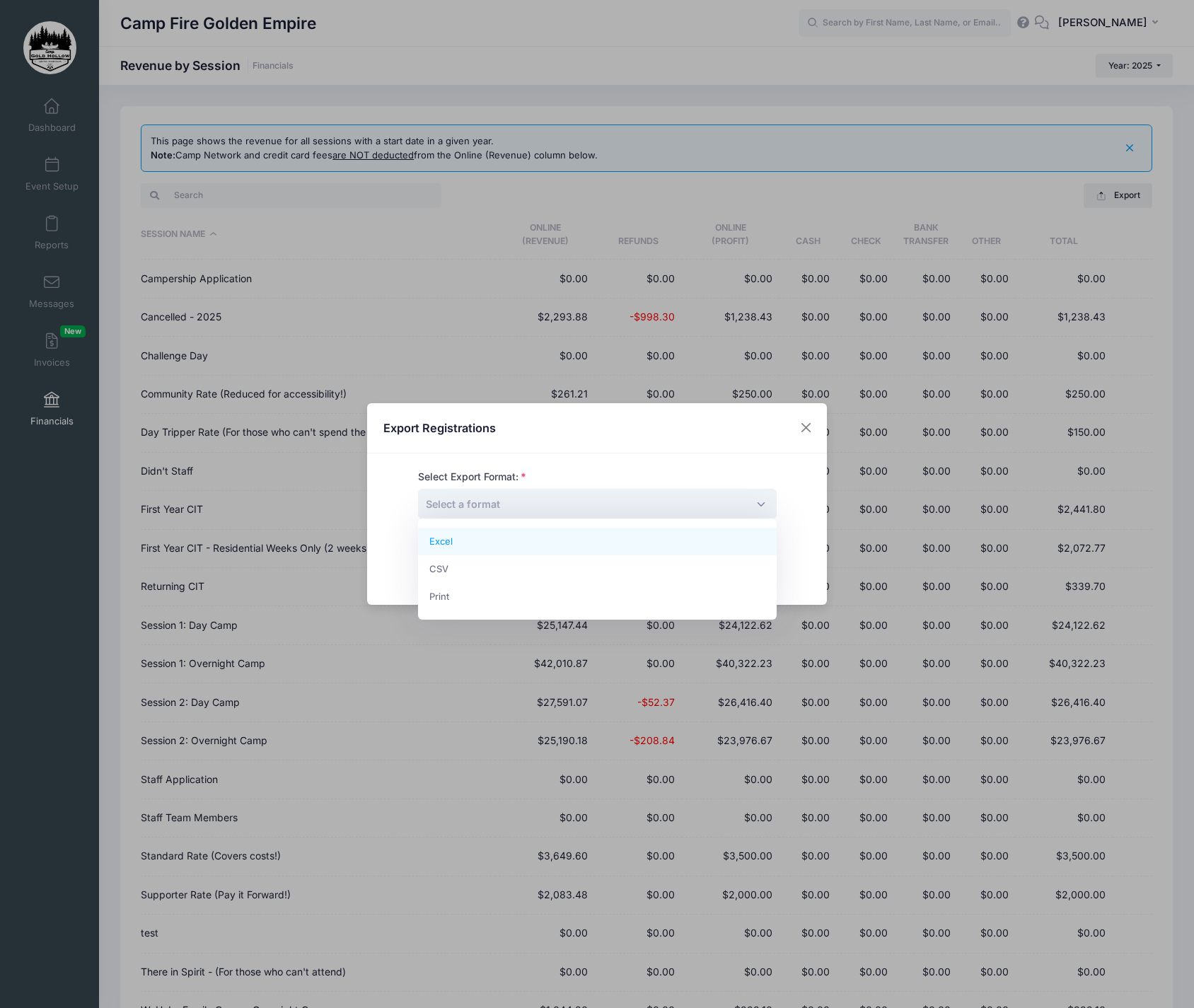
select select "excel"
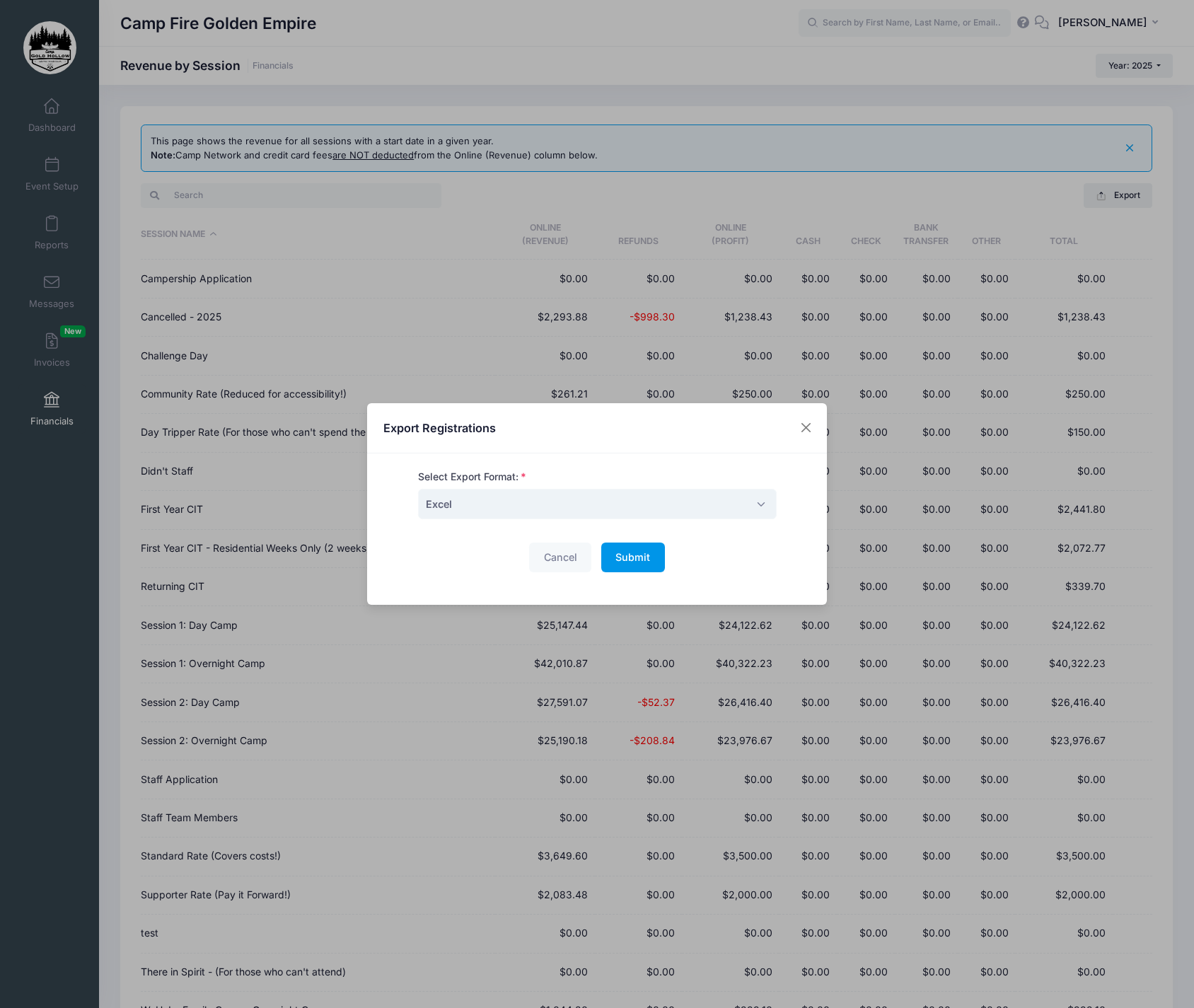
click at [638, 551] on span "Submit" at bounding box center [633, 557] width 35 height 12
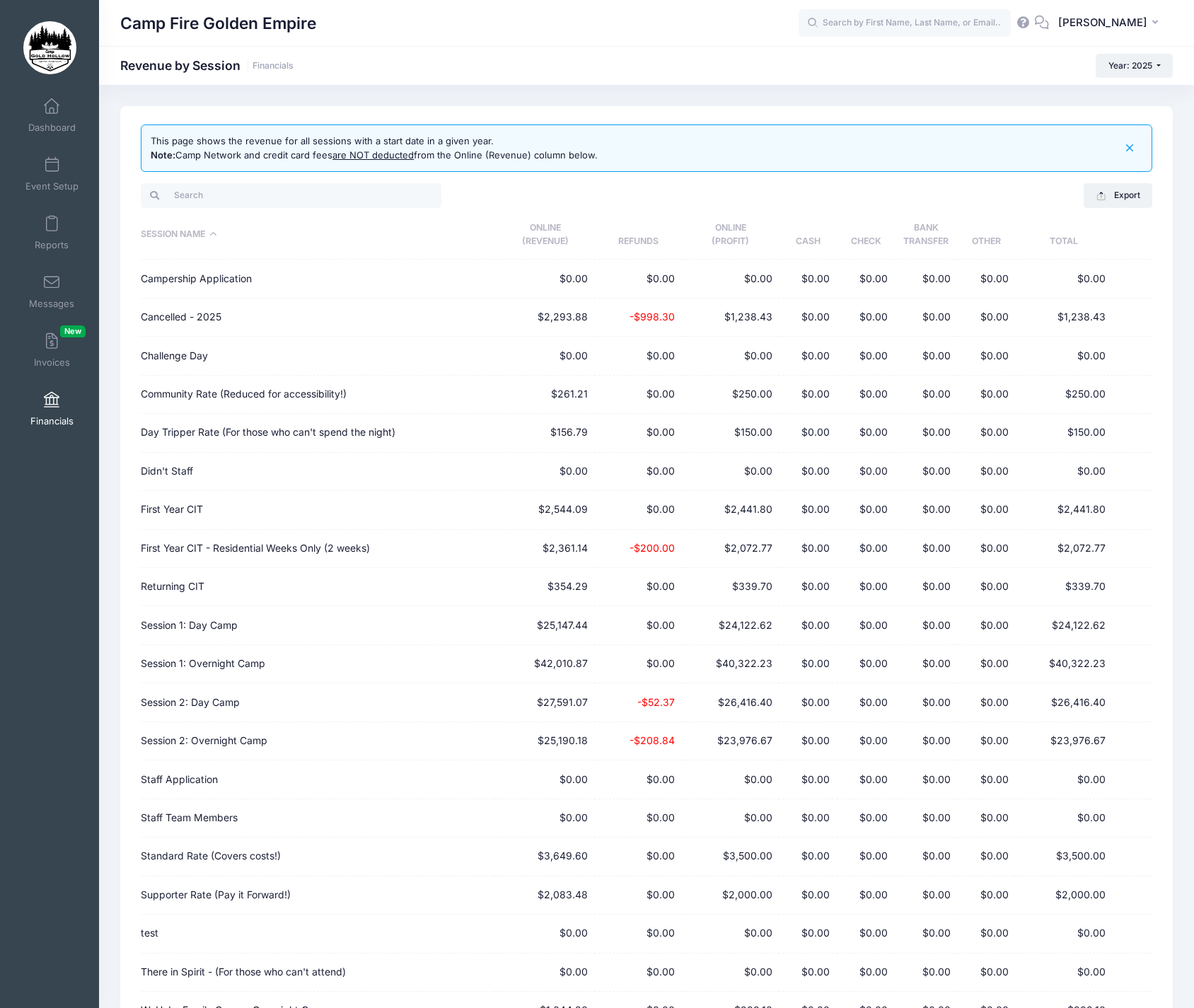
click at [53, 421] on span "Financials" at bounding box center [52, 421] width 43 height 12
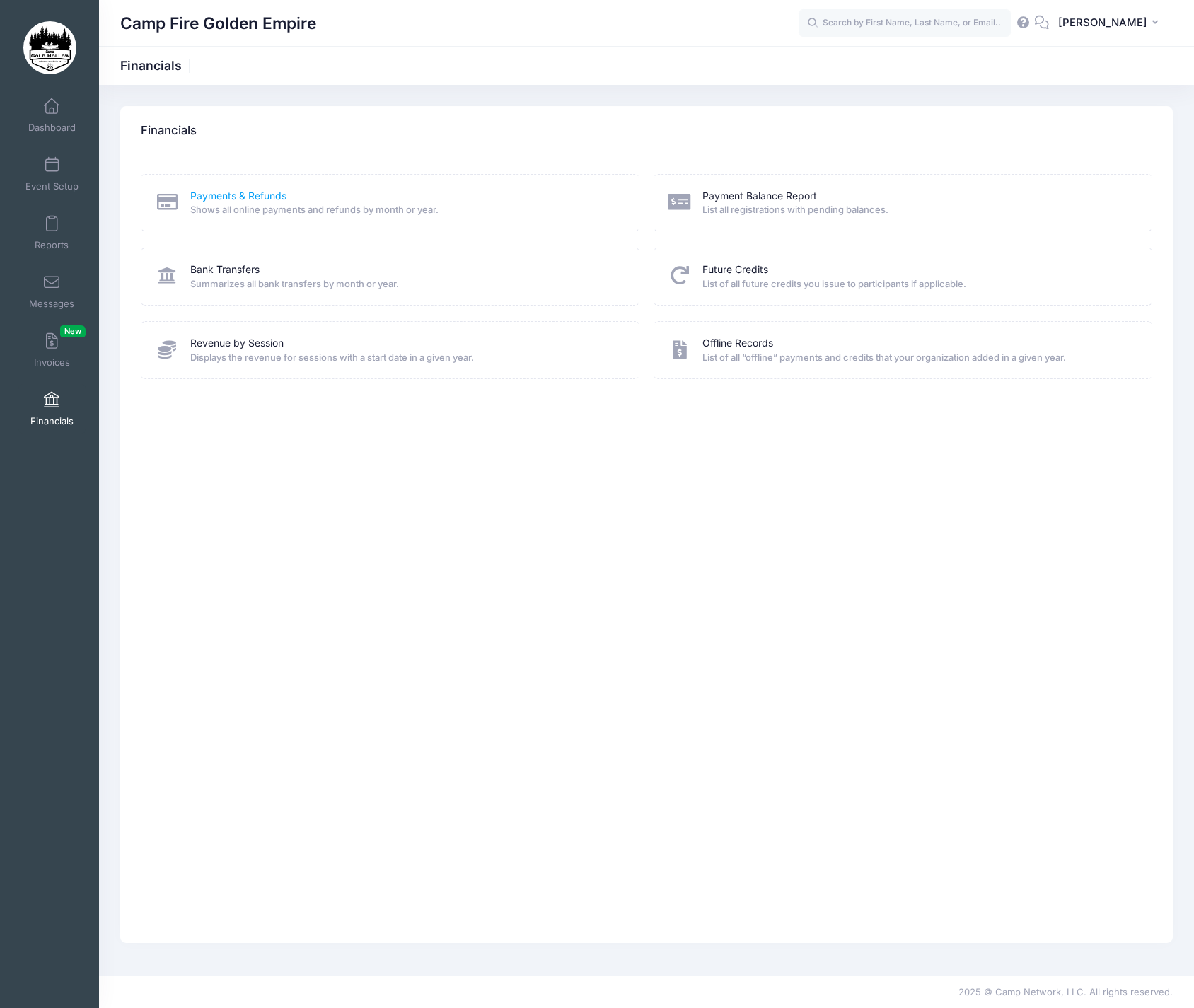
click at [208, 193] on link "Payments & Refunds" at bounding box center [238, 196] width 96 height 15
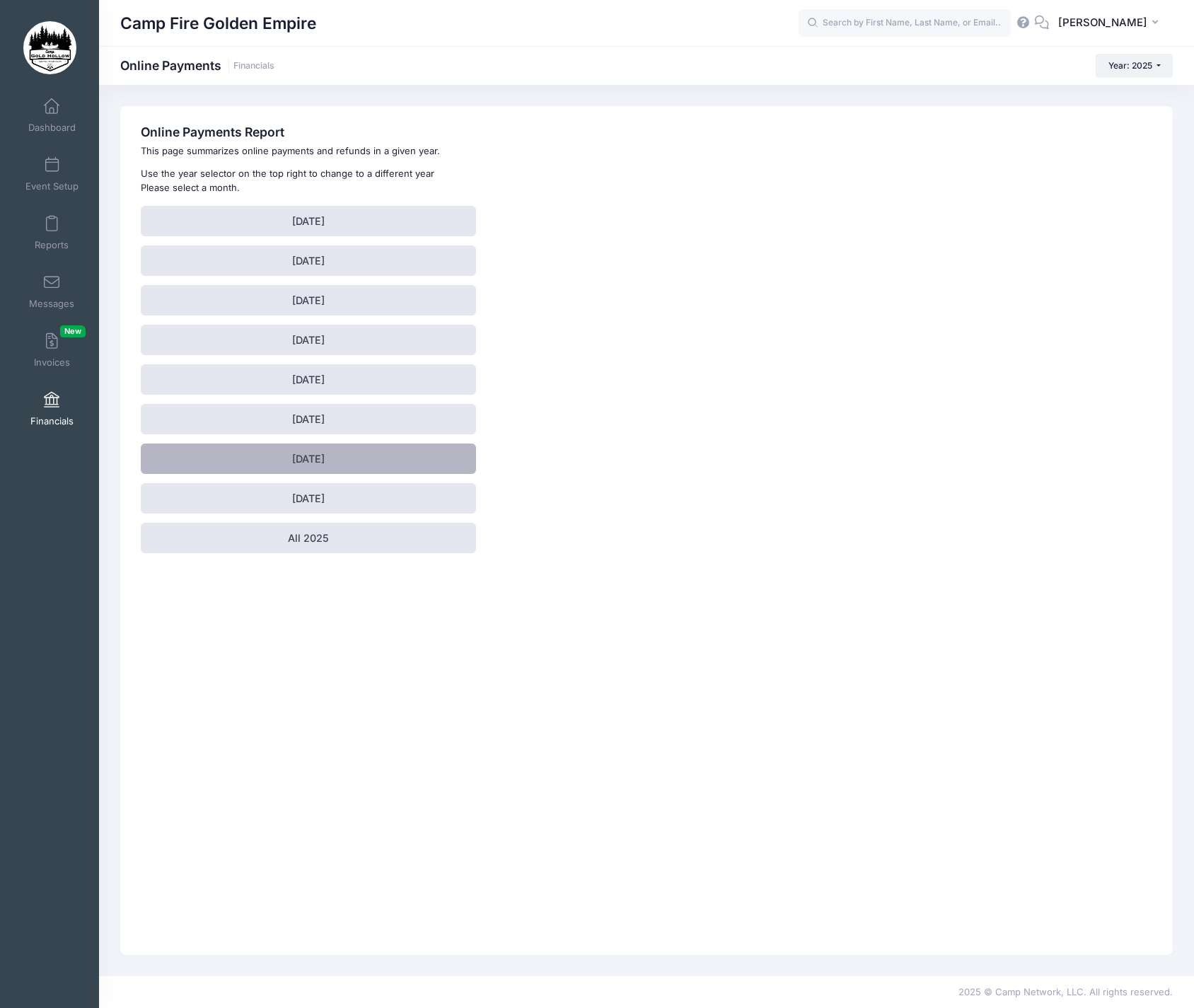
click at [322, 461] on link "[DATE]" at bounding box center [308, 458] width 334 height 30
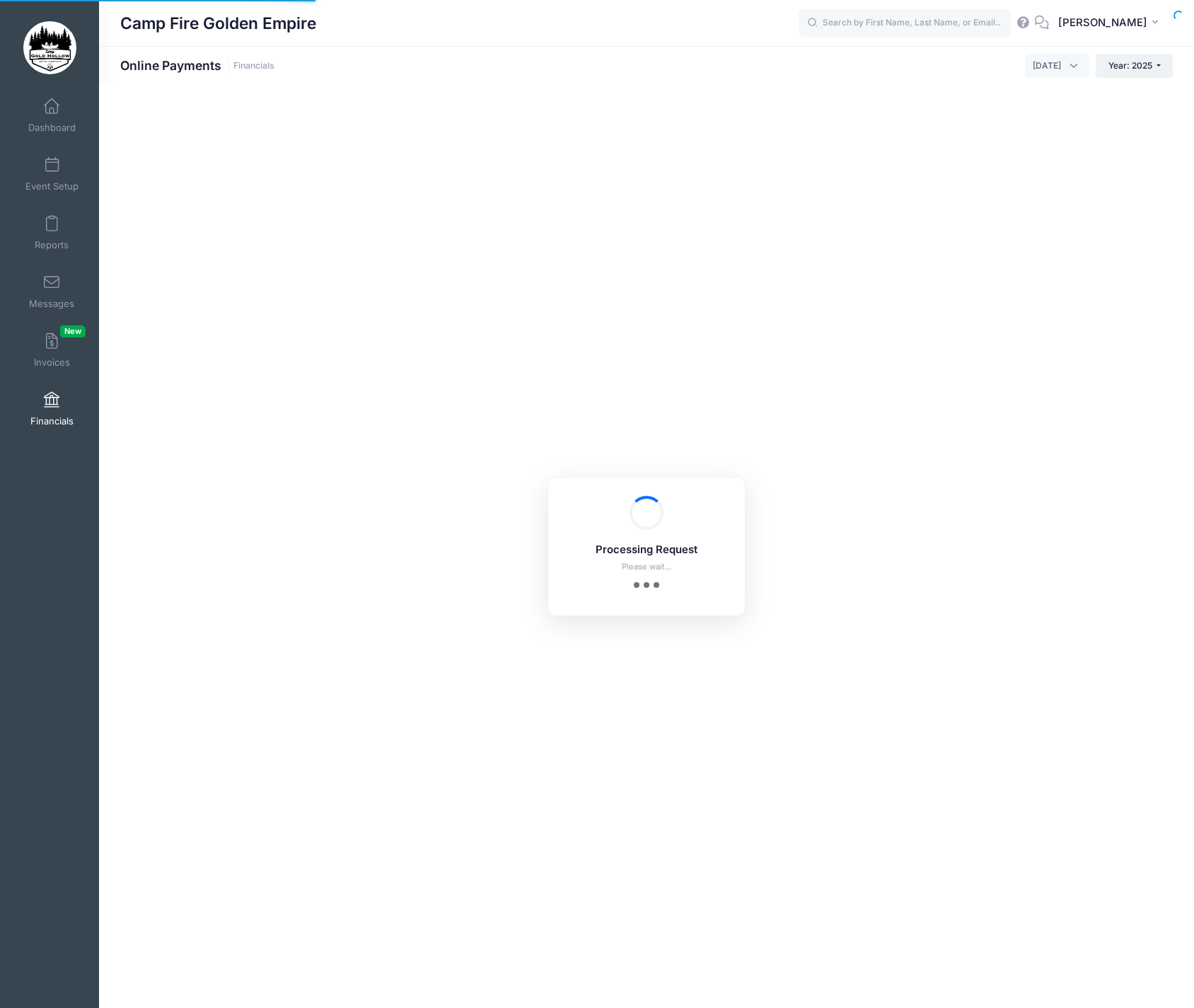
select select "10"
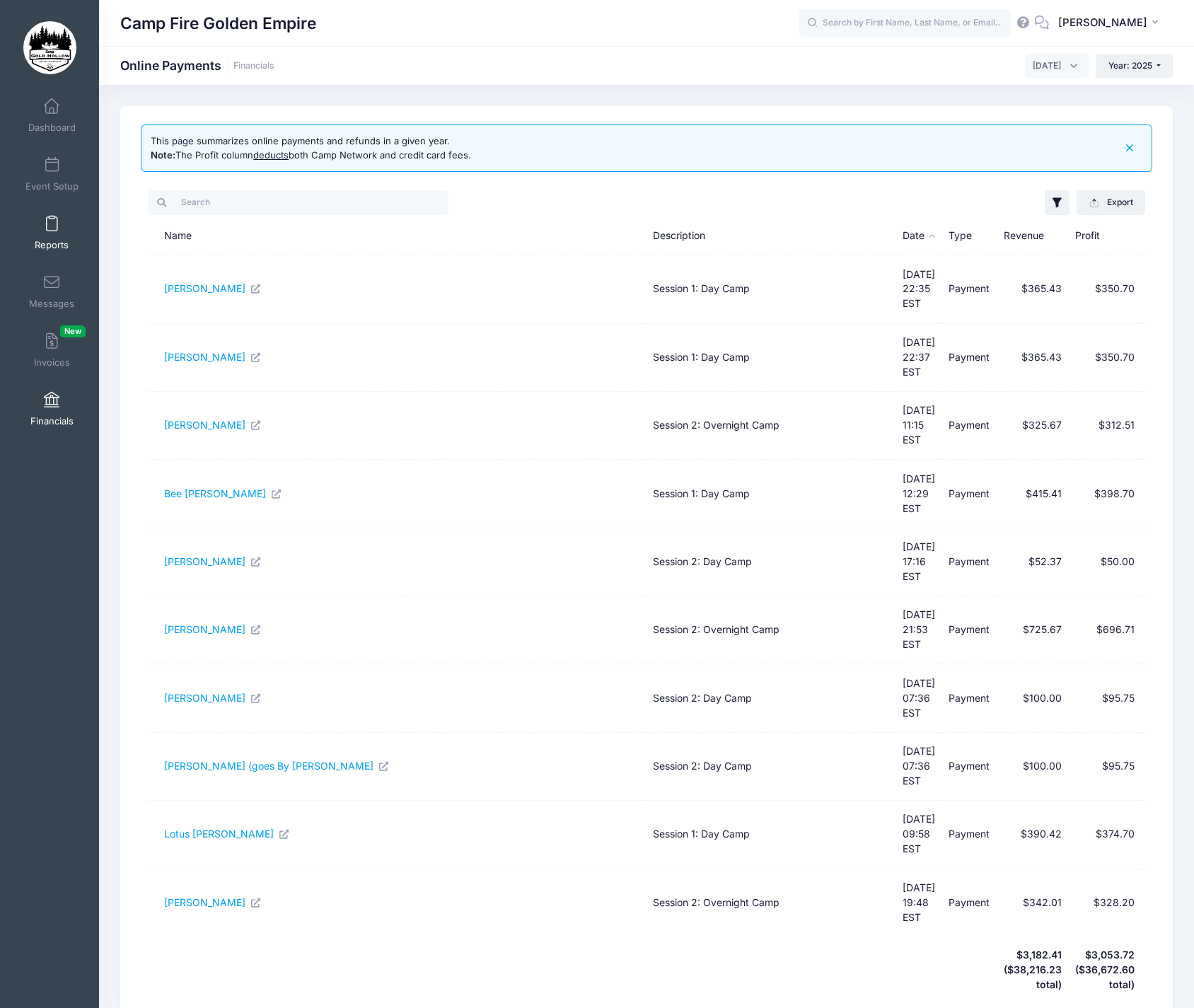
click at [52, 224] on span at bounding box center [52, 224] width 0 height 16
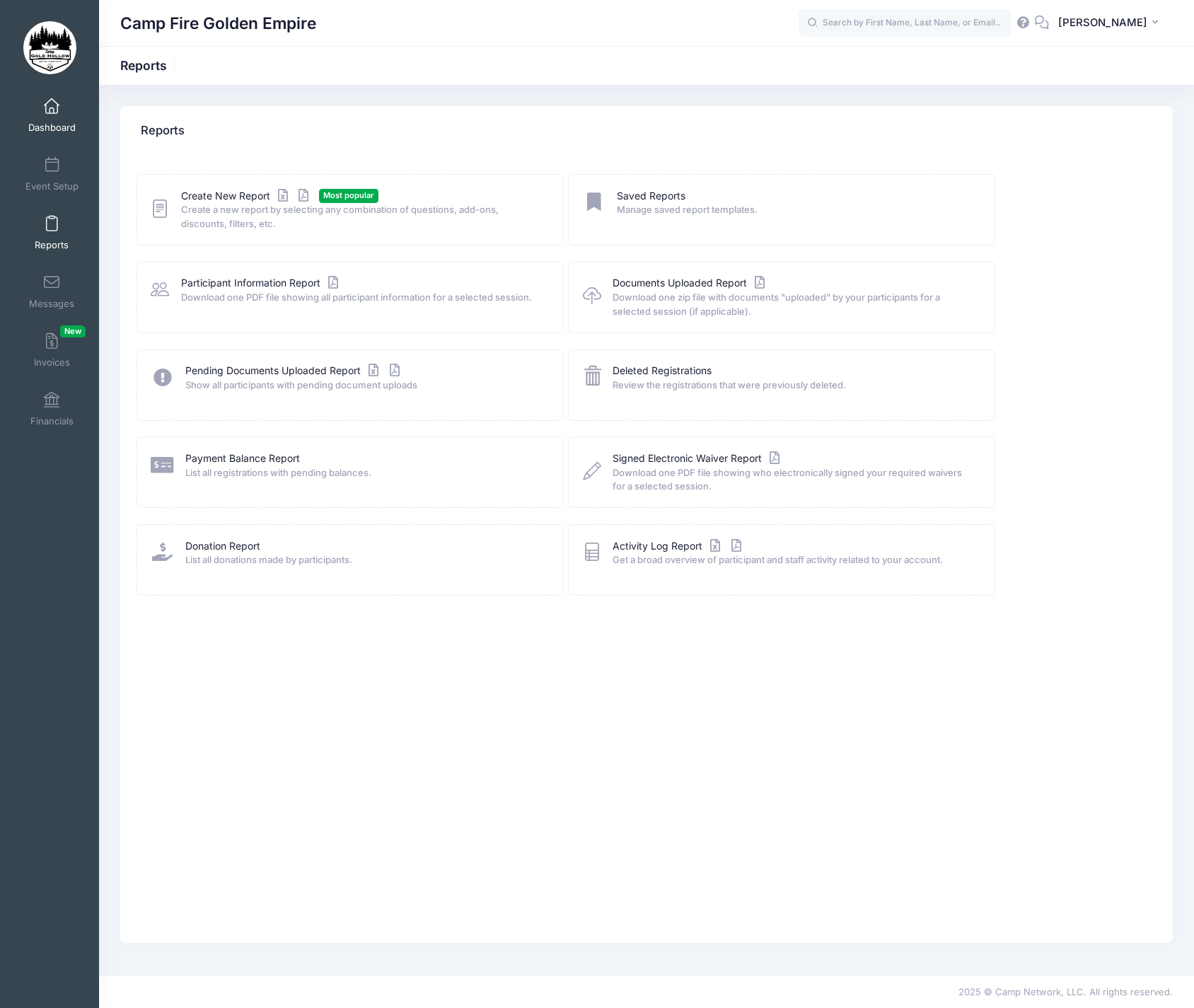
click at [52, 103] on span at bounding box center [52, 106] width 0 height 16
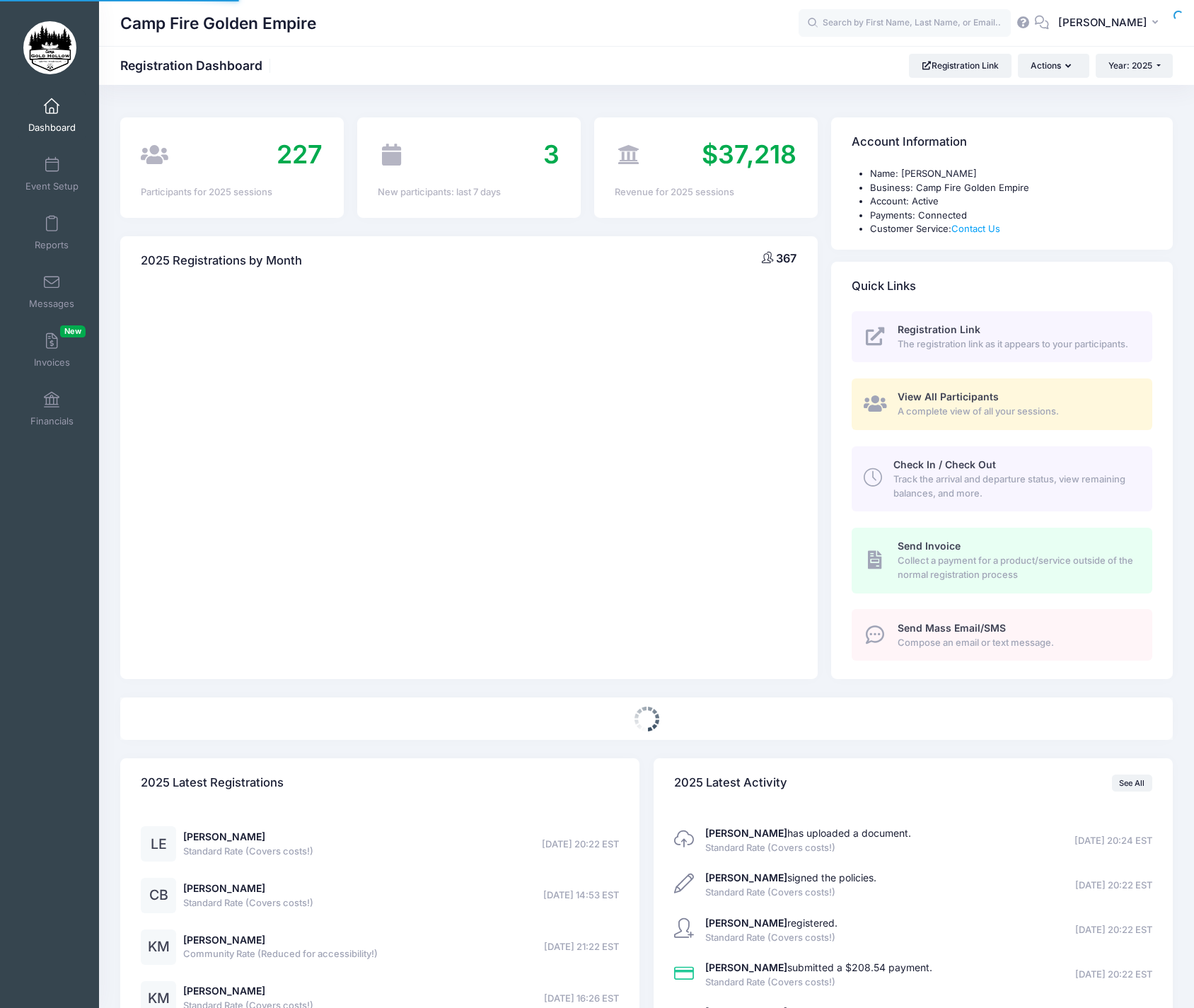
select select
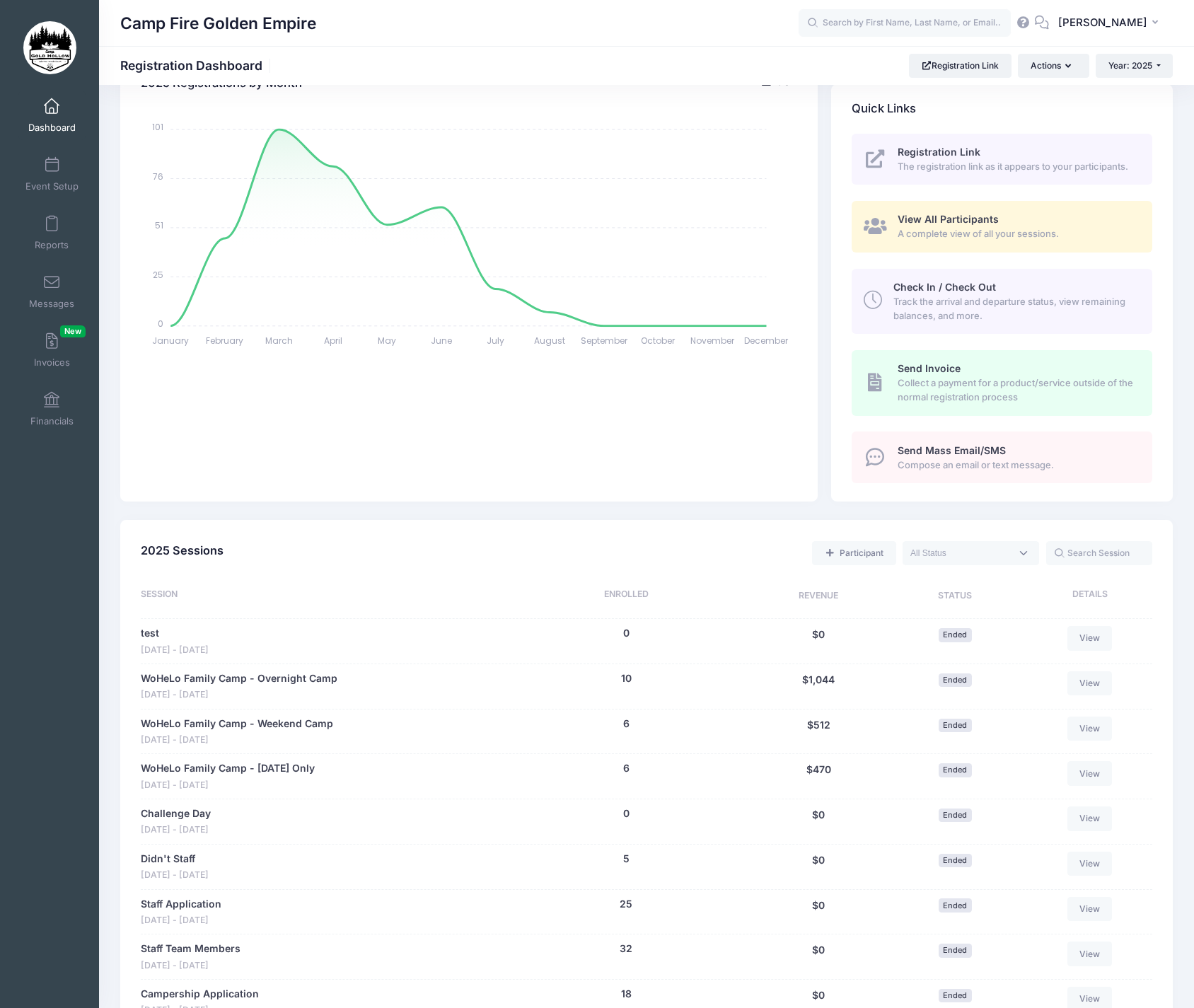
scroll to position [178, 0]
click at [1023, 545] on span at bounding box center [970, 552] width 136 height 24
click at [1022, 545] on span at bounding box center [970, 552] width 136 height 24
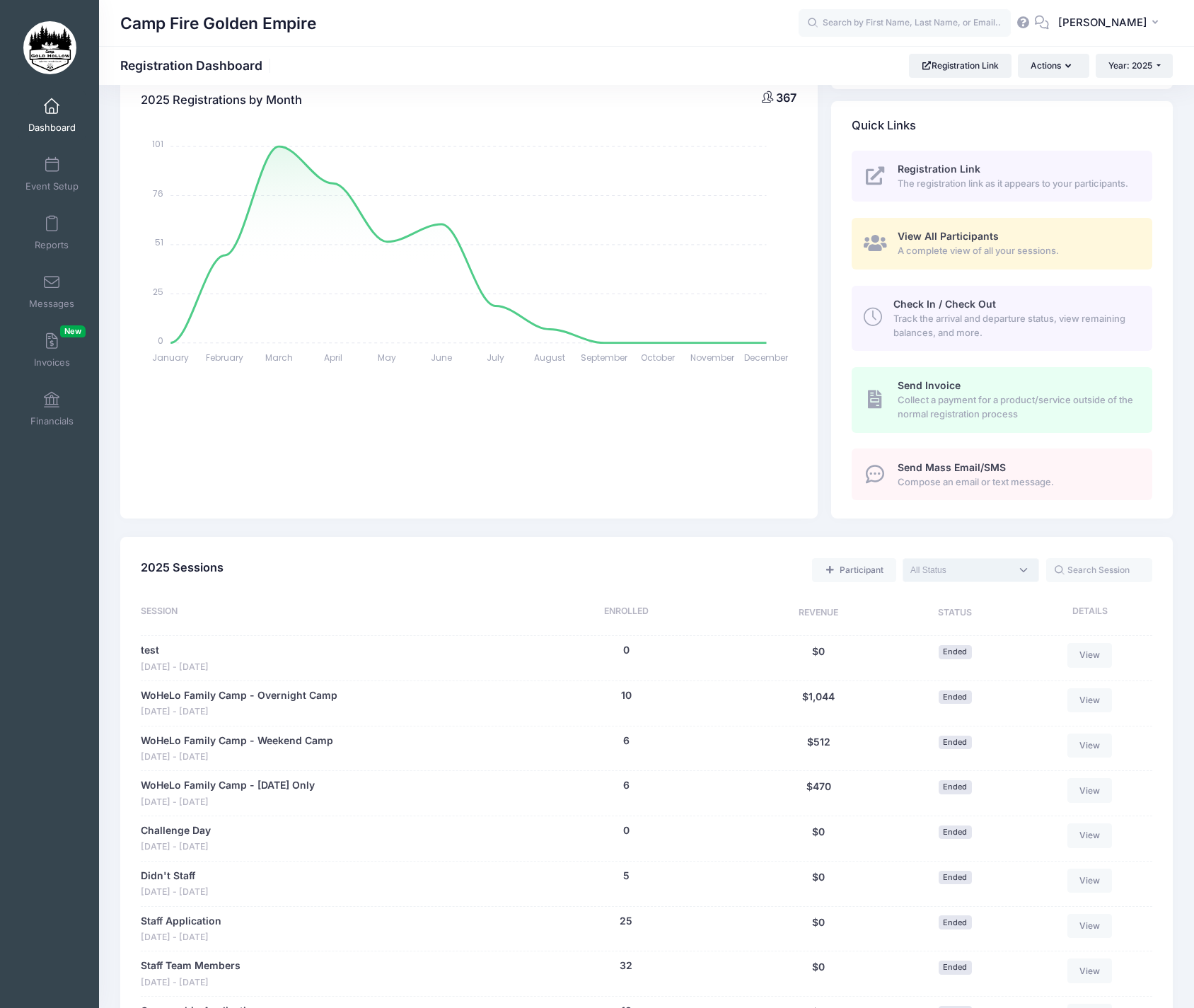
scroll to position [145, 0]
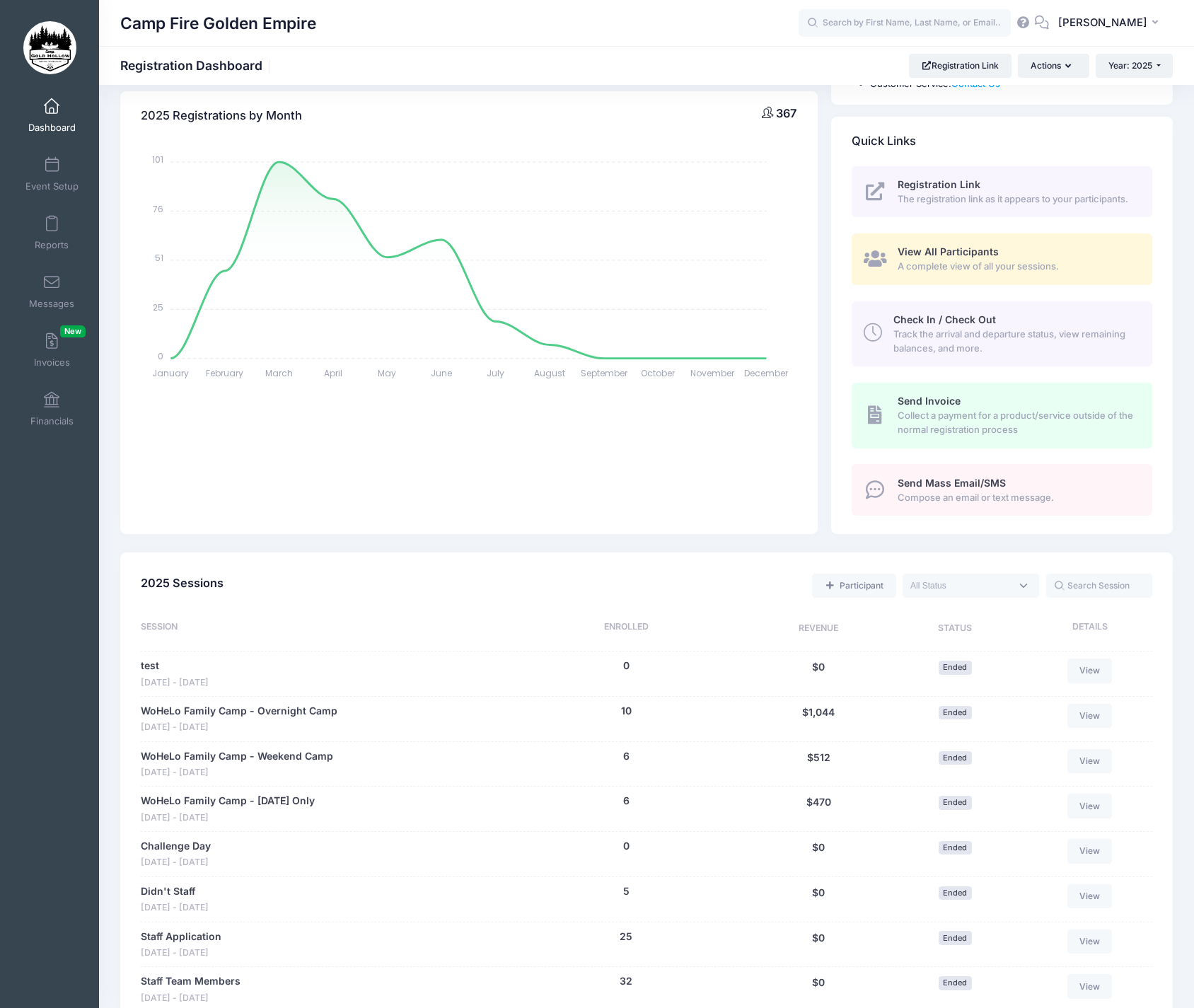
click at [937, 262] on span "A complete view of all your sessions." at bounding box center [1016, 266] width 239 height 14
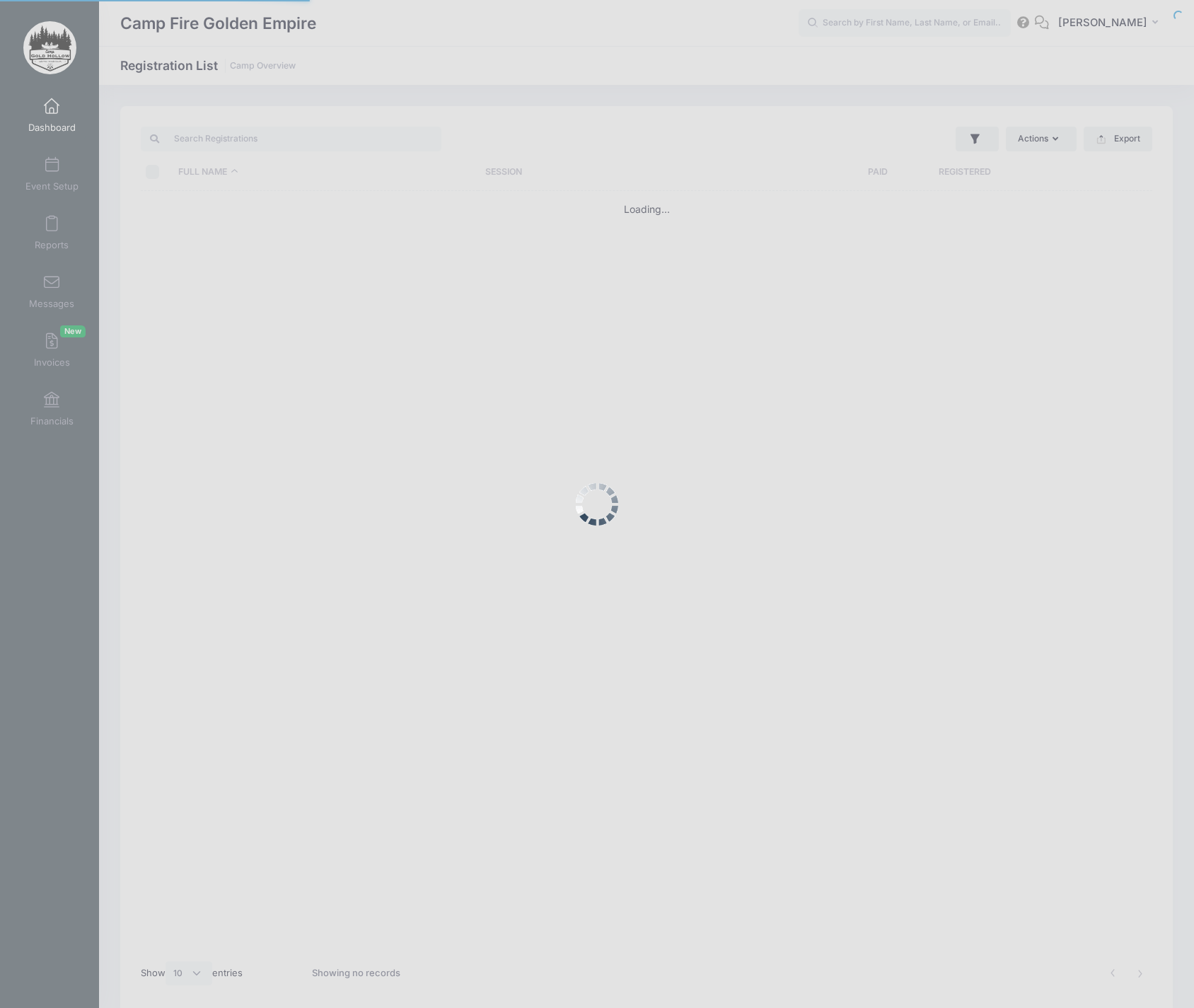
select select "10"
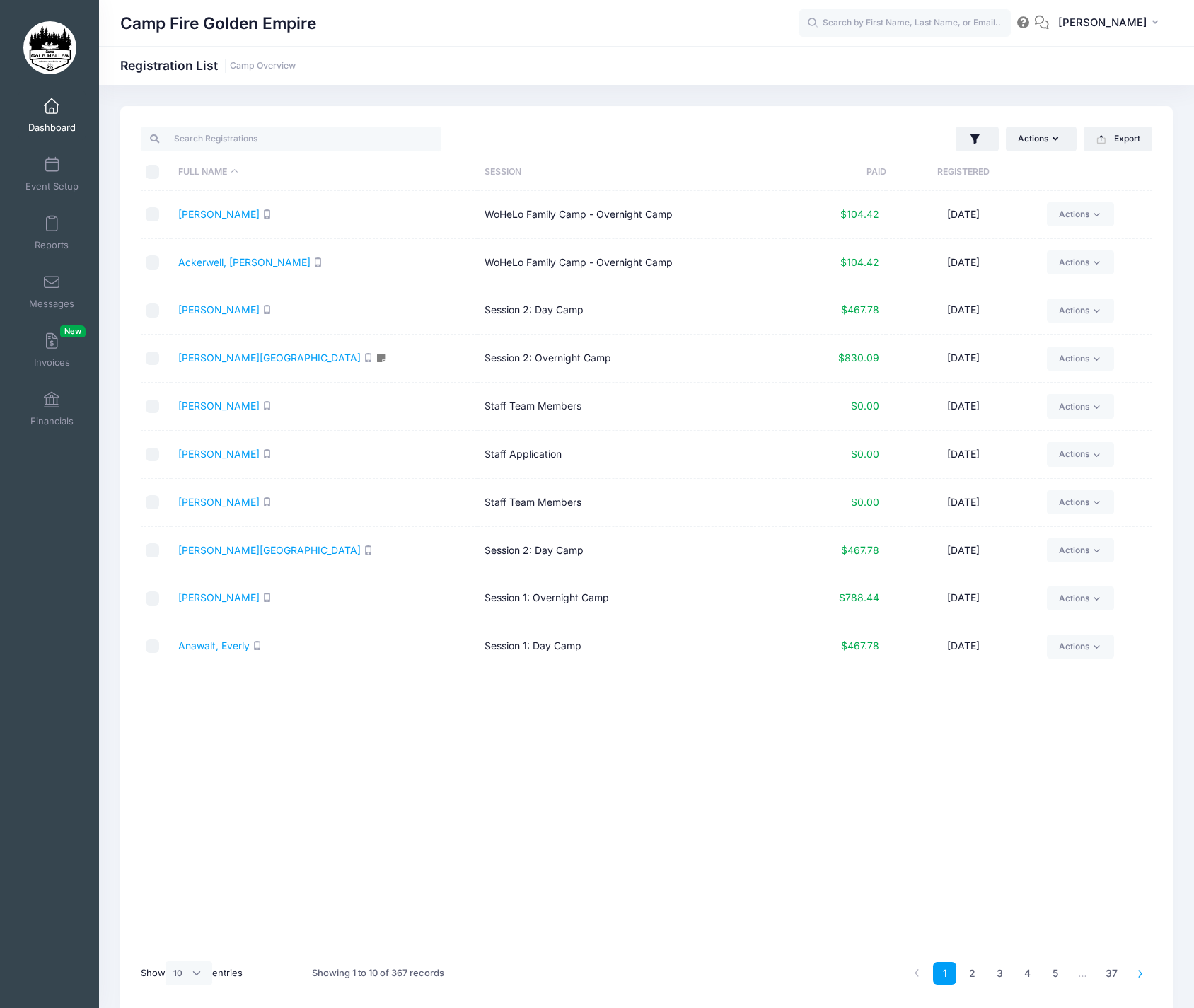
click at [1144, 973] on icon at bounding box center [1141, 973] width 7 height 7
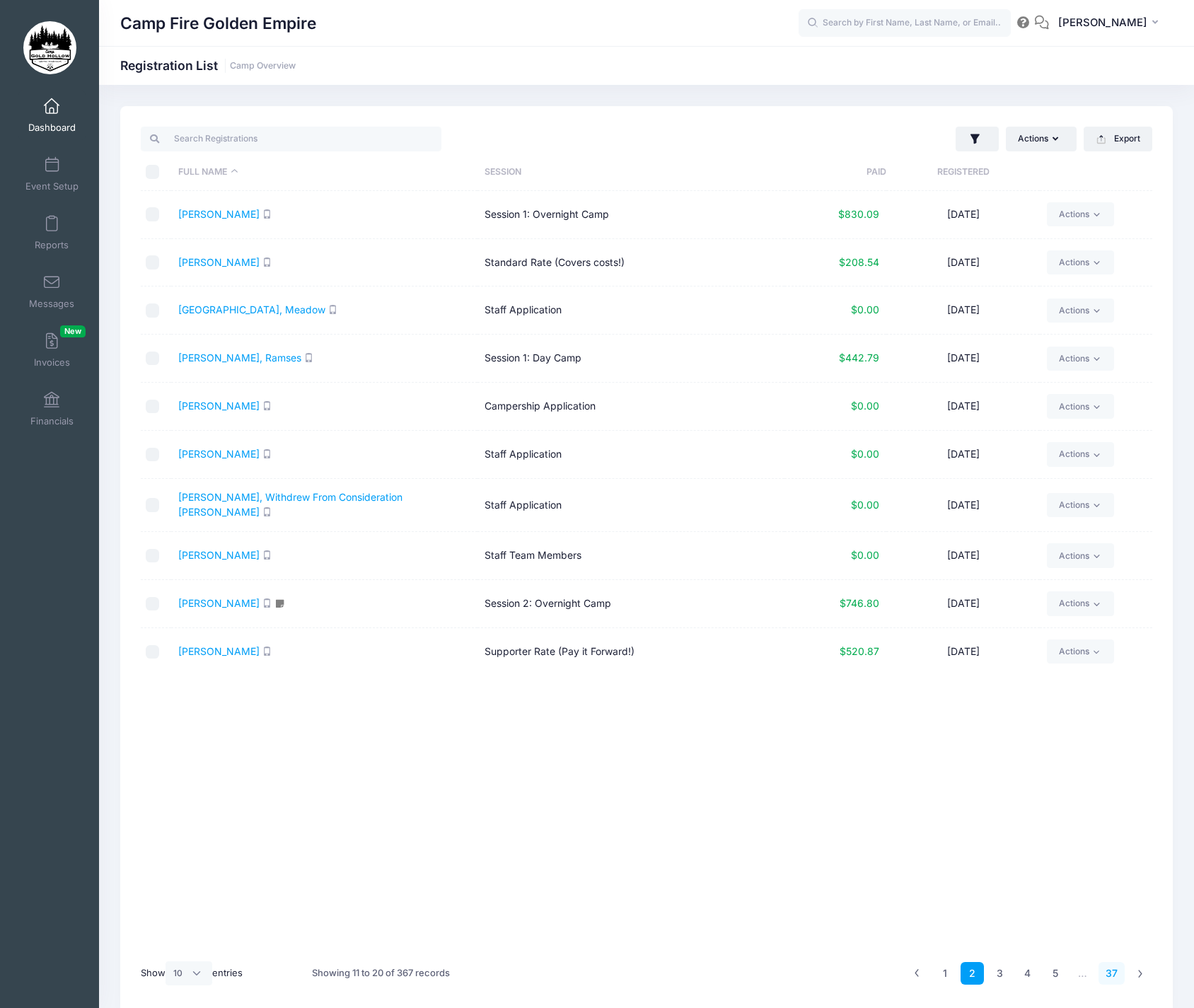
click at [1116, 971] on link "37" at bounding box center [1111, 973] width 26 height 23
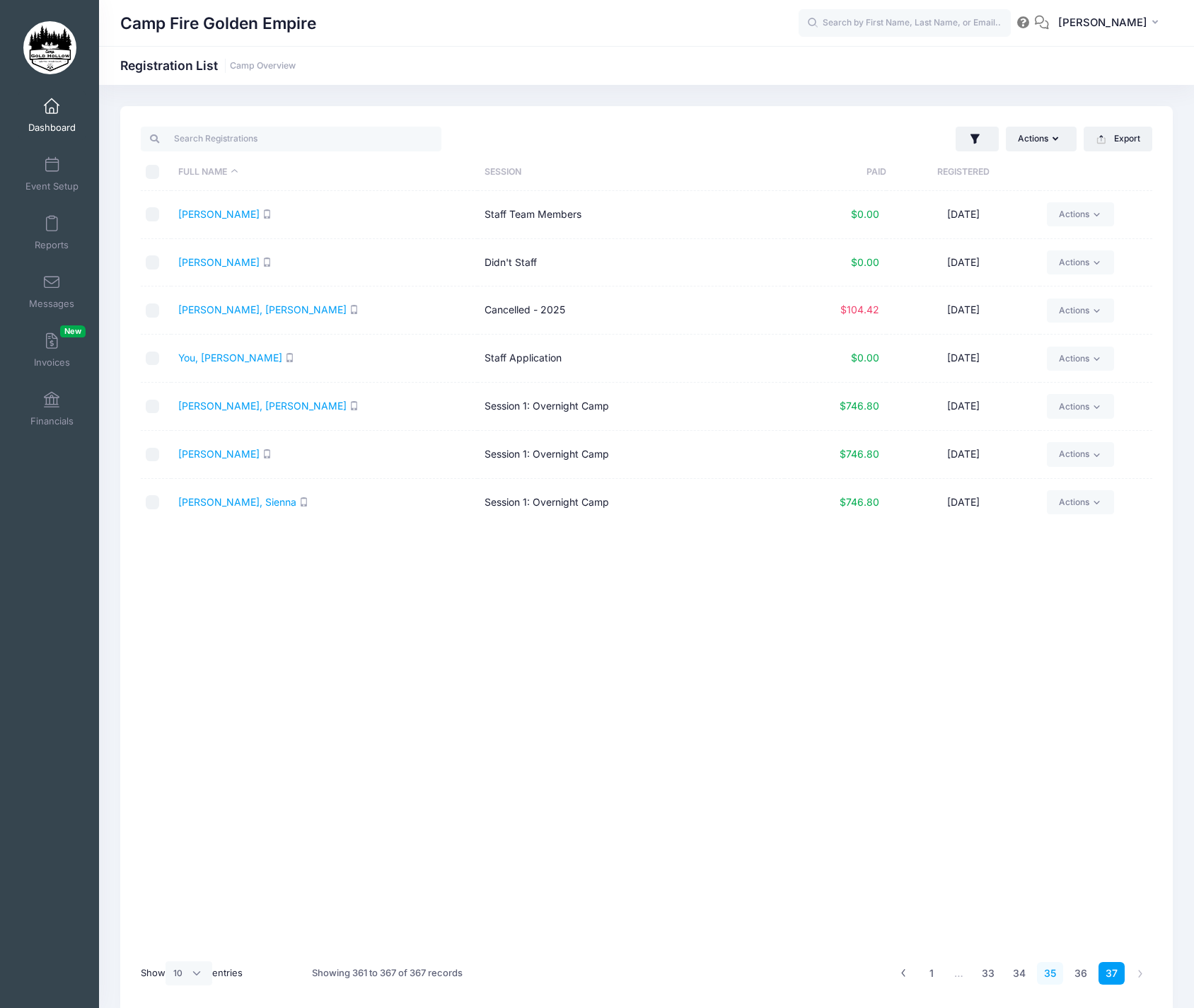
click at [1050, 968] on link "35" at bounding box center [1049, 973] width 26 height 23
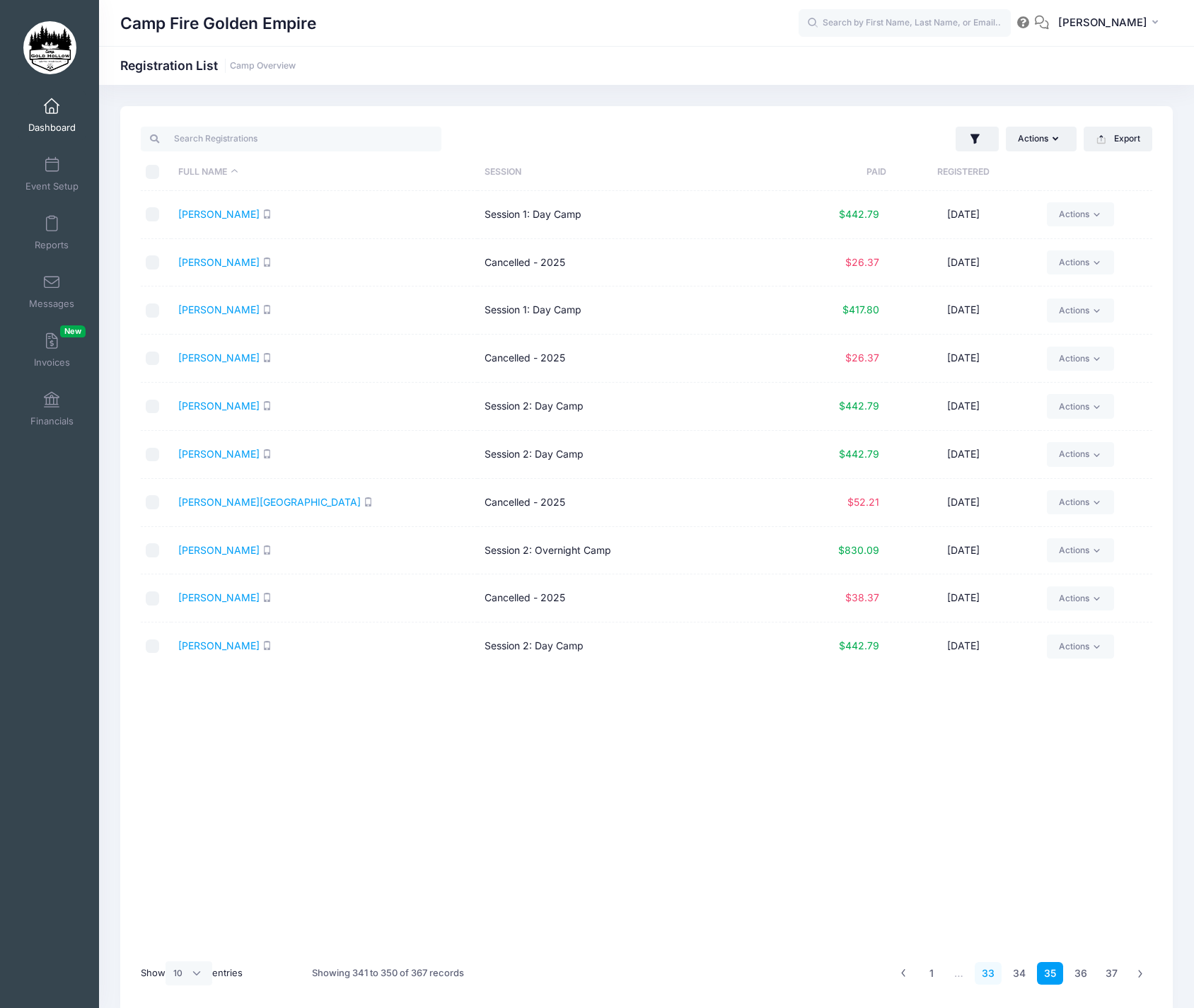
click at [984, 975] on link "33" at bounding box center [988, 973] width 27 height 23
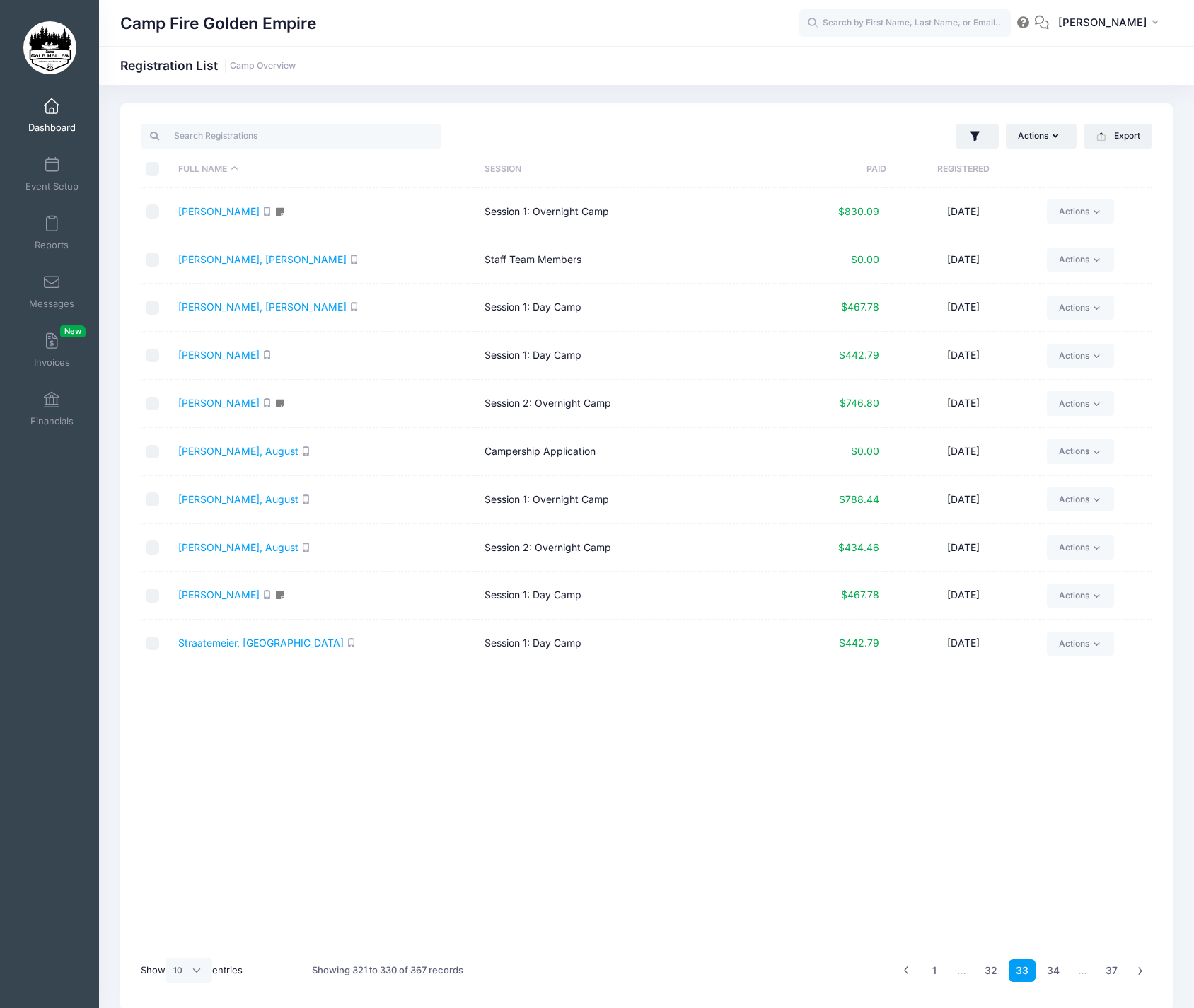
scroll to position [5, 0]
click at [52, 107] on span at bounding box center [52, 106] width 0 height 16
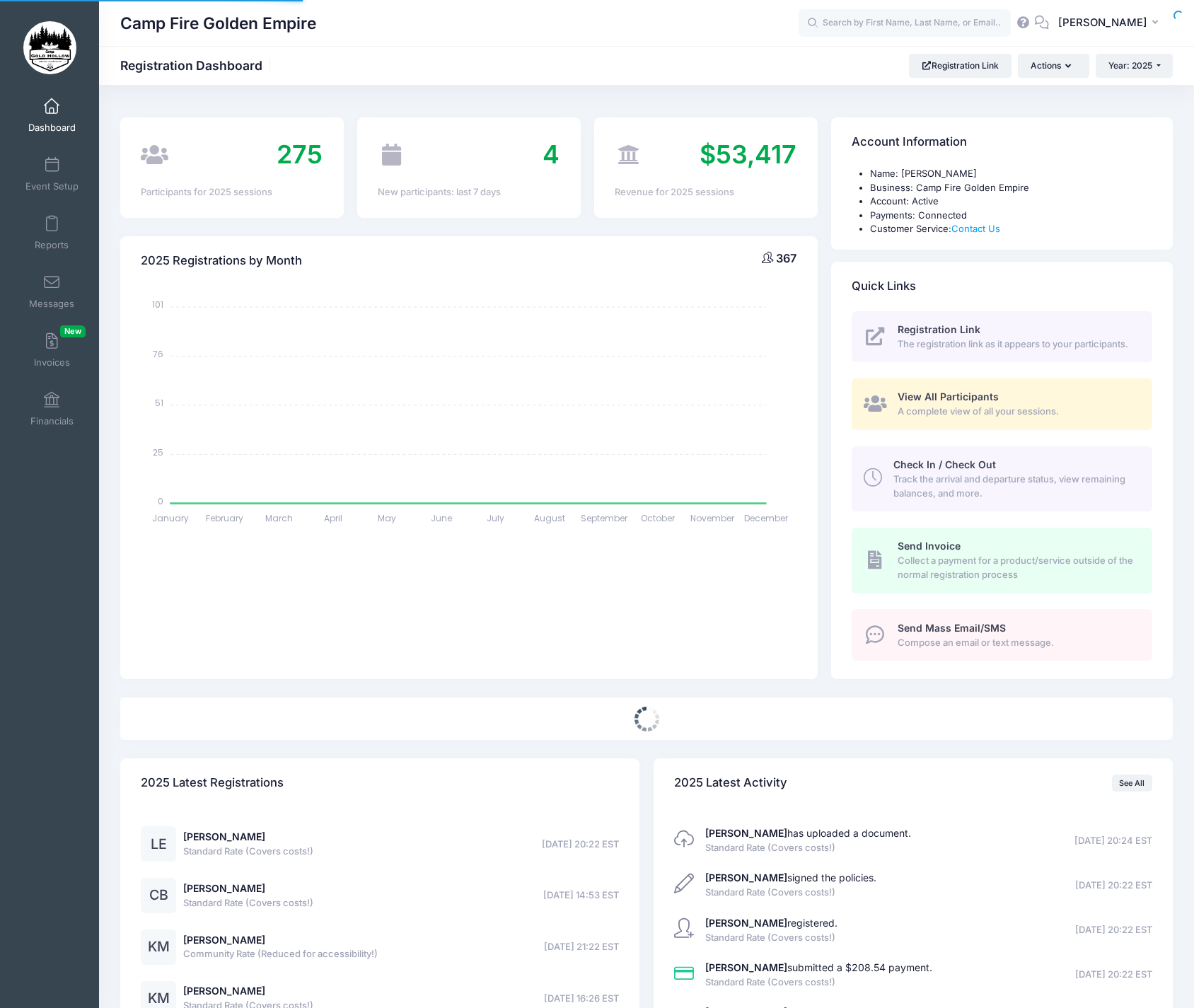
select select
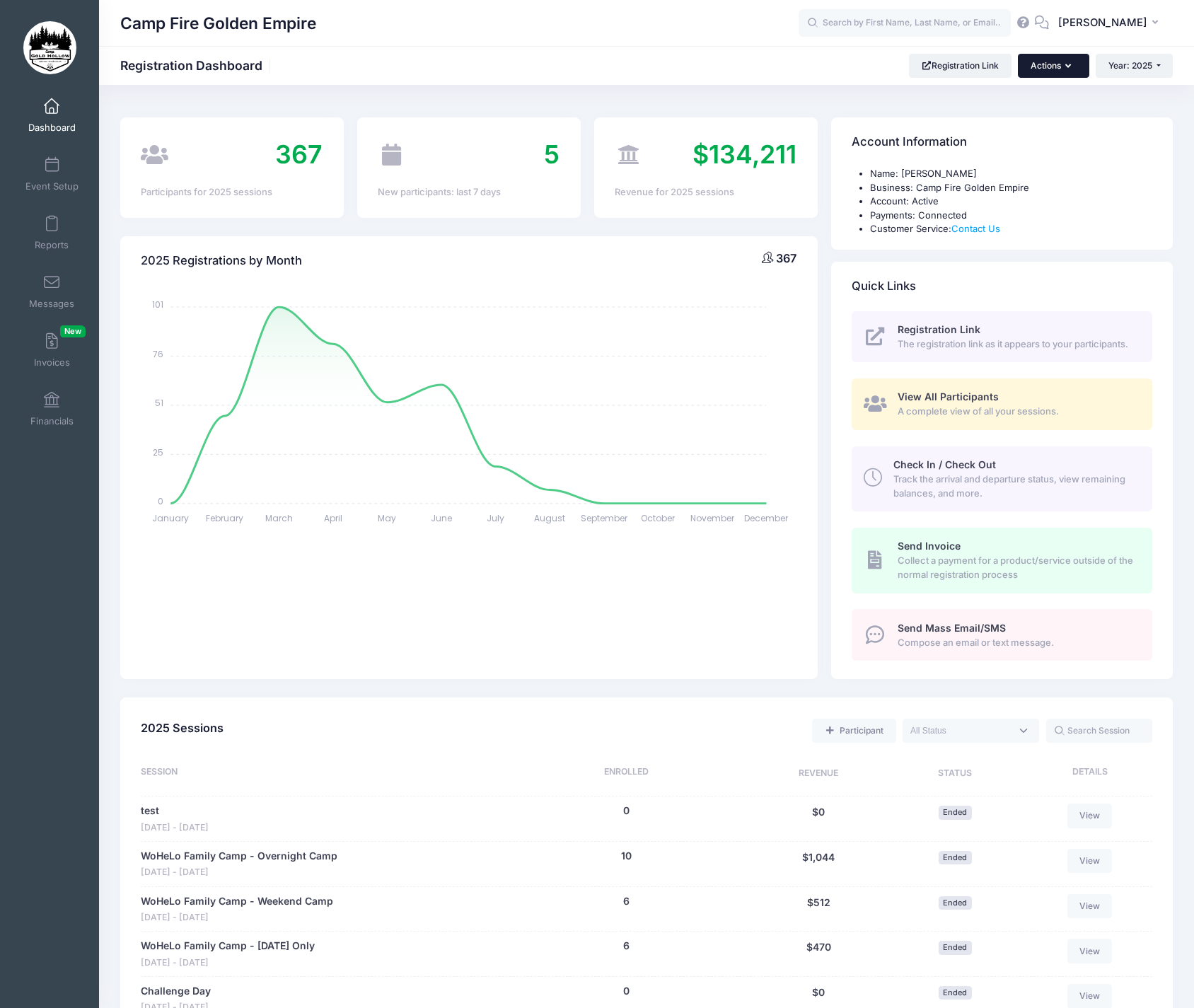
click at [1074, 65] on button "Actions" at bounding box center [1053, 65] width 71 height 24
click at [1073, 65] on button "Actions" at bounding box center [1053, 65] width 71 height 24
click at [1153, 23] on icon "button" at bounding box center [1157, 23] width 11 height 0
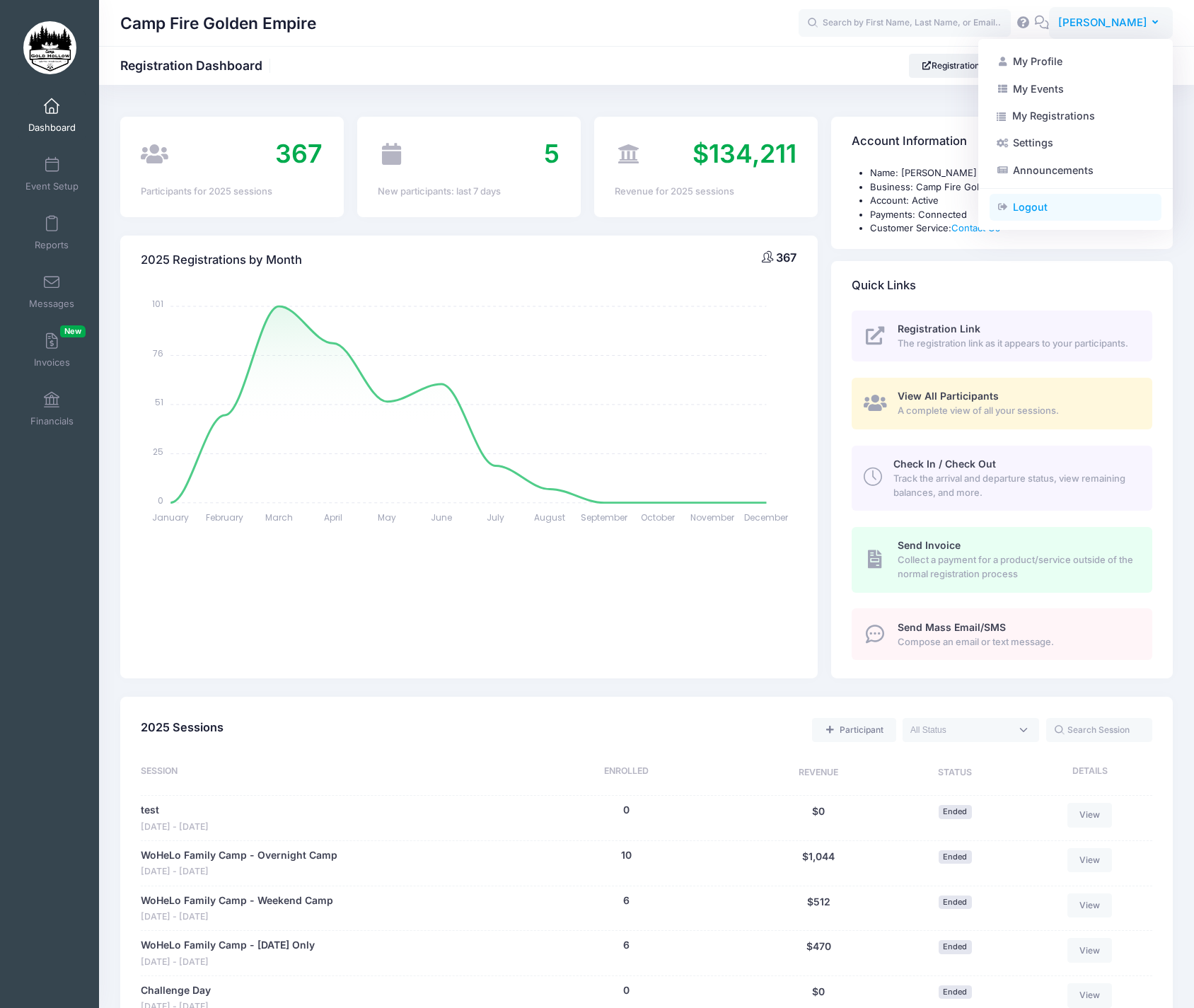
scroll to position [2, 0]
click at [1033, 204] on link "Logout" at bounding box center [1075, 206] width 172 height 27
